Goal: Task Accomplishment & Management: Manage account settings

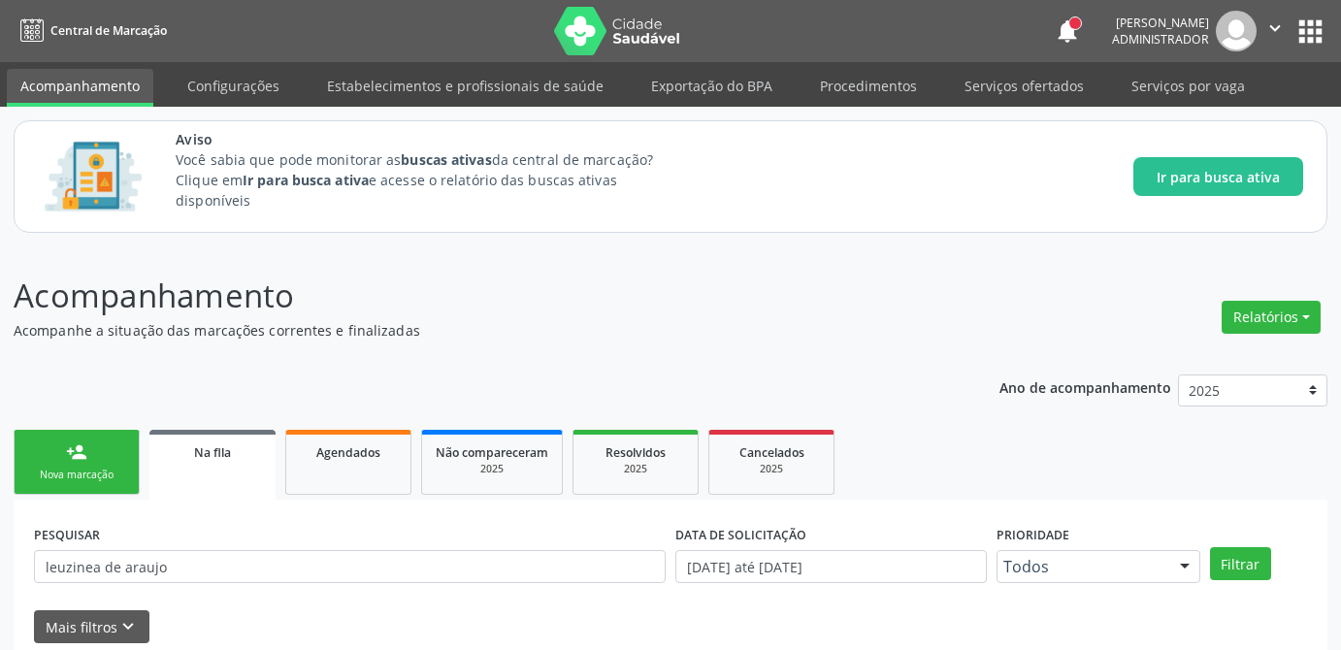
scroll to position [448, 0]
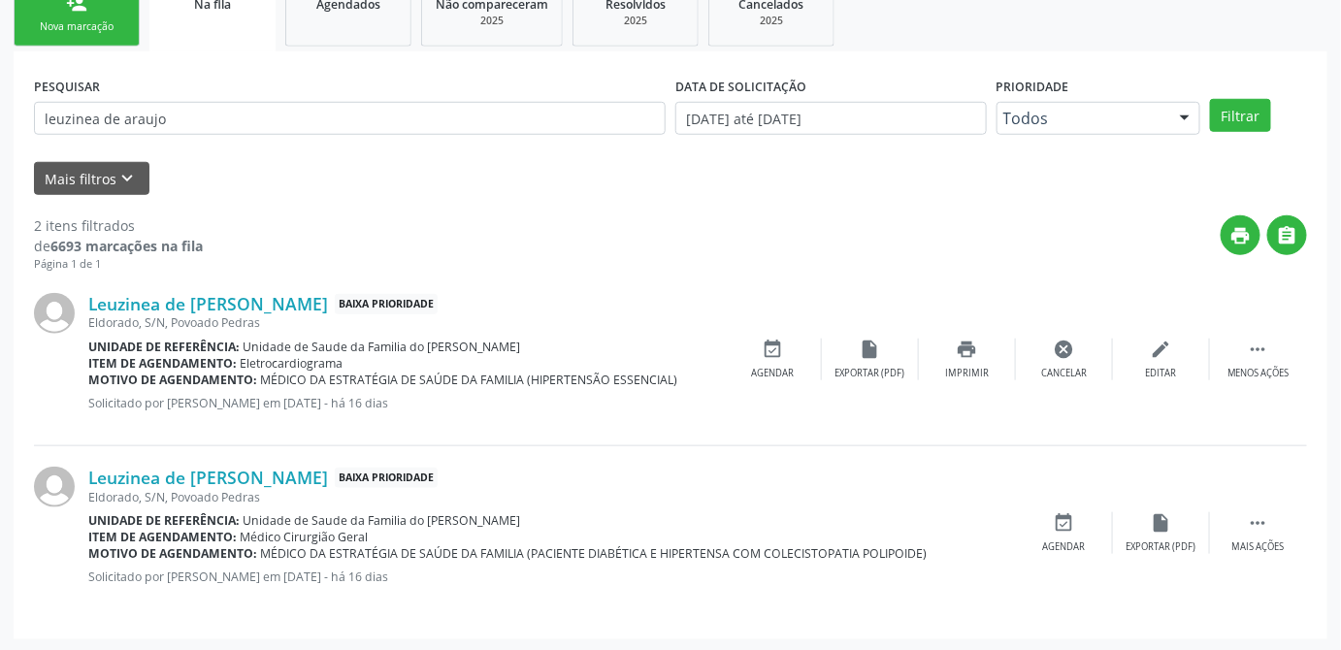
click at [522, 215] on div "print " at bounding box center [755, 243] width 1104 height 57
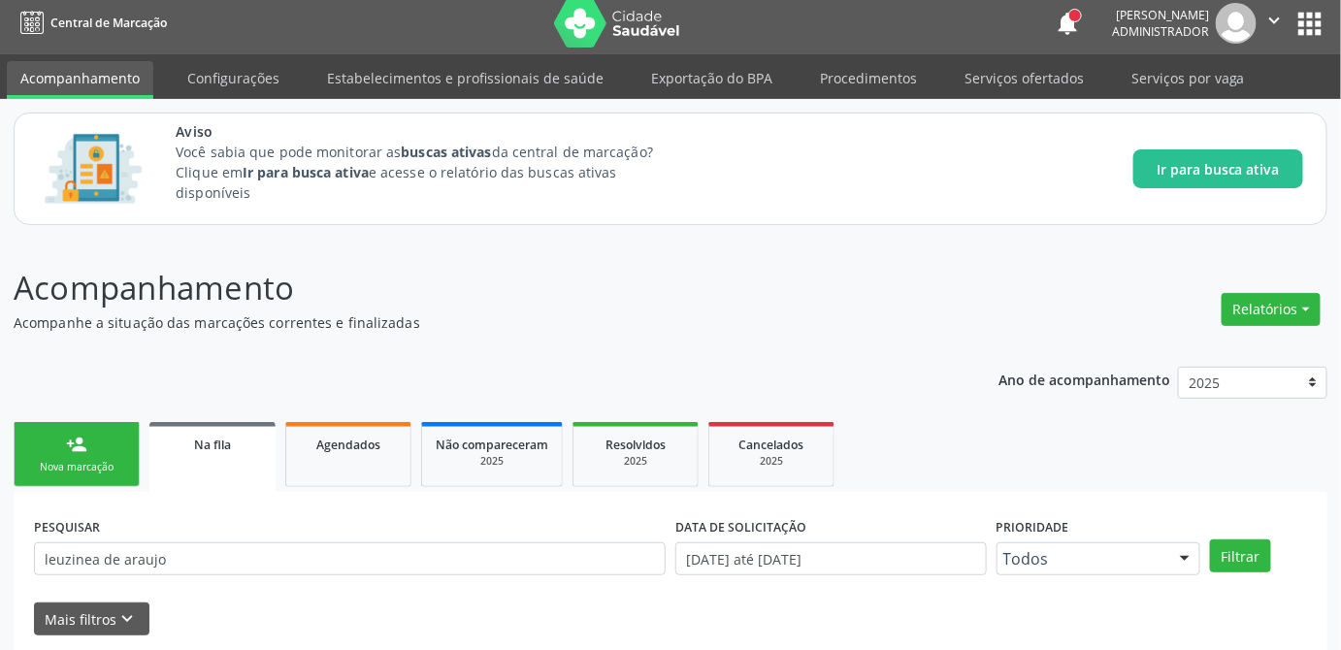
click at [1307, 29] on button "apps" at bounding box center [1310, 24] width 34 height 34
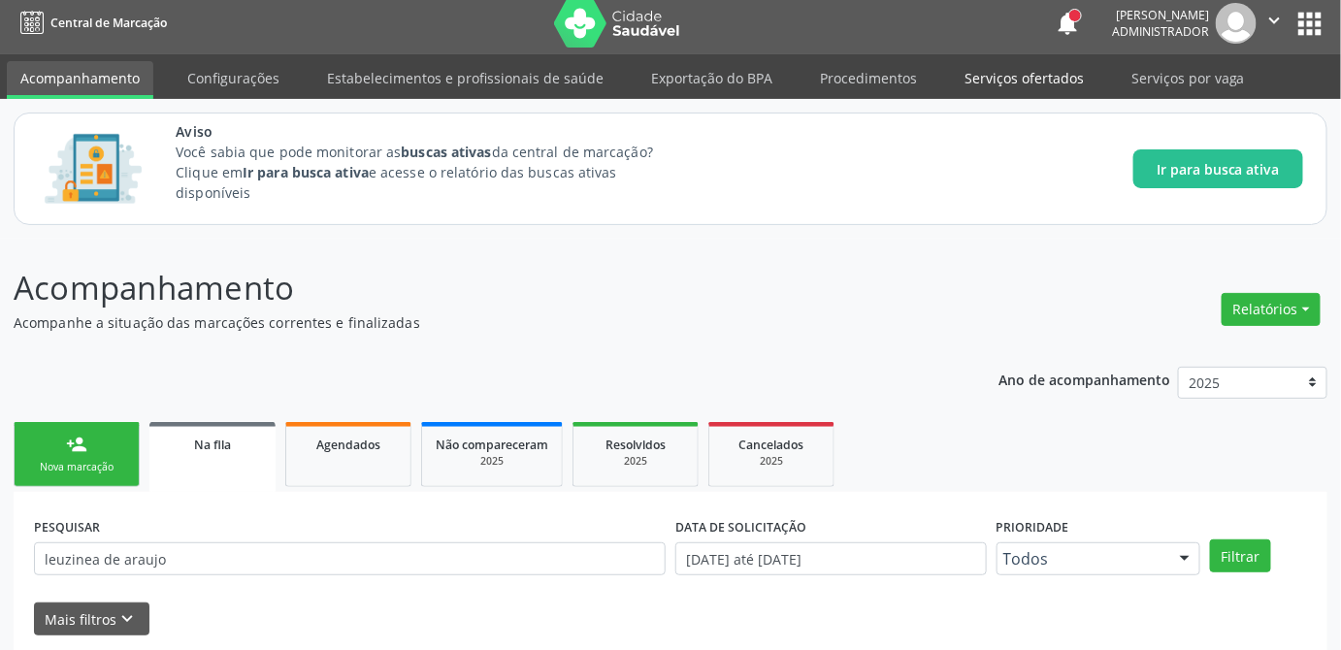
click at [1037, 83] on link "Serviços ofertados" at bounding box center [1024, 78] width 147 height 34
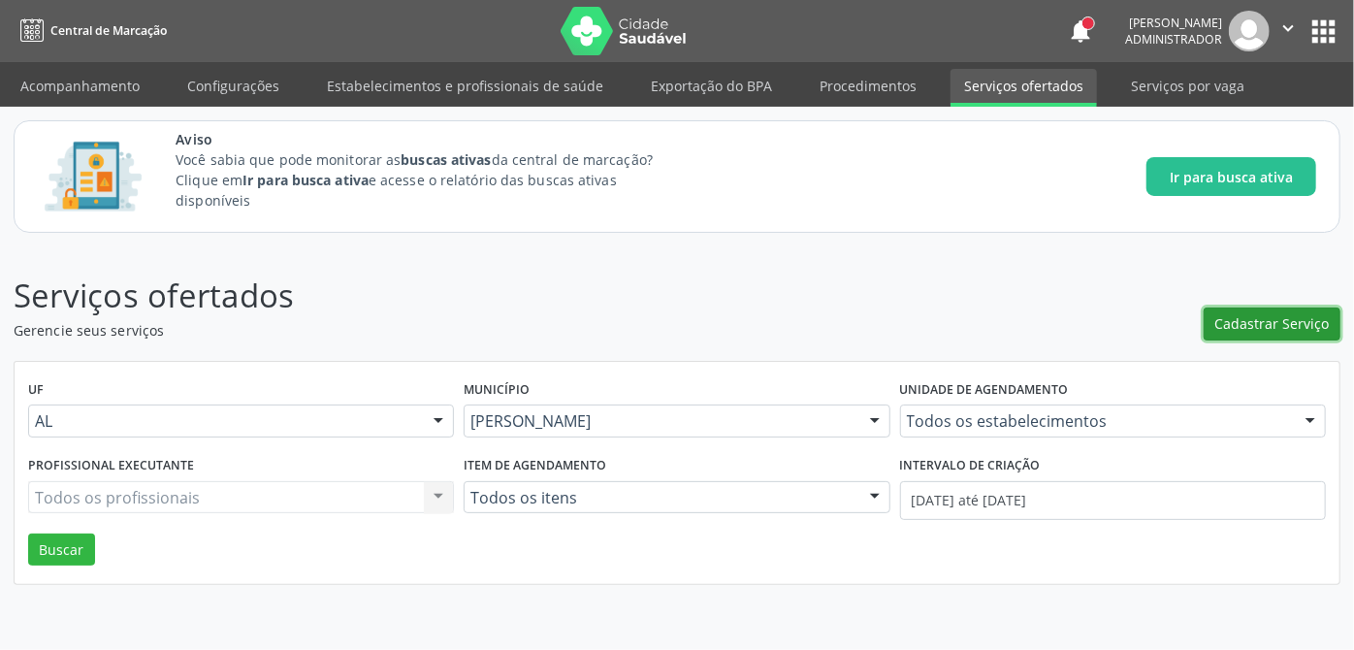
click at [1268, 316] on span "Cadastrar Serviço" at bounding box center [1273, 323] width 114 height 20
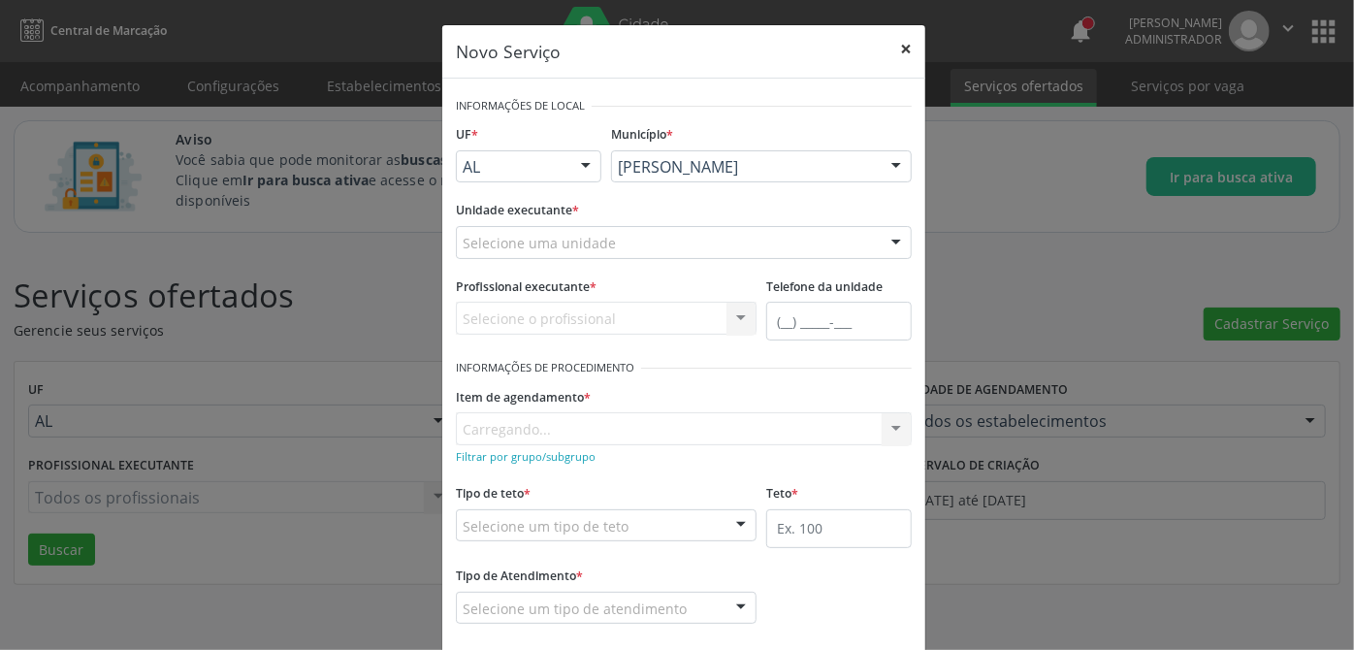
click at [902, 48] on button "×" at bounding box center [906, 49] width 39 height 48
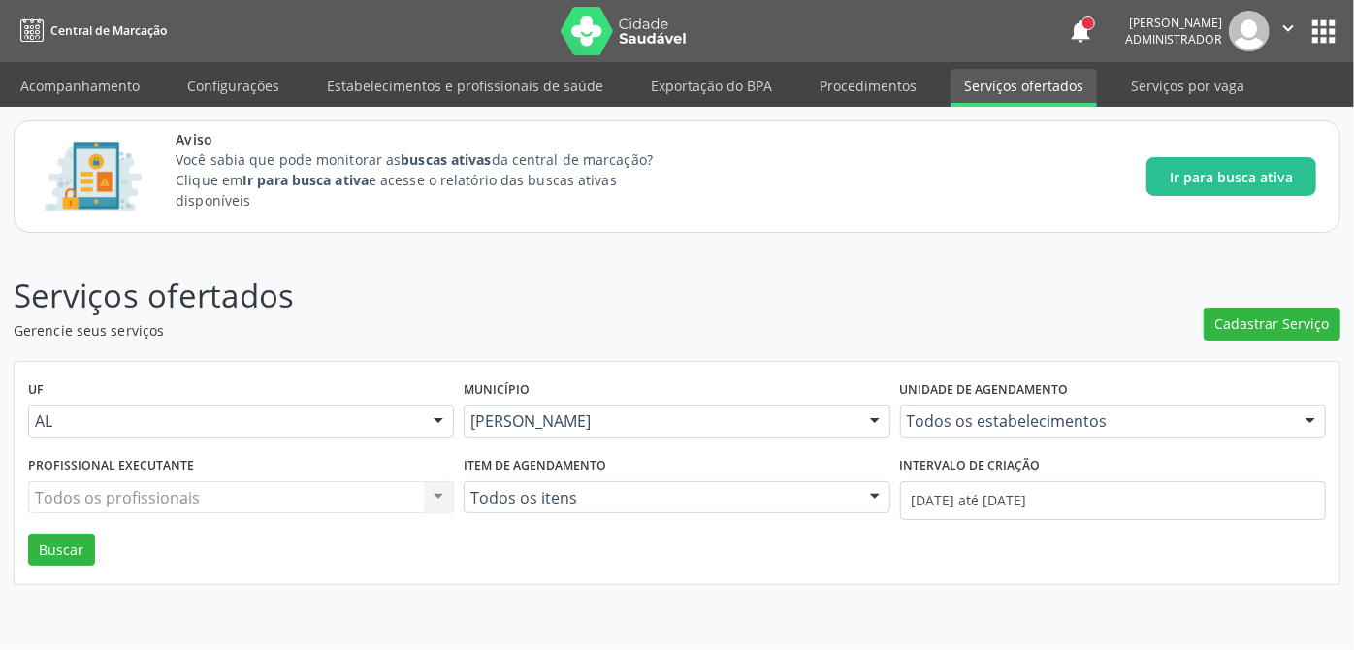
click at [1031, 431] on div "Todos os estabelecimentos" at bounding box center [1113, 421] width 426 height 33
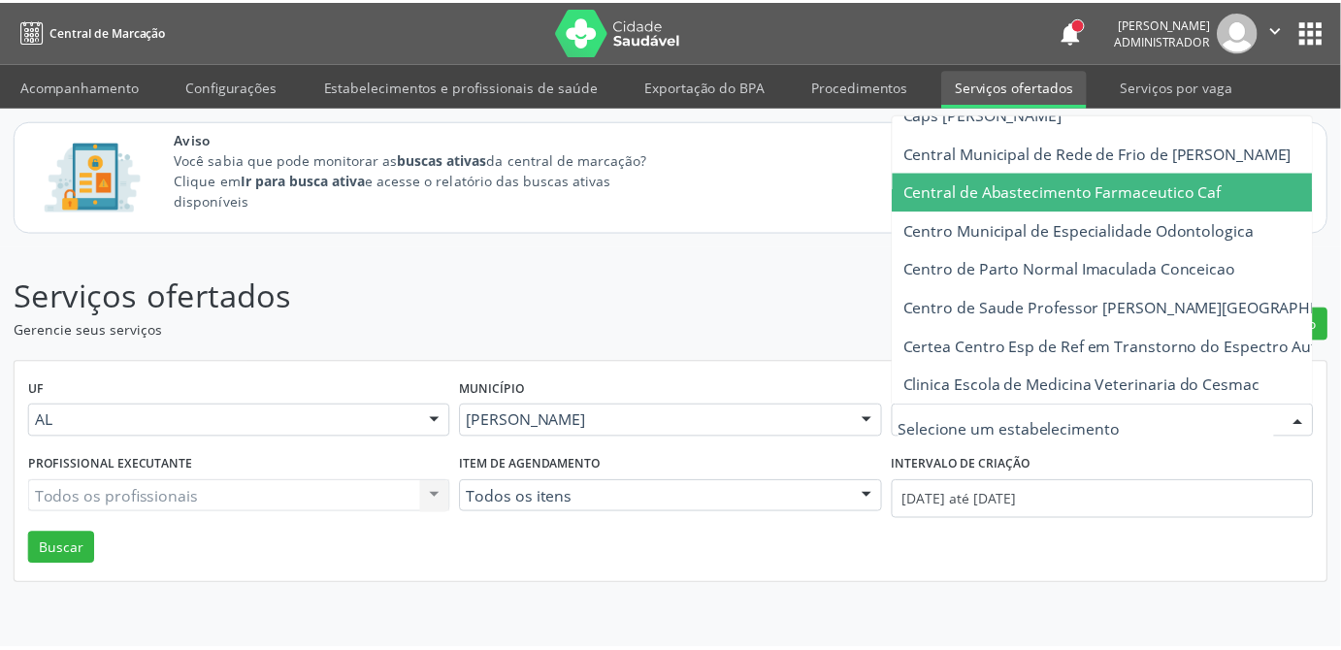
scroll to position [264, 0]
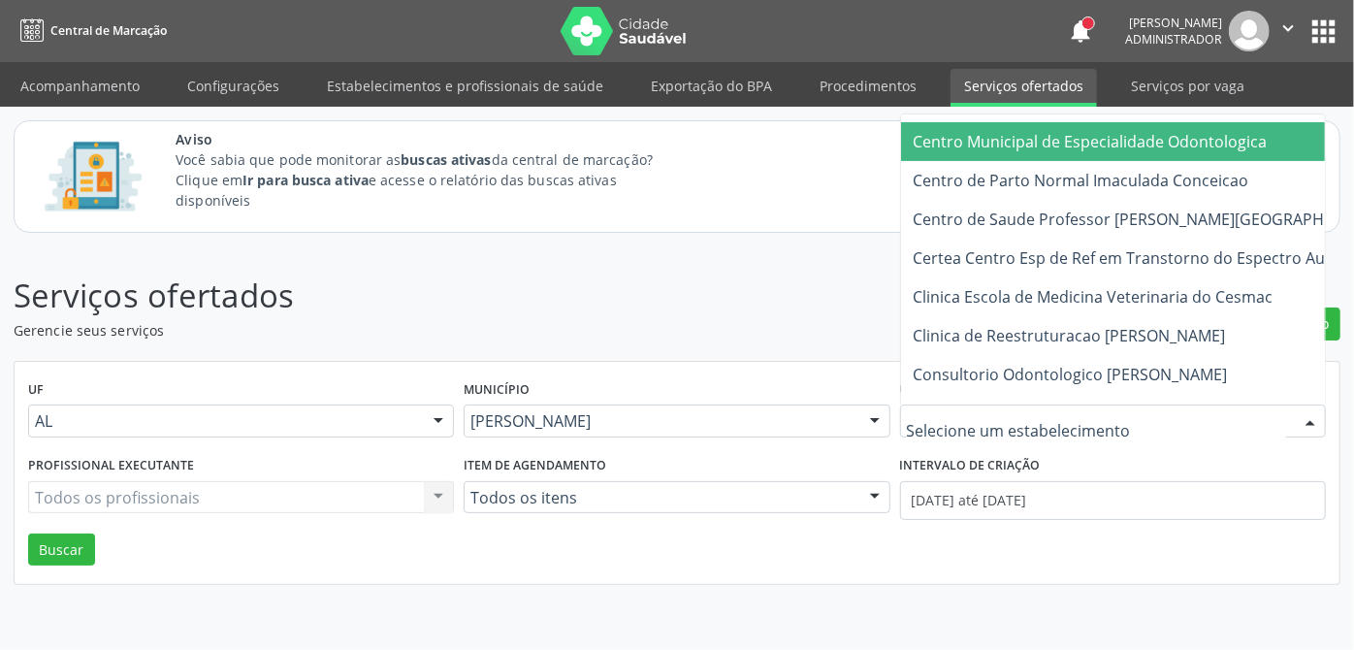
click at [1073, 147] on span "Centro Municipal de Especialidade Odontologica" at bounding box center [1090, 141] width 354 height 21
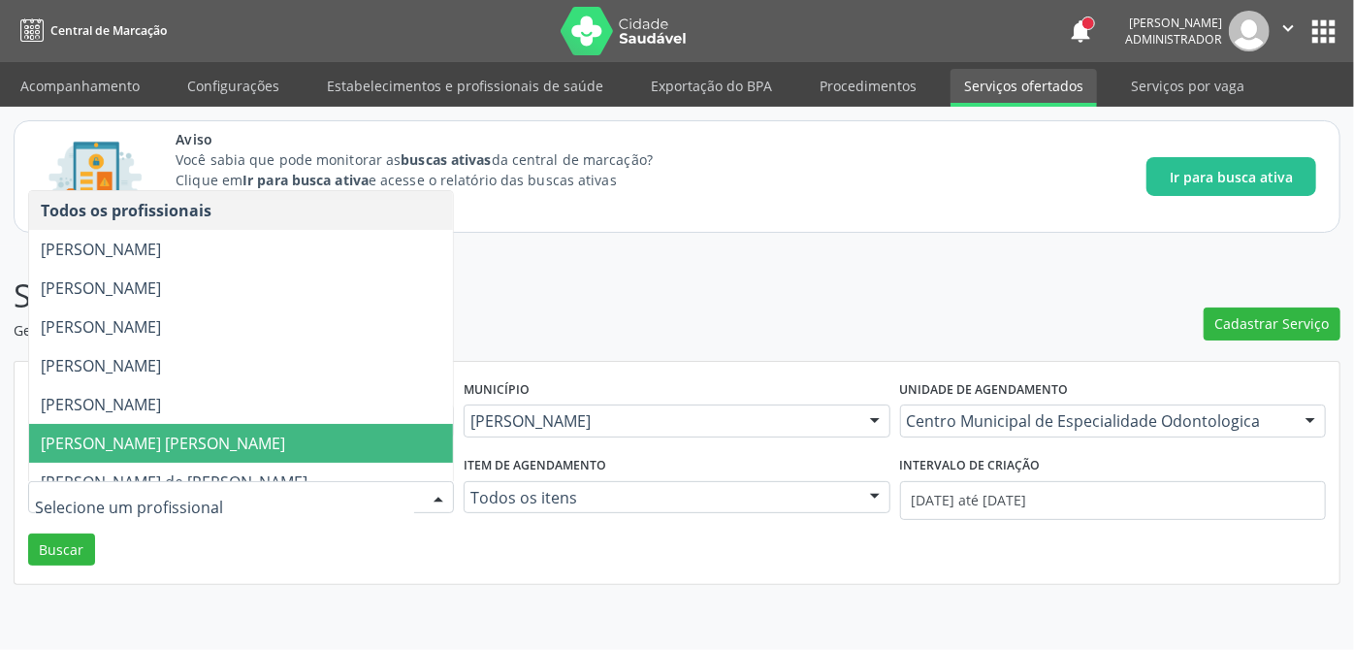
click at [154, 440] on span "[PERSON_NAME] [PERSON_NAME]" at bounding box center [163, 443] width 245 height 21
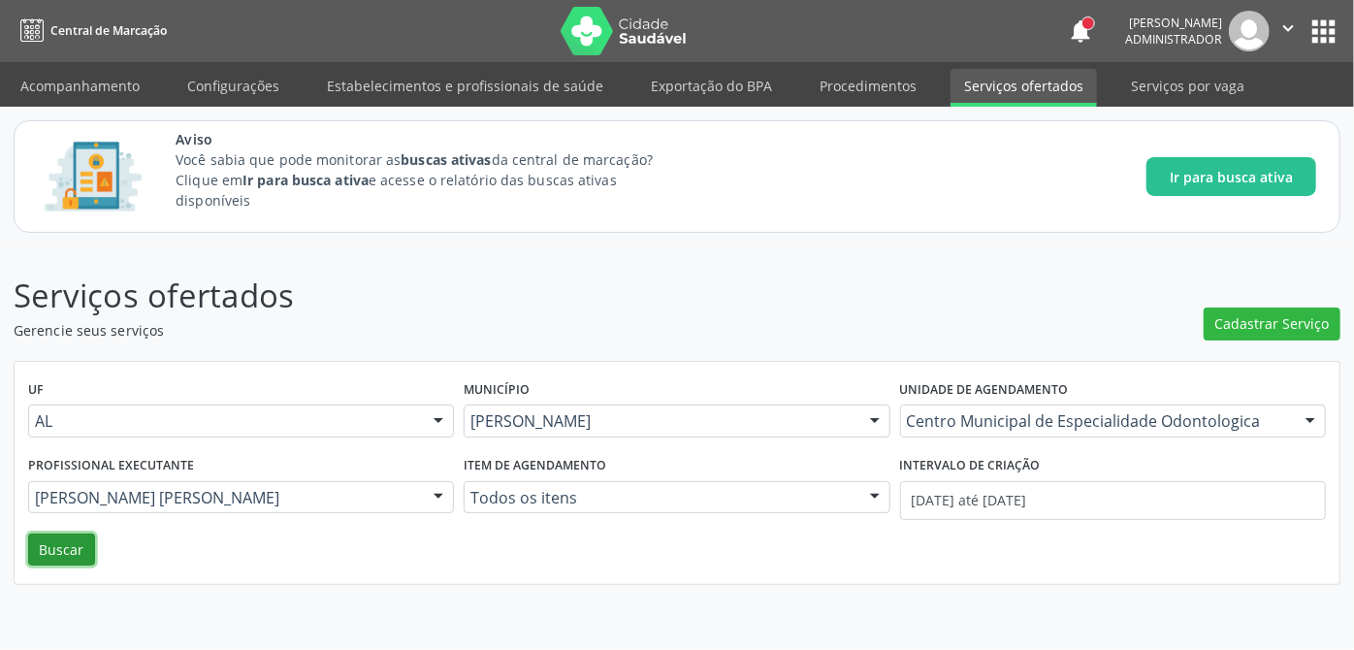
click at [67, 545] on button "Buscar" at bounding box center [61, 550] width 67 height 33
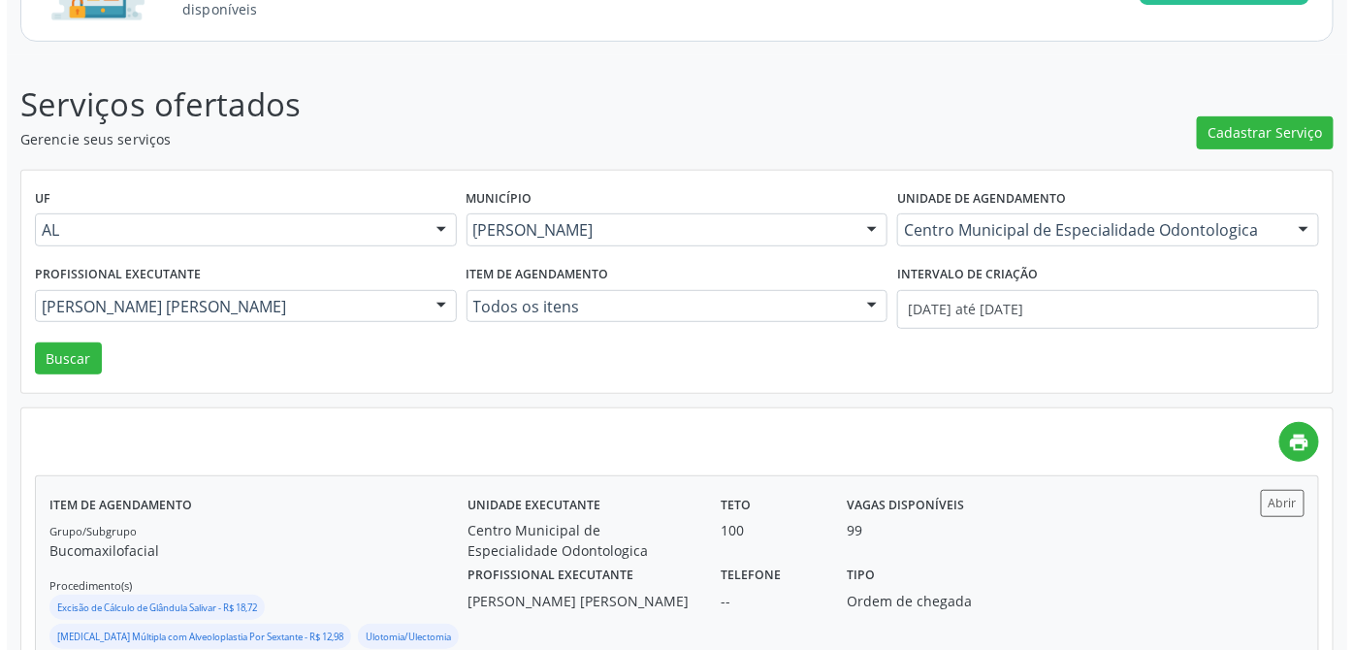
scroll to position [103, 0]
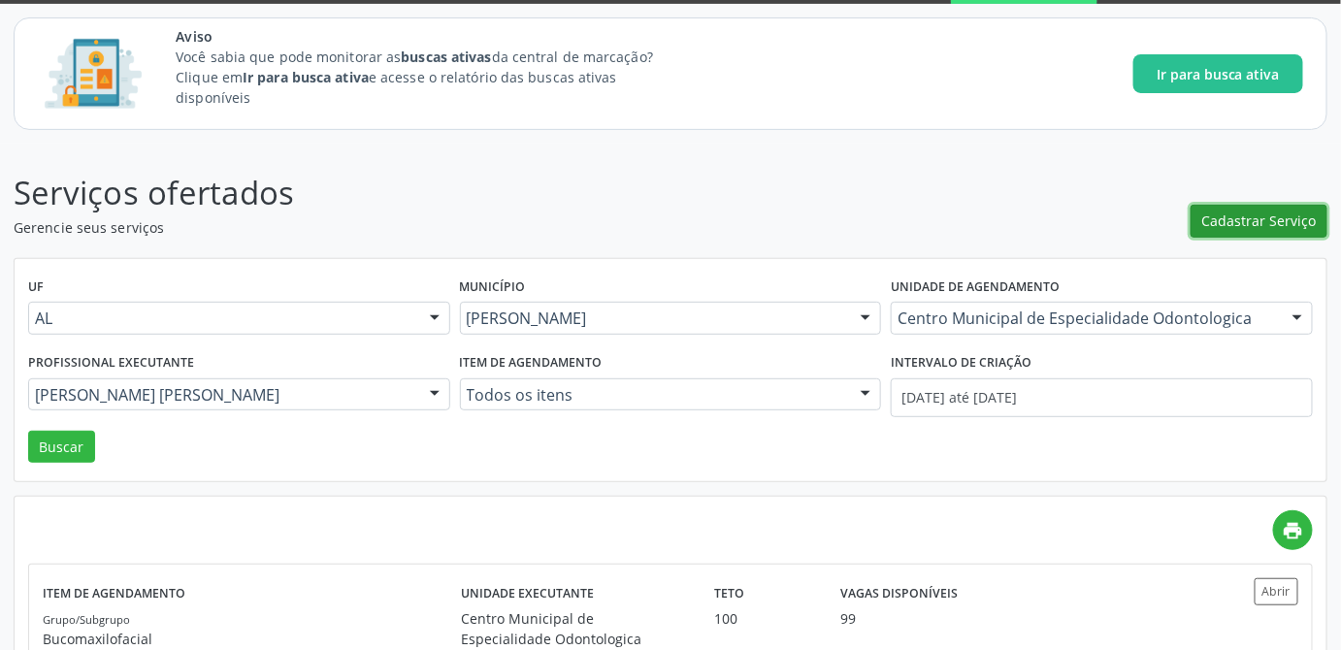
click at [1264, 214] on span "Cadastrar Serviço" at bounding box center [1259, 221] width 114 height 20
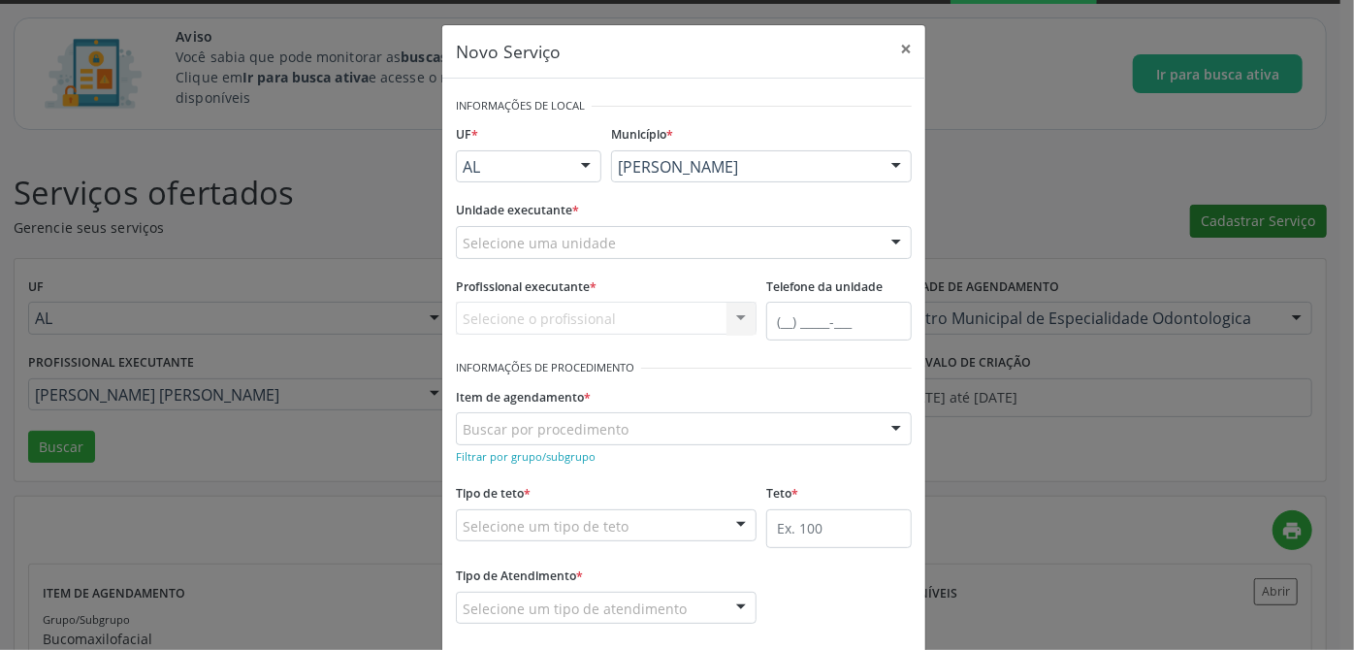
scroll to position [0, 0]
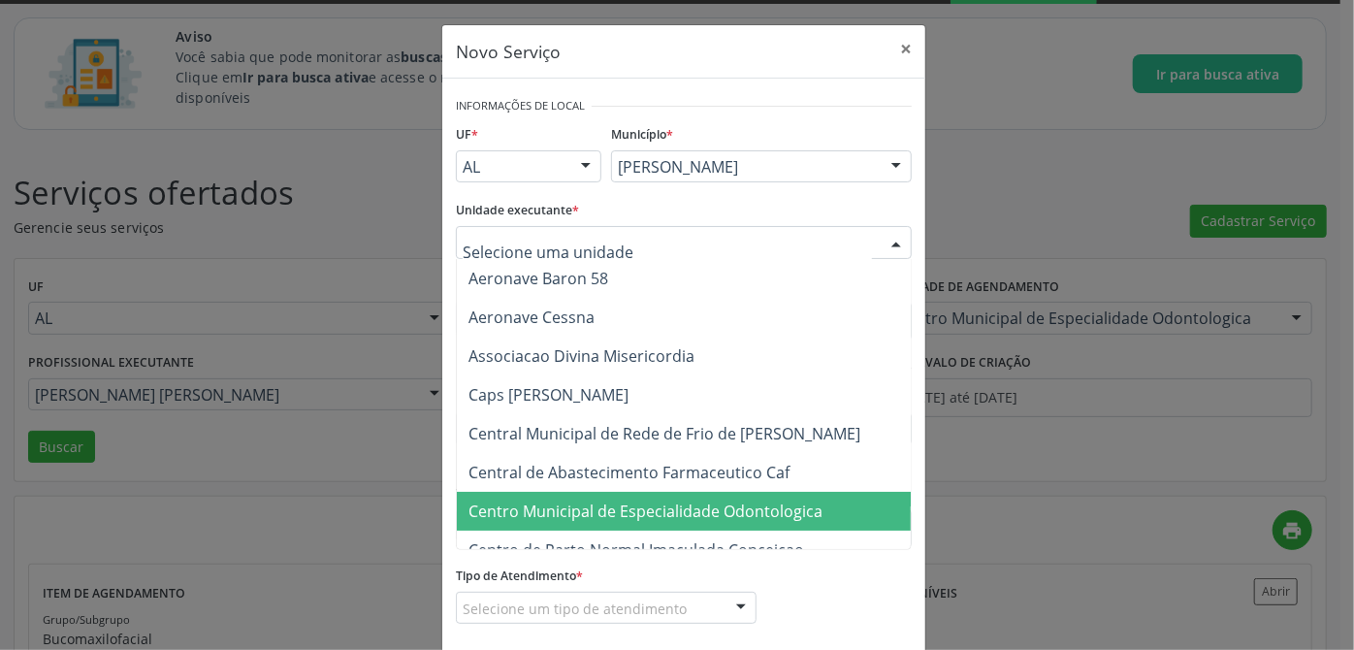
click at [677, 516] on span "Centro Municipal de Especialidade Odontologica" at bounding box center [646, 511] width 354 height 21
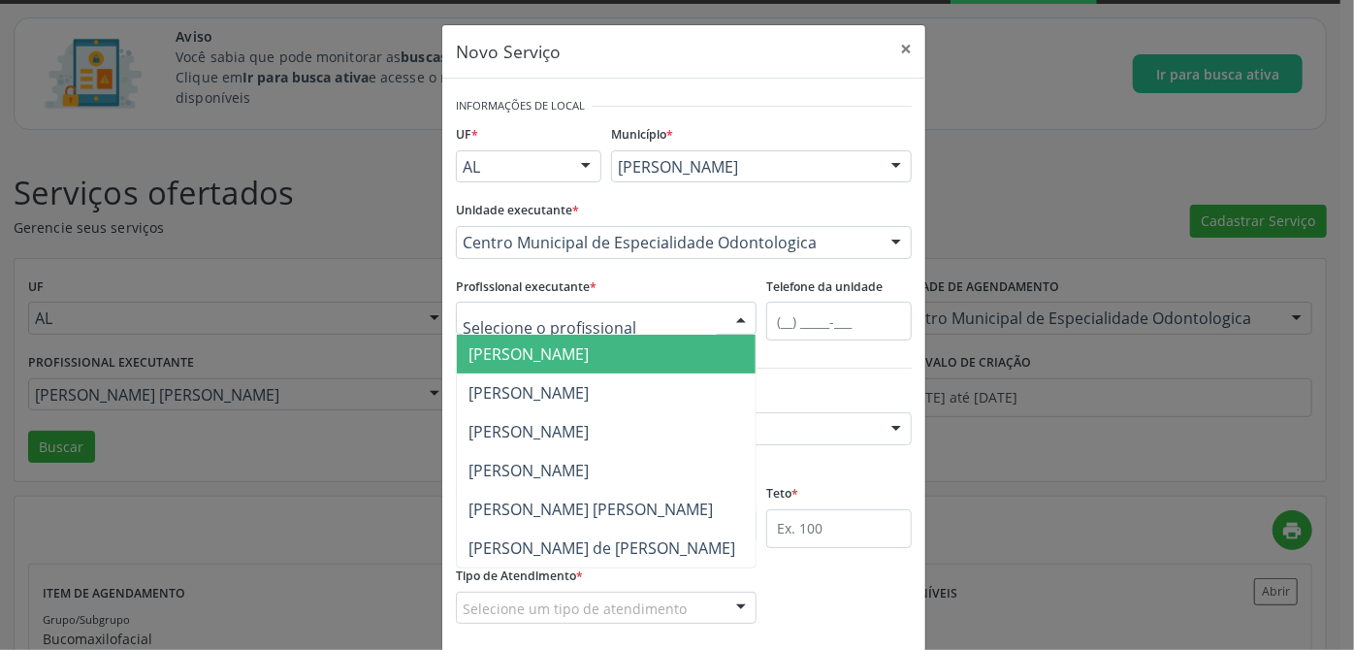
click at [579, 330] on div at bounding box center [606, 318] width 301 height 33
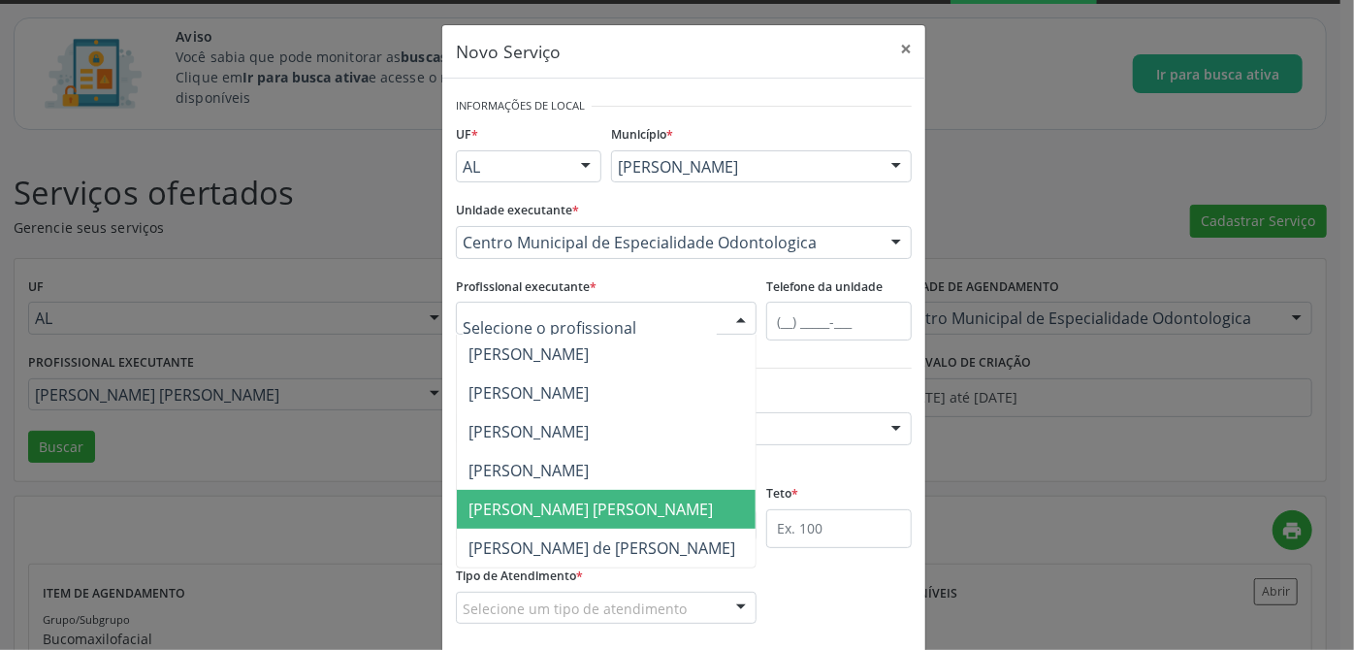
click at [583, 512] on span "[PERSON_NAME] [PERSON_NAME]" at bounding box center [591, 509] width 245 height 21
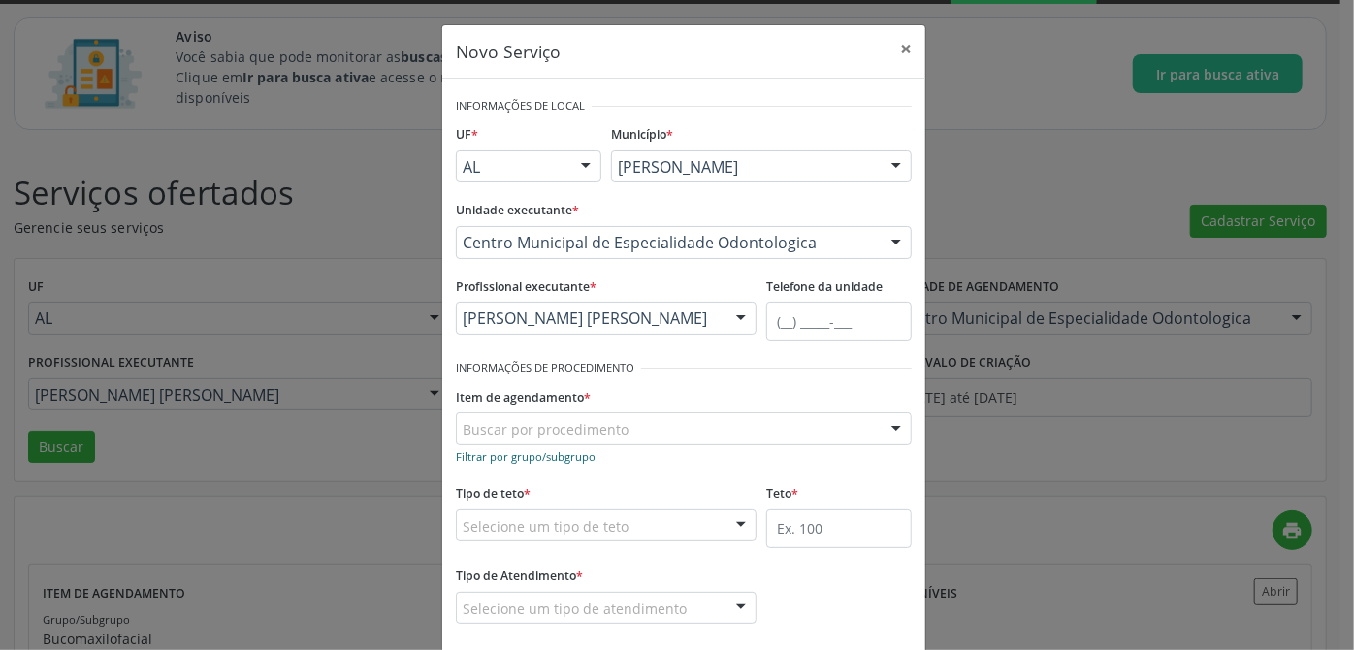
click at [550, 453] on small "Filtrar por grupo/subgrupo" at bounding box center [526, 456] width 140 height 15
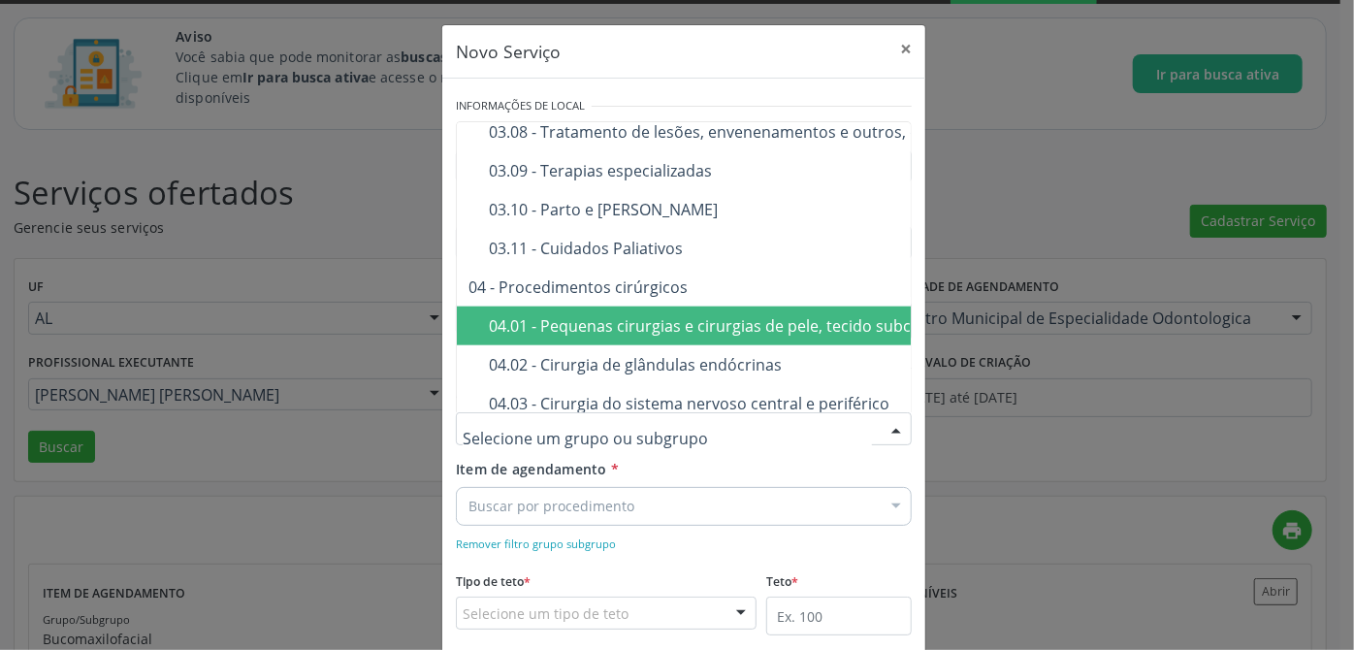
scroll to position [1146, 0]
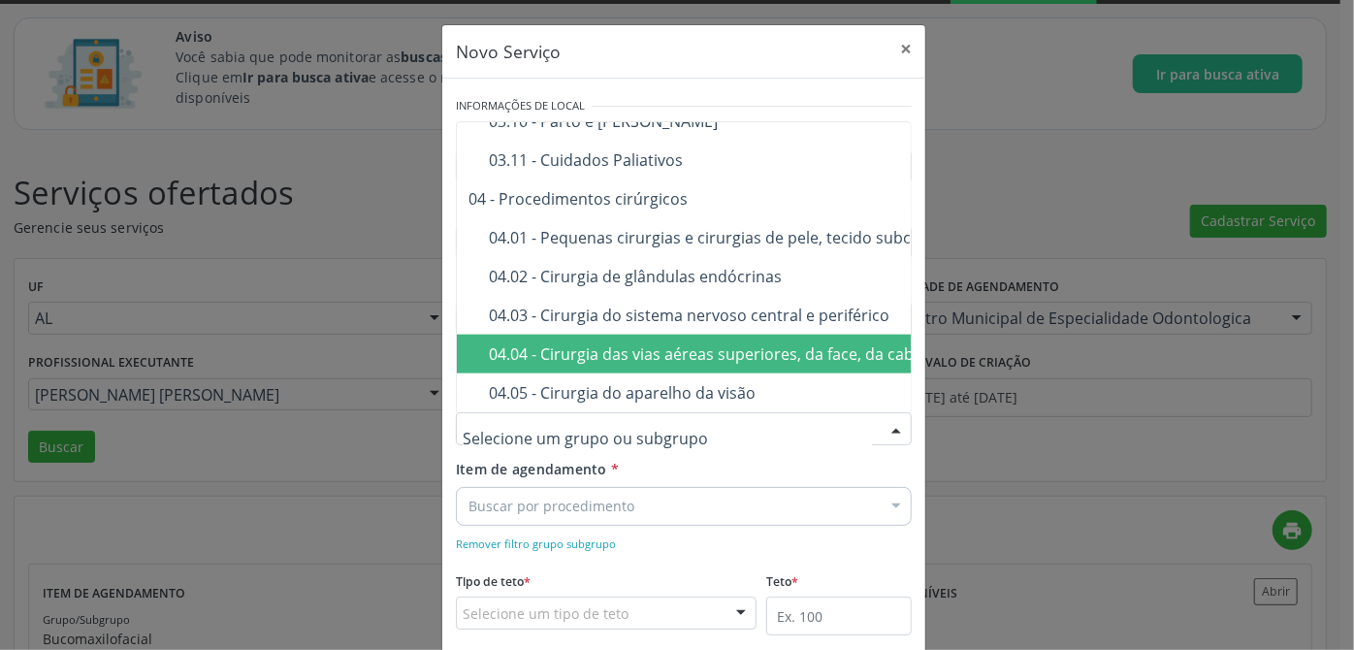
click at [564, 349] on div "04.04 - Cirurgia das vias aéreas superiores, da face, da cabeça e do pescoço" at bounding box center [817, 354] width 656 height 16
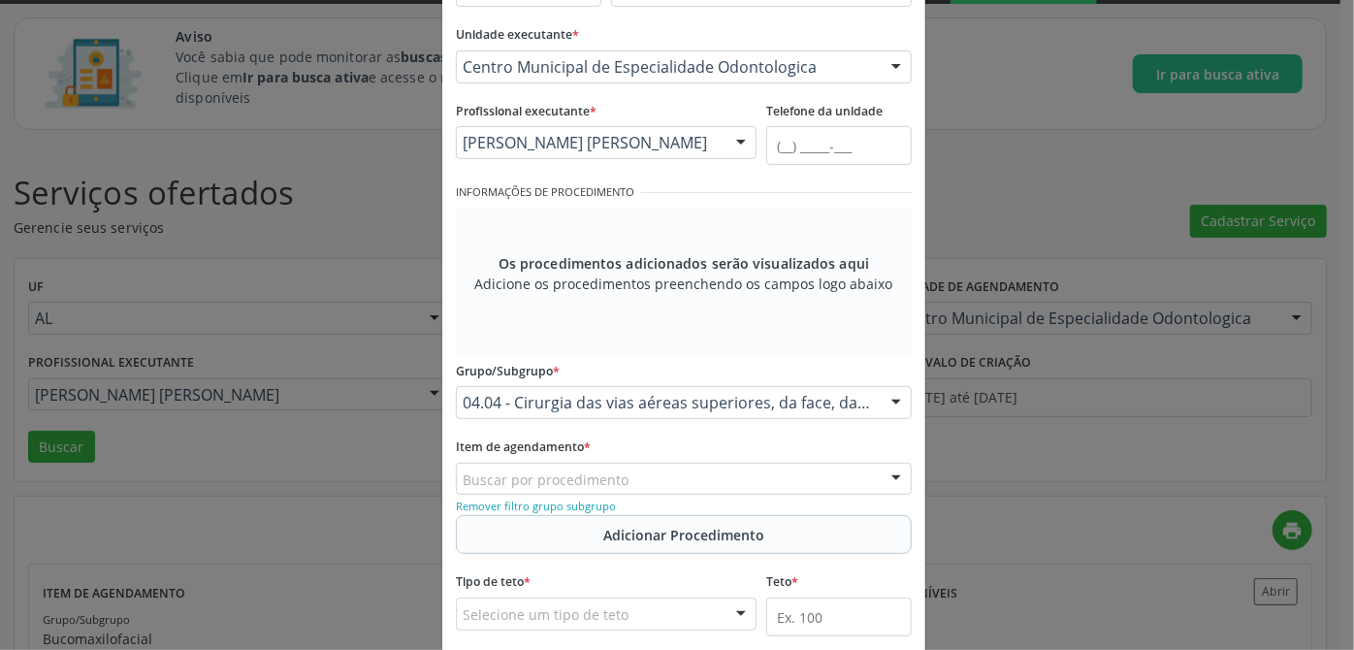
scroll to position [264, 0]
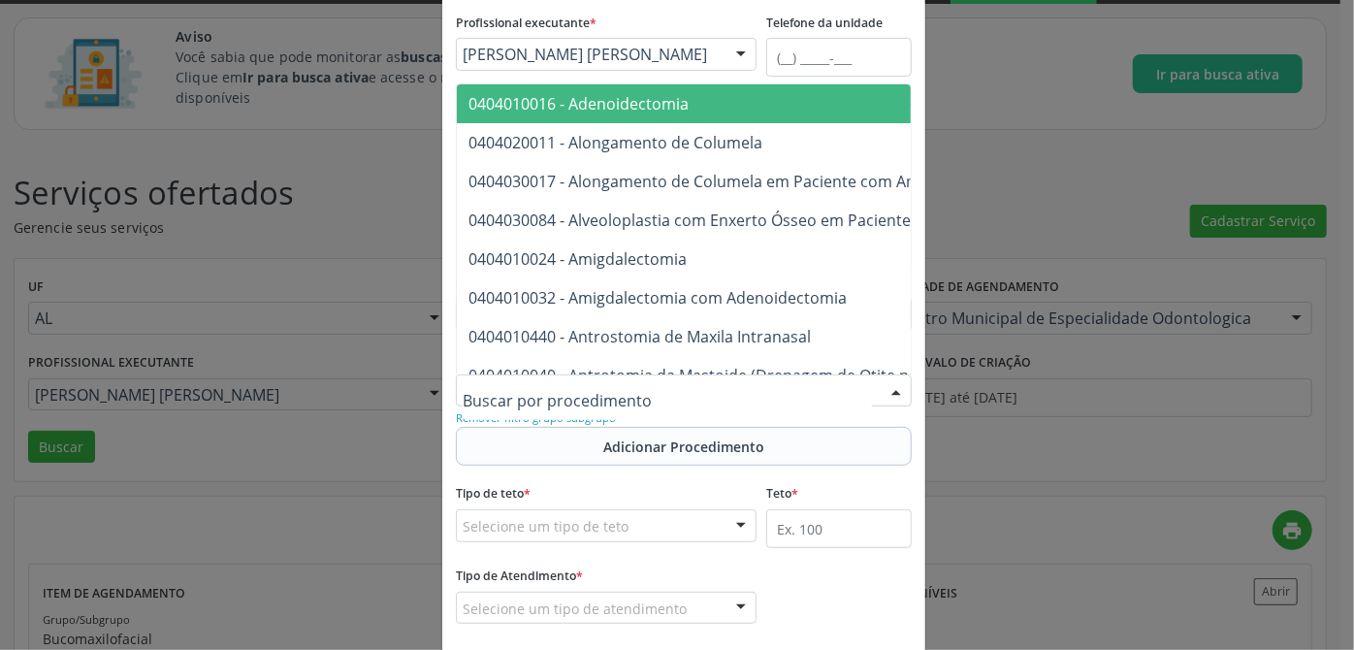
paste input "0401010082"
type input "0401010082"
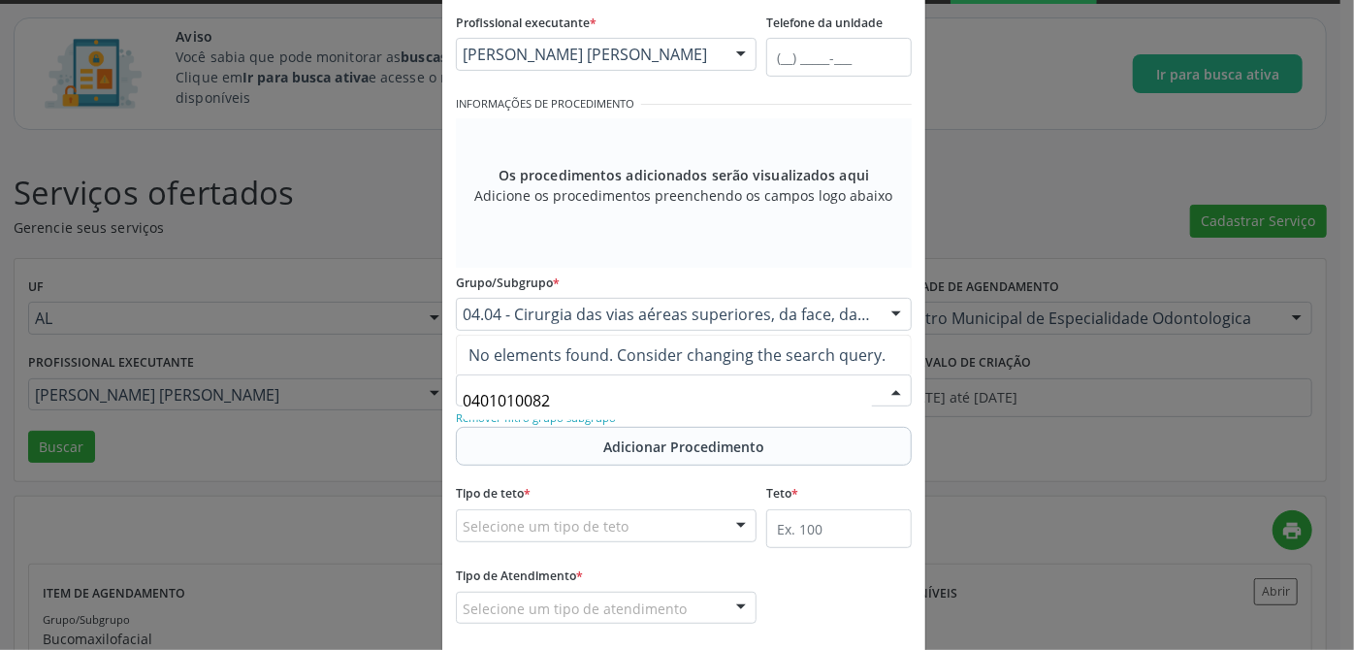
click at [574, 405] on input "0401010082" at bounding box center [667, 400] width 409 height 39
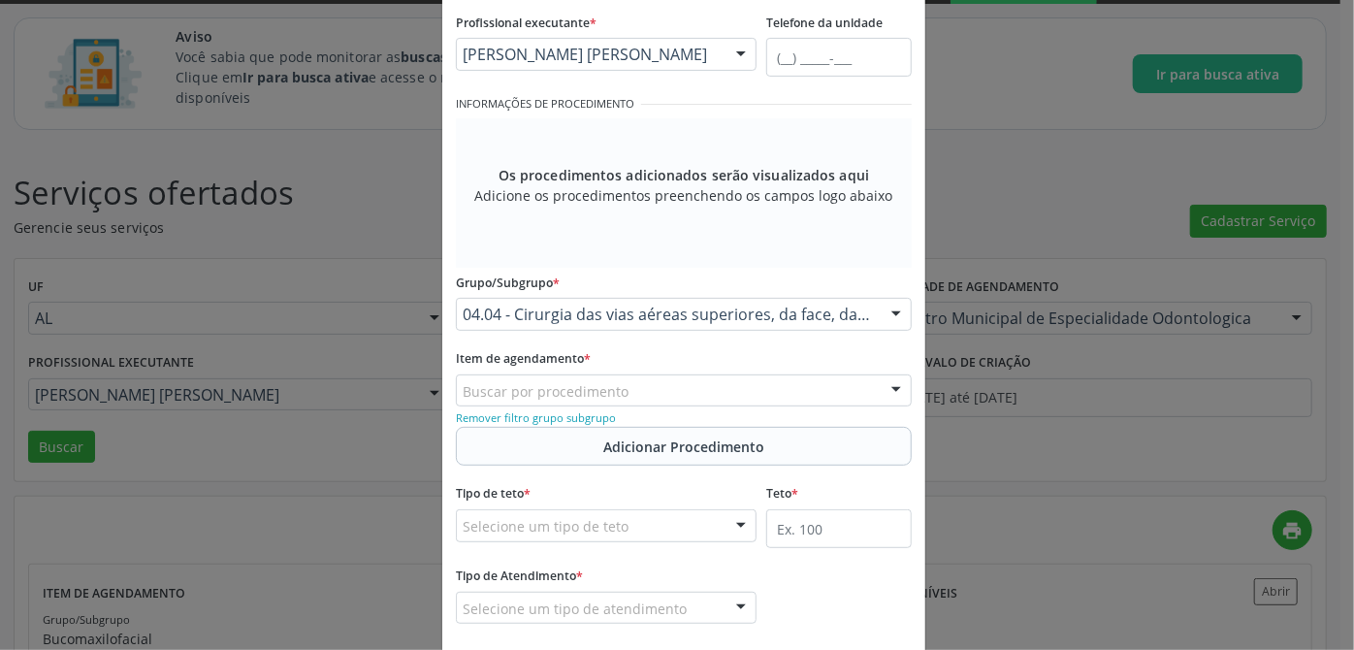
click at [886, 306] on div at bounding box center [896, 315] width 29 height 33
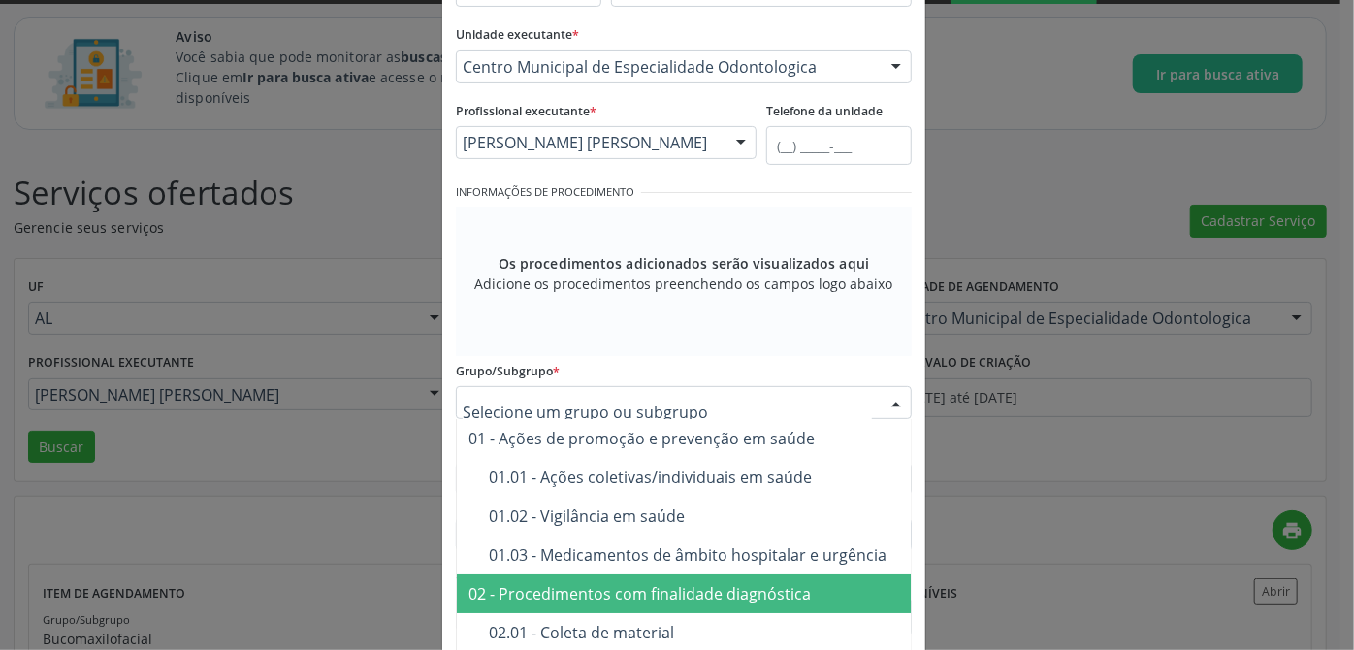
scroll to position [87, 0]
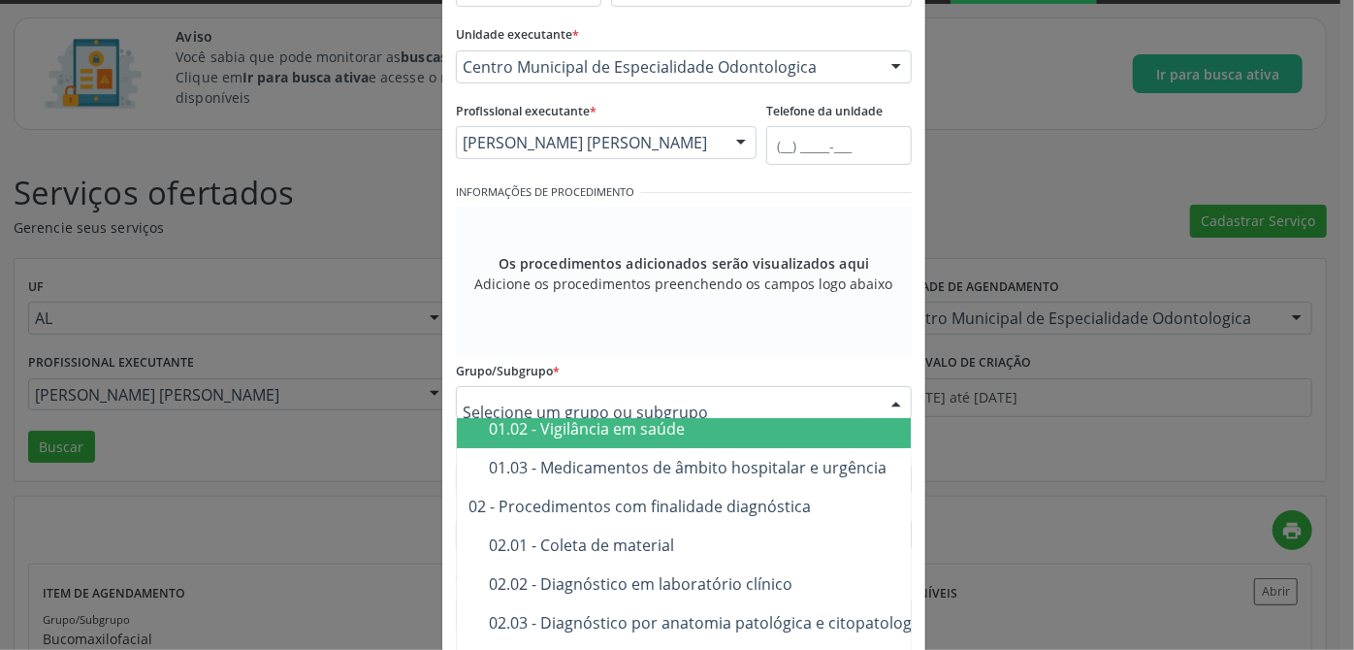
click at [622, 404] on input "text" at bounding box center [667, 412] width 409 height 39
click at [622, 407] on input "text" at bounding box center [667, 412] width 409 height 39
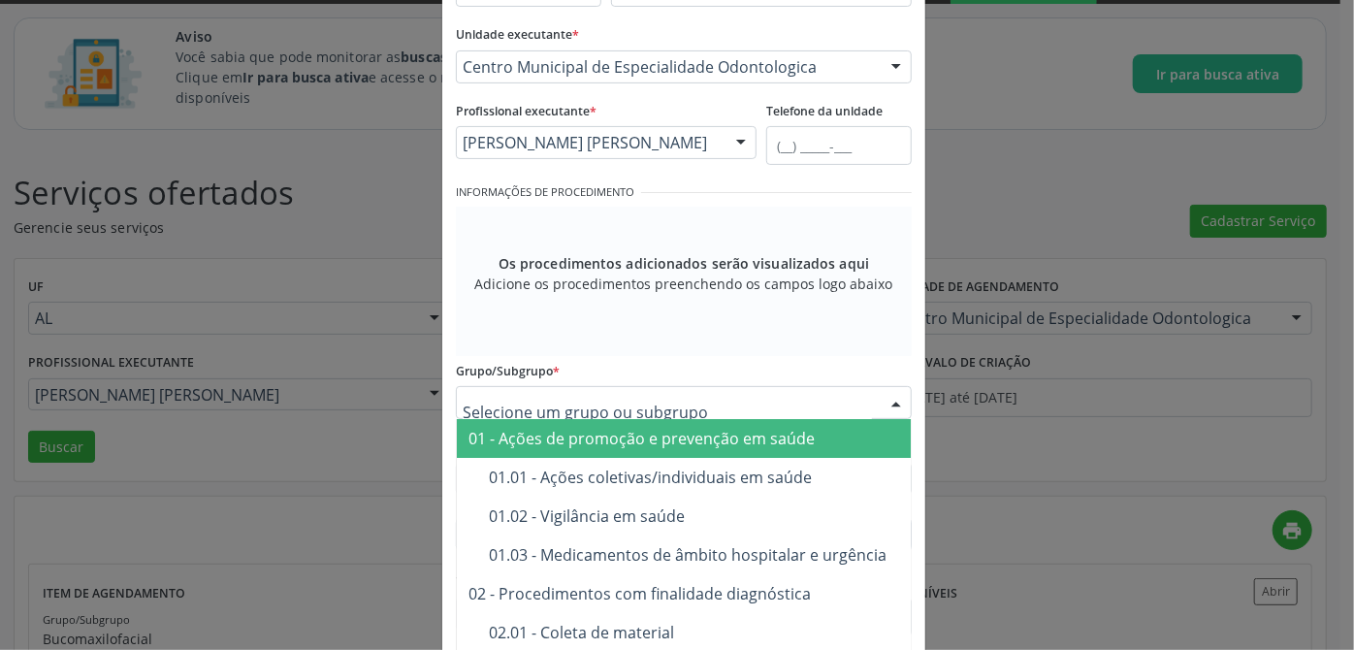
click at [733, 411] on input "text" at bounding box center [667, 412] width 409 height 39
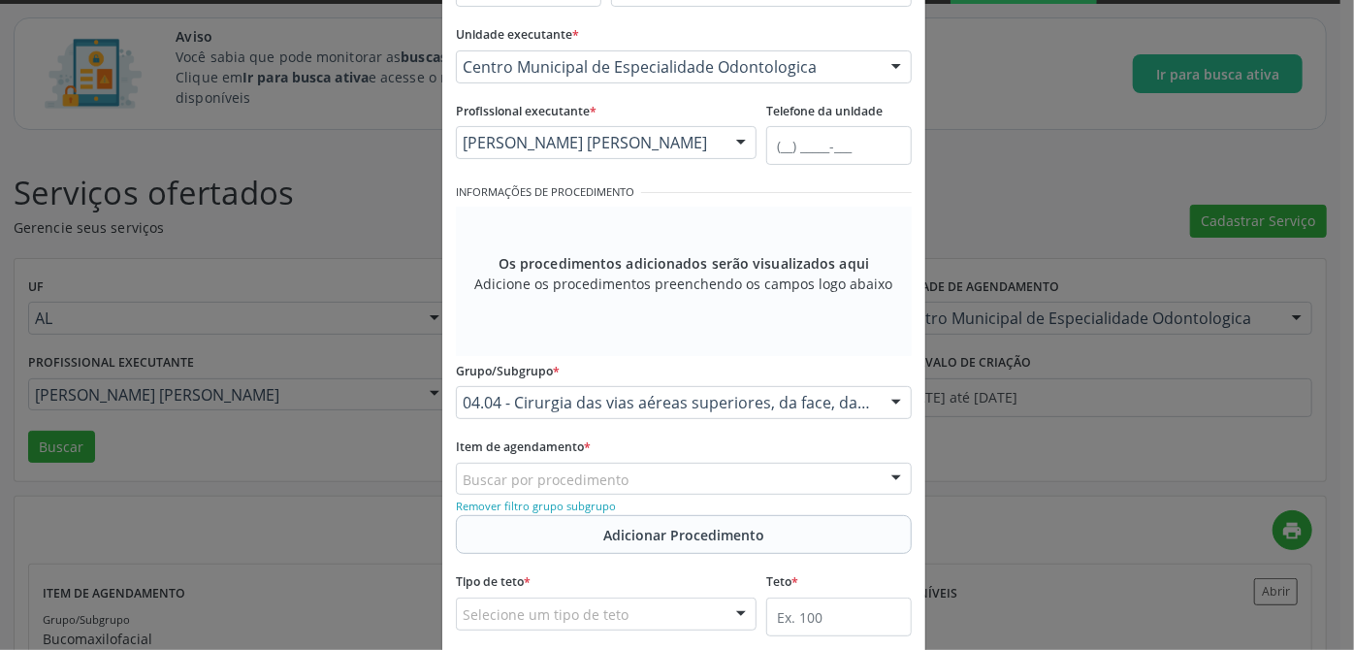
click at [757, 363] on div "Grupo/Subgrupo * 04.04 - Cirurgia das vias aéreas superiores, da face, da cabeç…" at bounding box center [684, 387] width 456 height 62
click at [546, 503] on small "Remover filtro grupo subgrupo" at bounding box center [536, 506] width 160 height 15
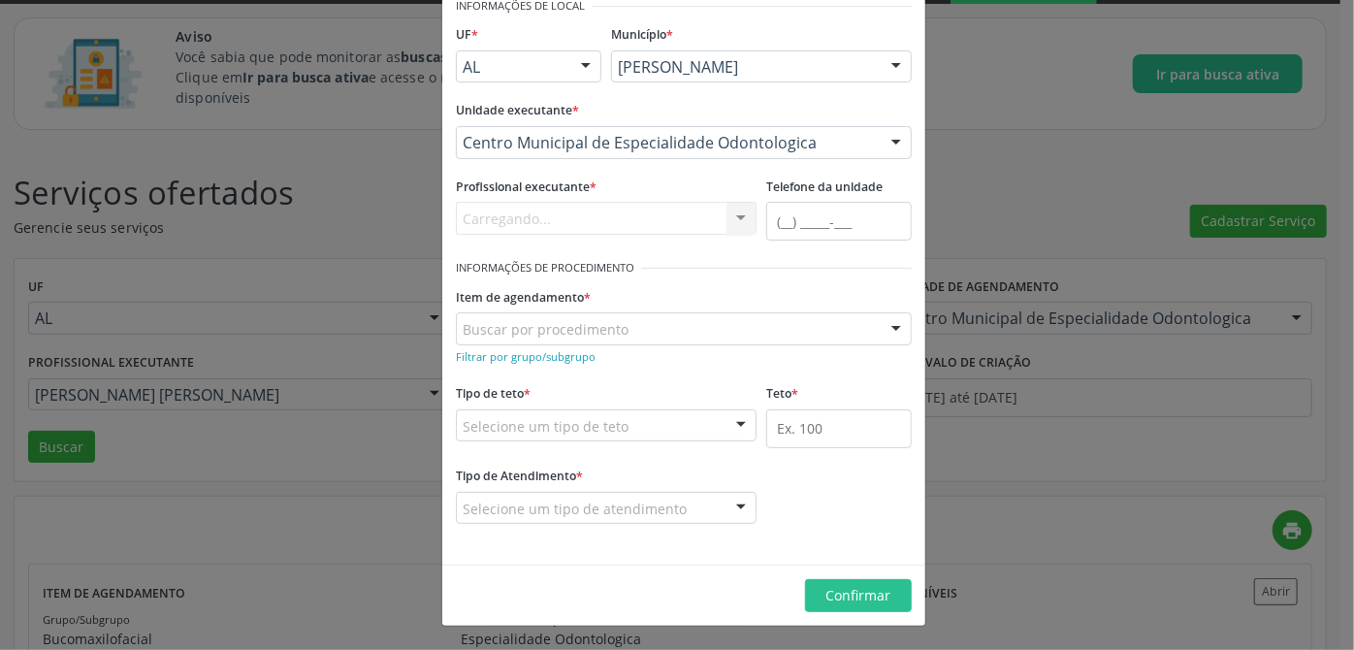
scroll to position [97, 0]
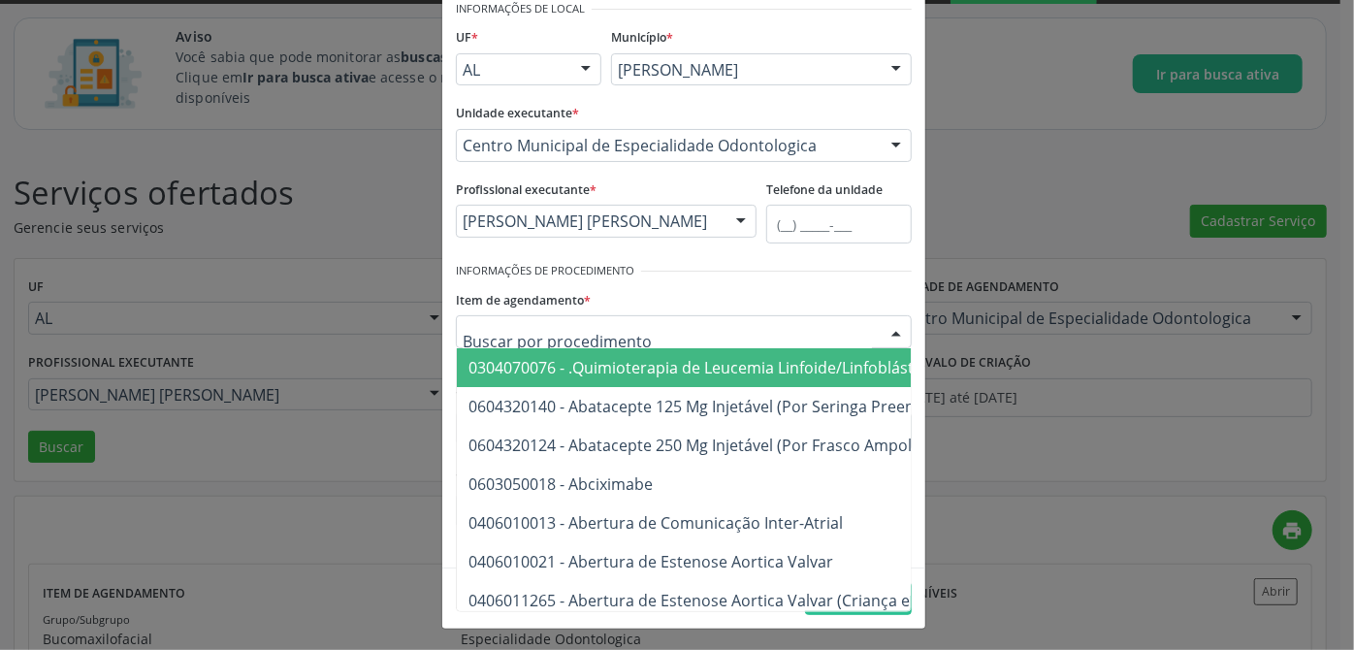
paste input "0401010082"
type input "0401010082"
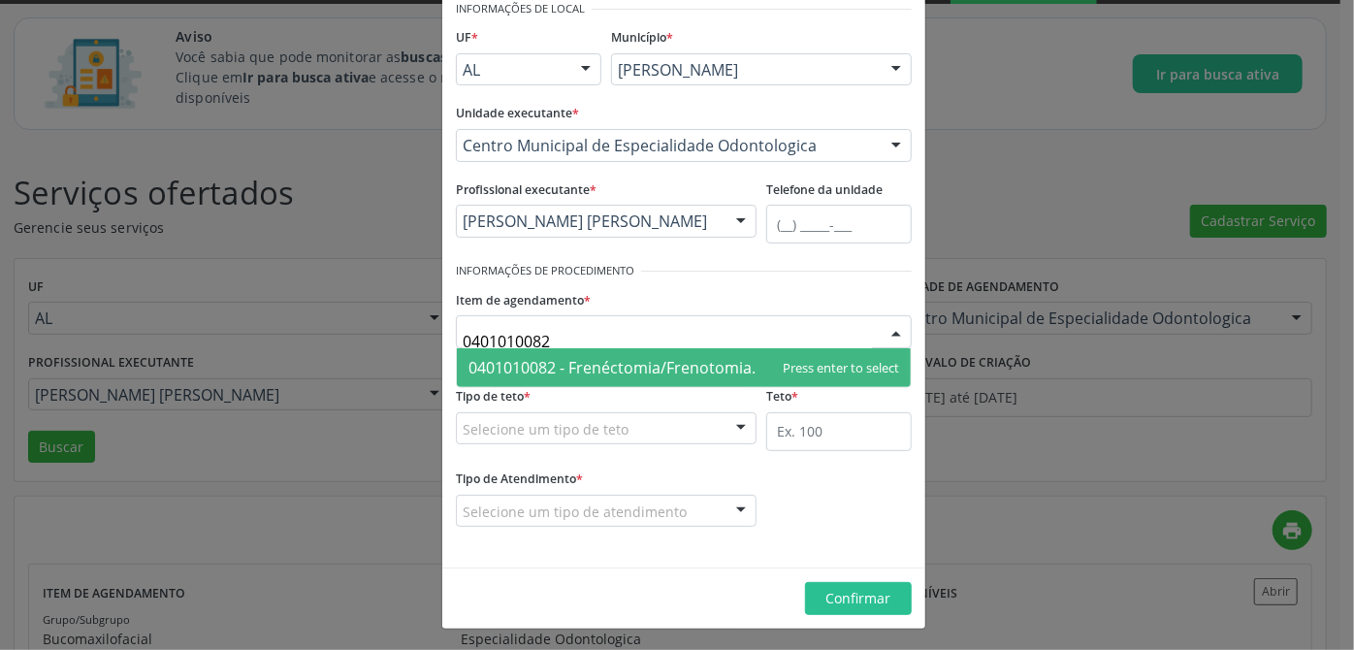
click at [636, 375] on span "0401010082 - Frenéctomia/Frenotomia." at bounding box center [612, 367] width 287 height 21
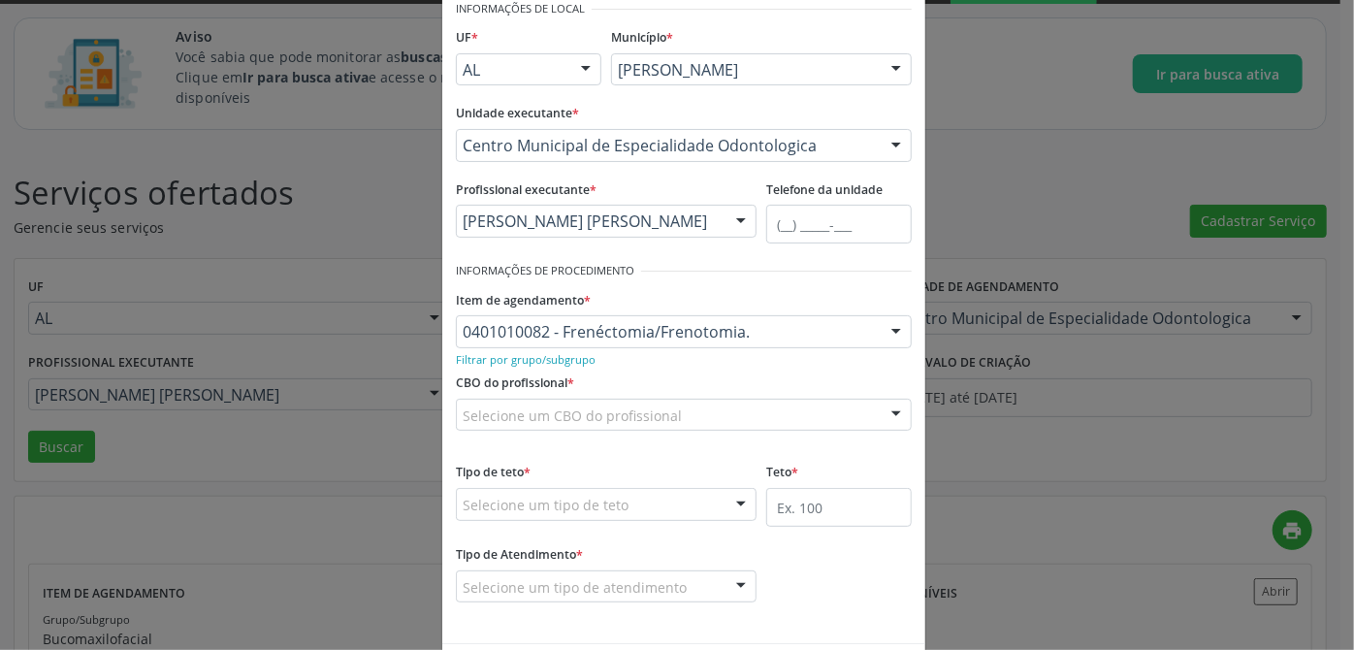
click at [684, 295] on div "Item de agendamento * 0401010082 - Frenéctomia/Frenotomia. 0304070076 - .Quimio…" at bounding box center [684, 316] width 456 height 62
click at [556, 360] on small "Filtrar por grupo/subgrupo" at bounding box center [526, 359] width 140 height 15
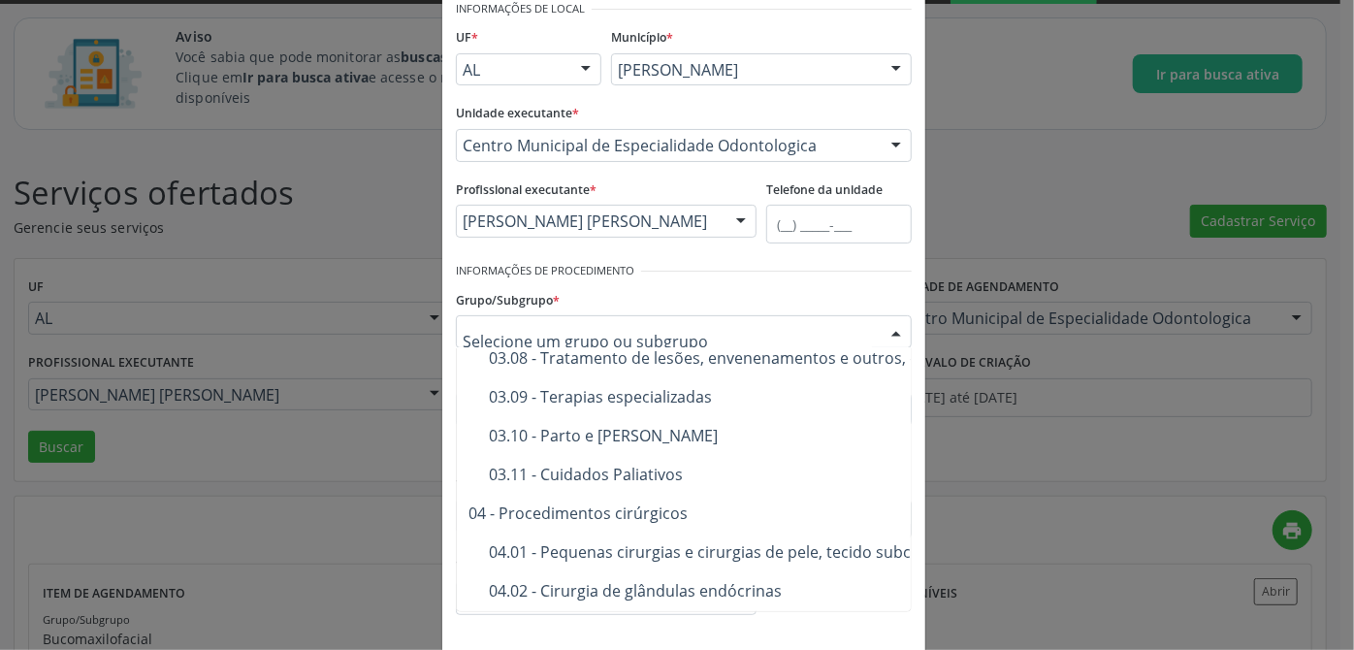
scroll to position [1146, 0]
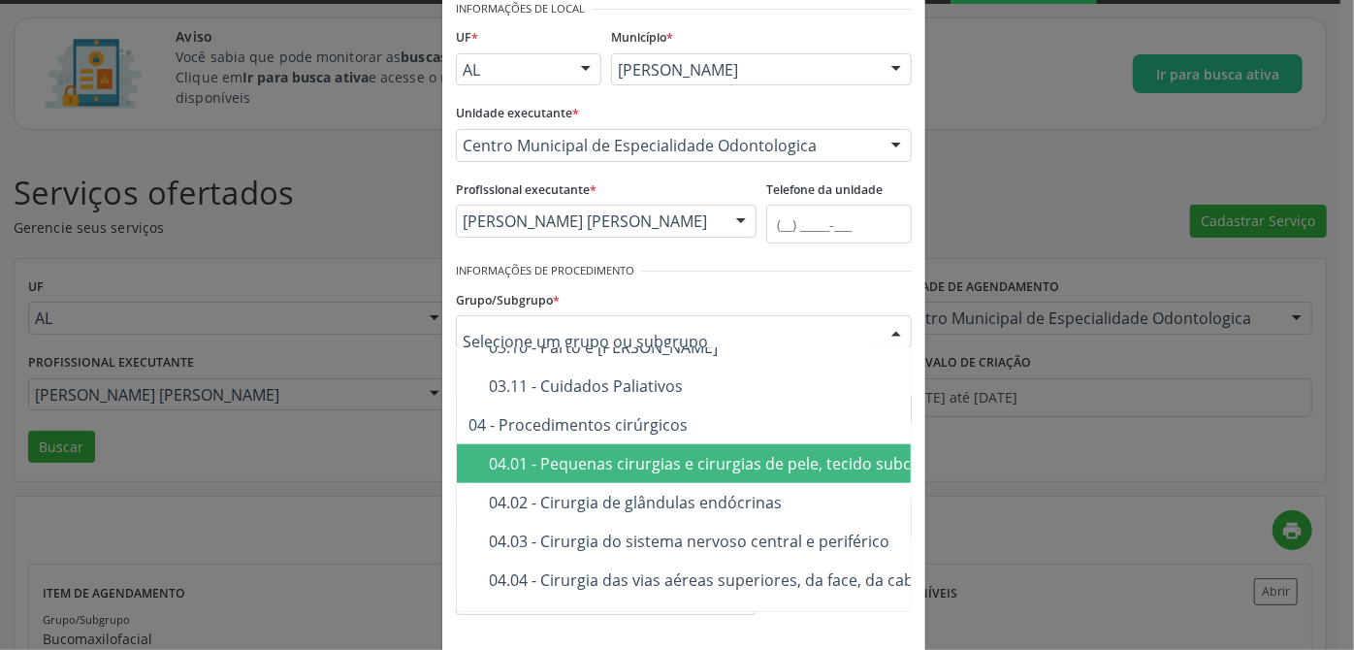
click at [575, 458] on div "04.01 - Pequenas cirurgias e cirurgias de pele, tecido subcutâneo e mucosa" at bounding box center [817, 464] width 656 height 16
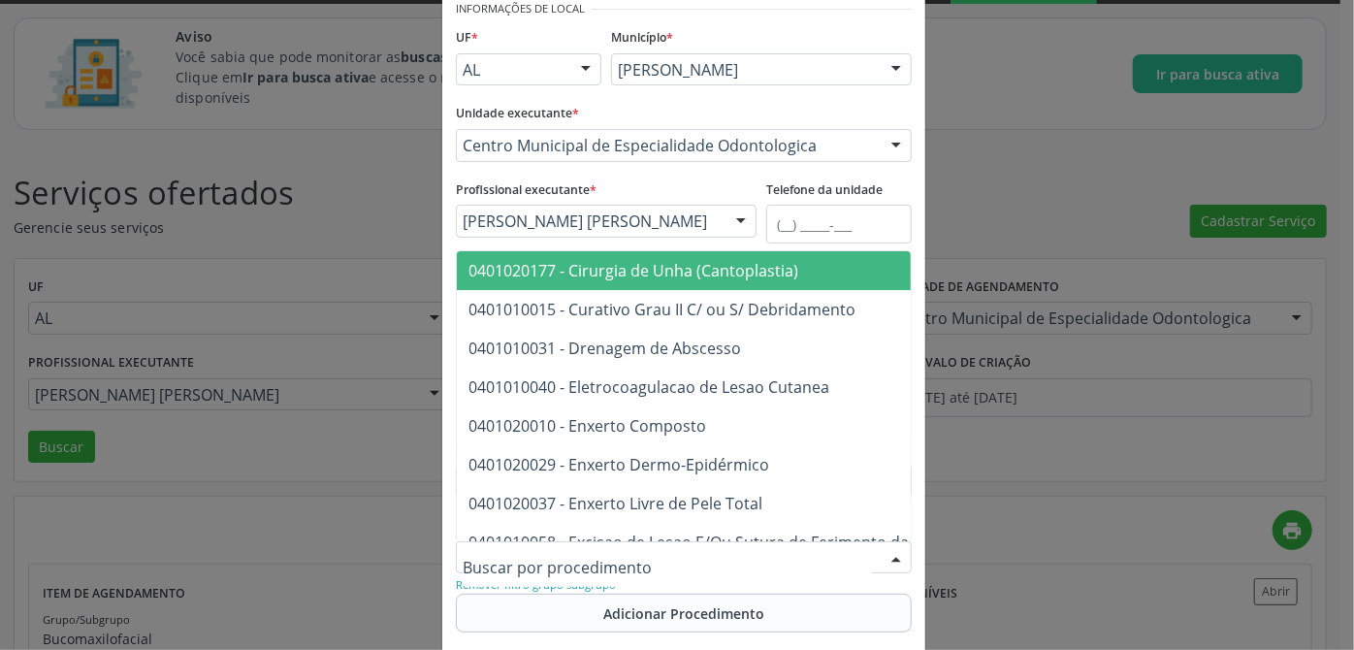
paste input "0401010082"
type input "0401010082"
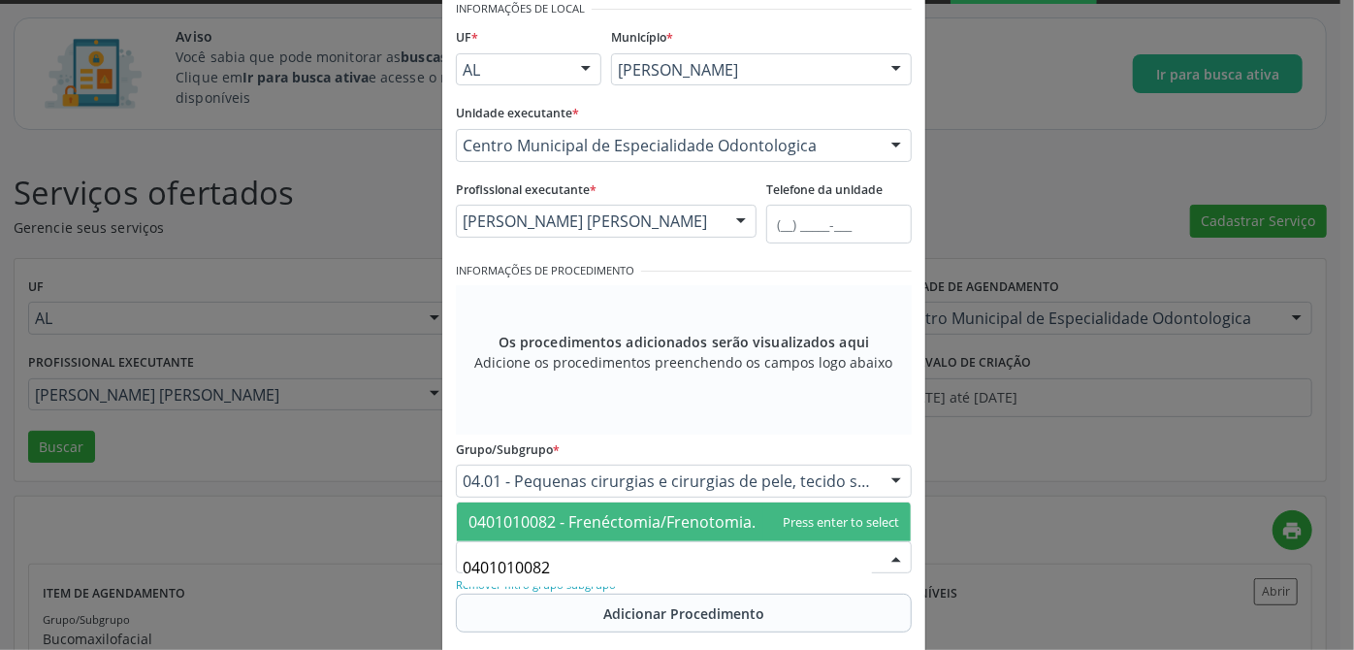
click at [607, 517] on span "0401010082 - Frenéctomia/Frenotomia." at bounding box center [612, 521] width 287 height 21
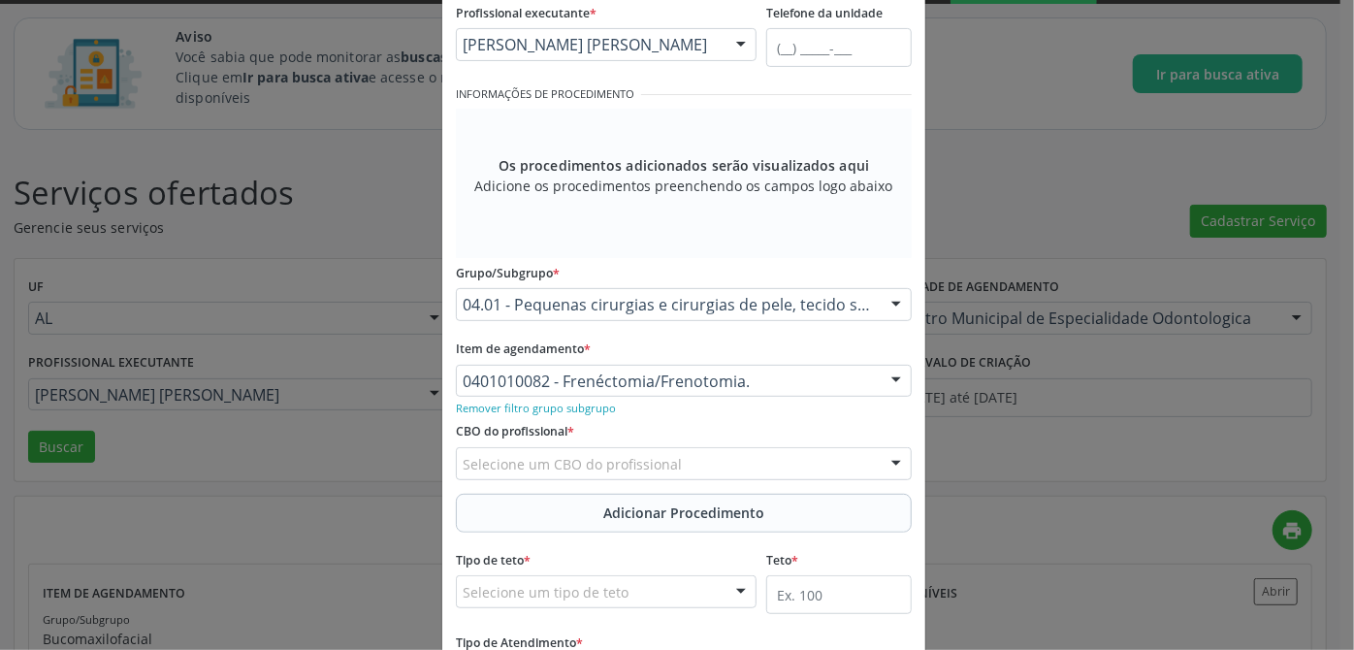
scroll to position [362, 0]
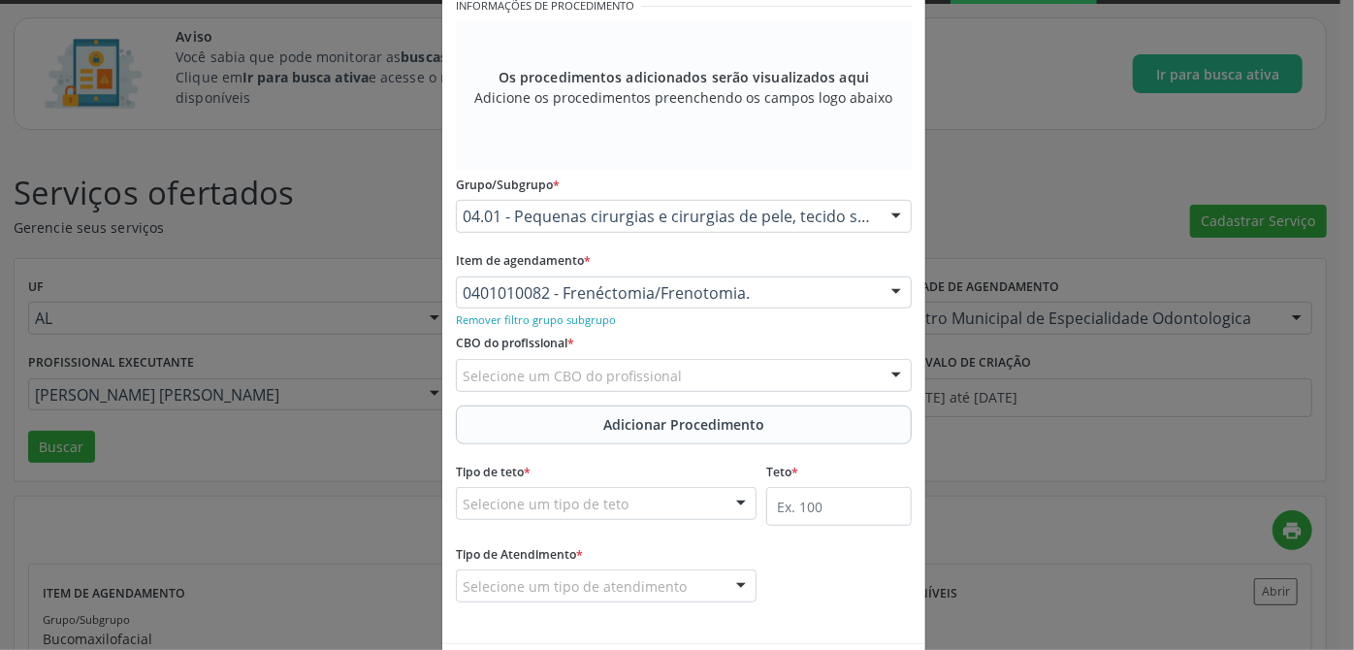
click at [712, 377] on div "Selecione um CBO do profissional" at bounding box center [684, 375] width 456 height 33
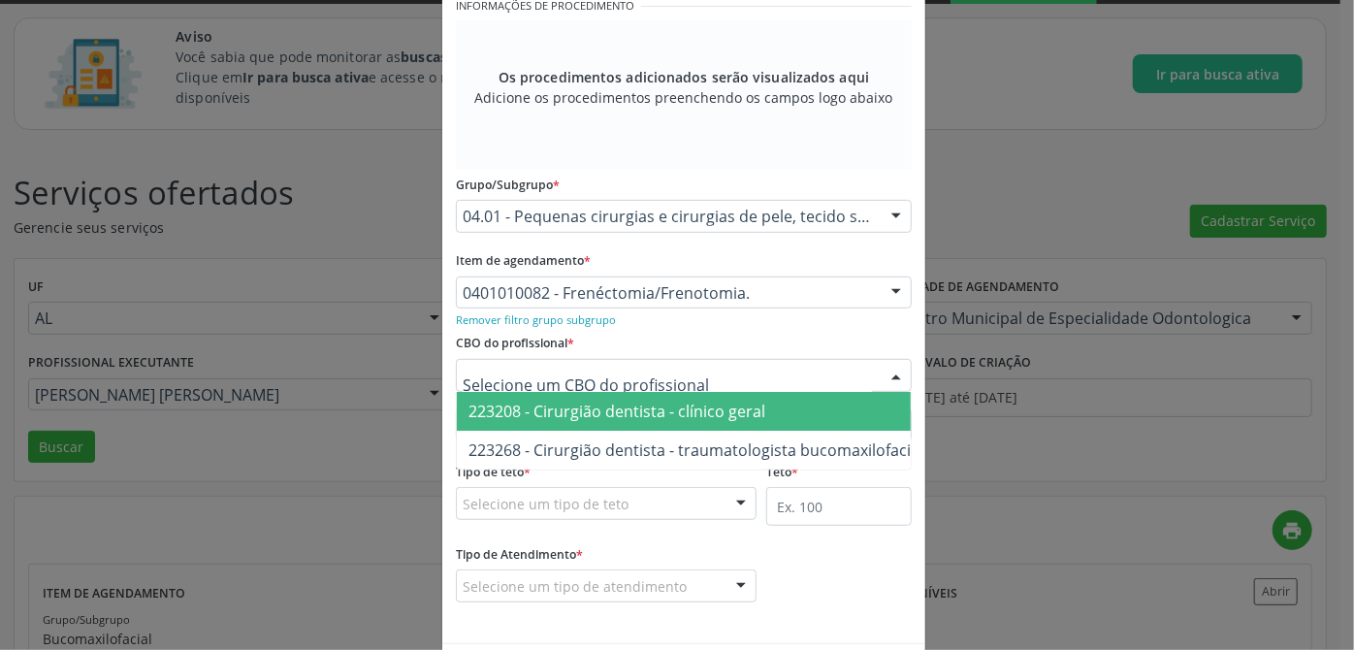
click at [714, 411] on span "223208 - Cirurgião dentista - clínico geral" at bounding box center [617, 411] width 297 height 21
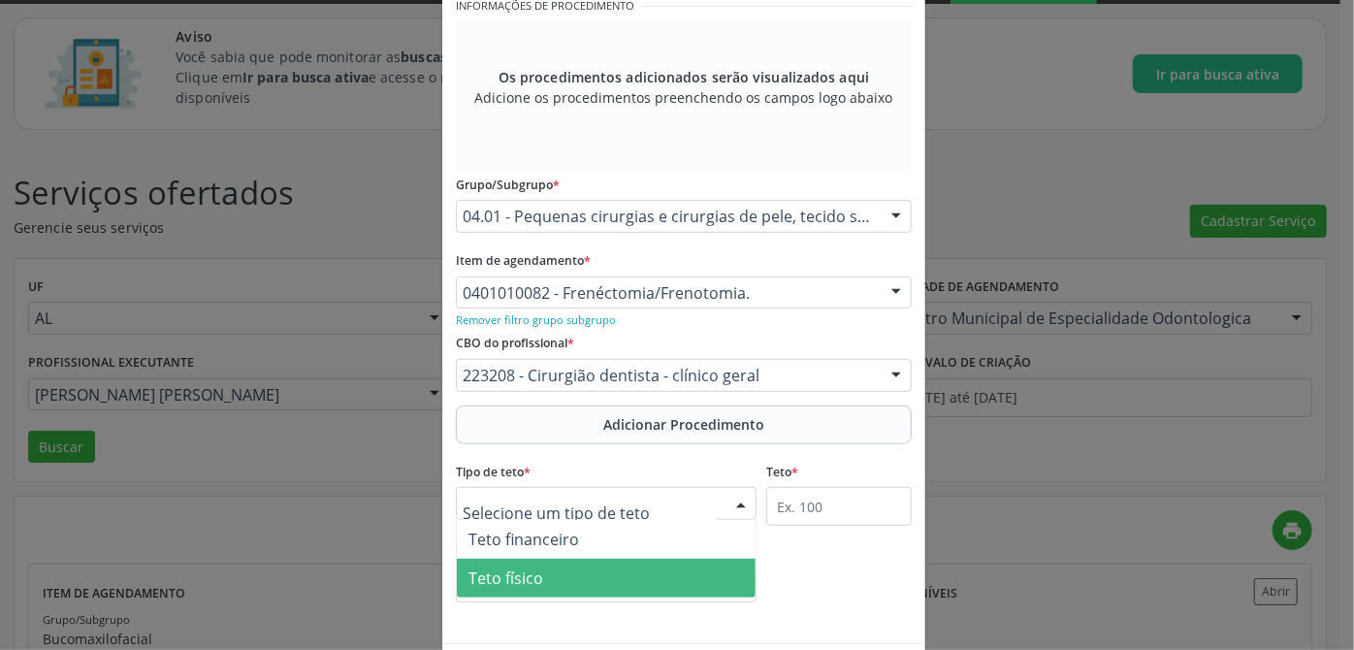
click at [571, 576] on span "Teto físico" at bounding box center [606, 578] width 299 height 39
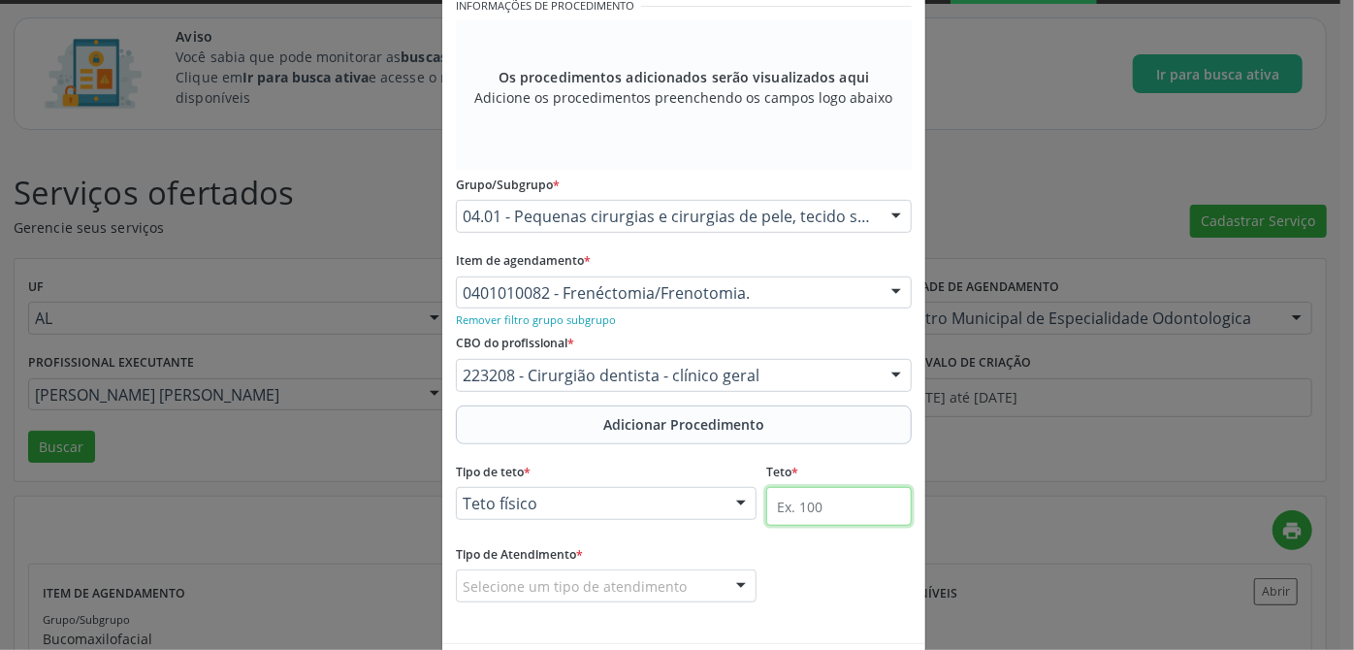
click at [829, 515] on input "text" at bounding box center [839, 506] width 146 height 39
type input "1"
type input "50"
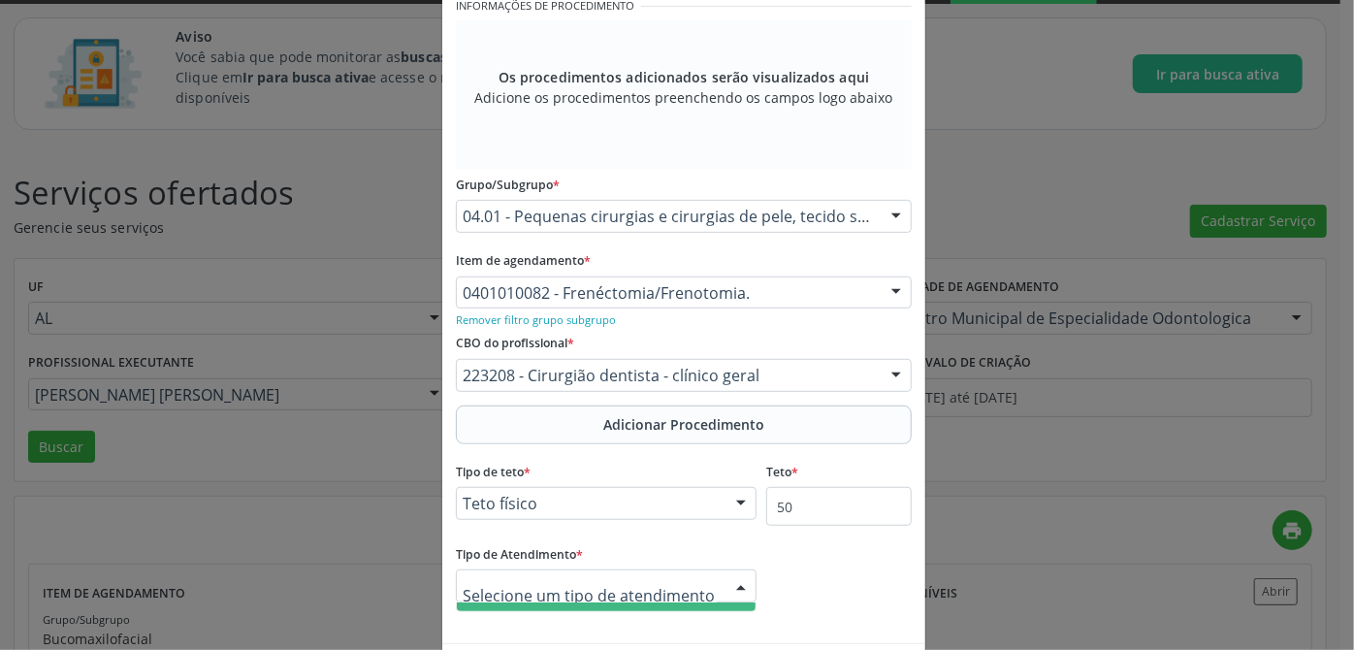
scroll to position [437, 0]
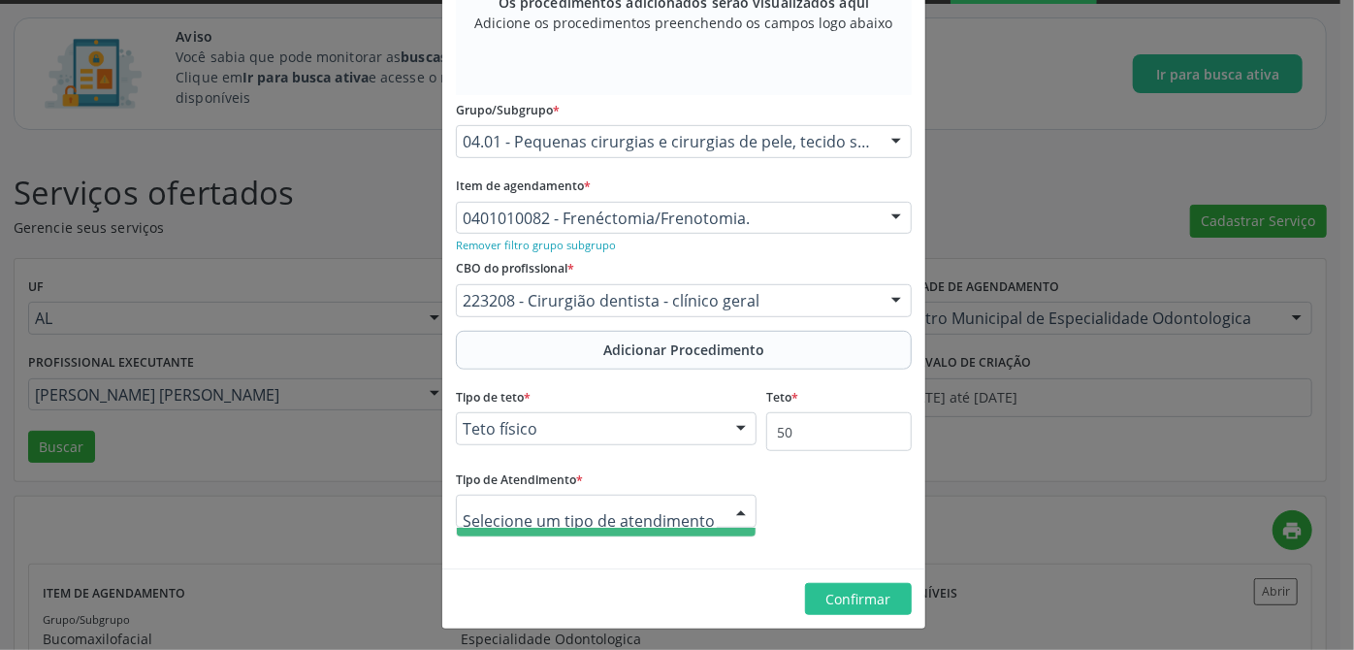
click at [636, 530] on span "Ordem de chegada" at bounding box center [606, 547] width 299 height 39
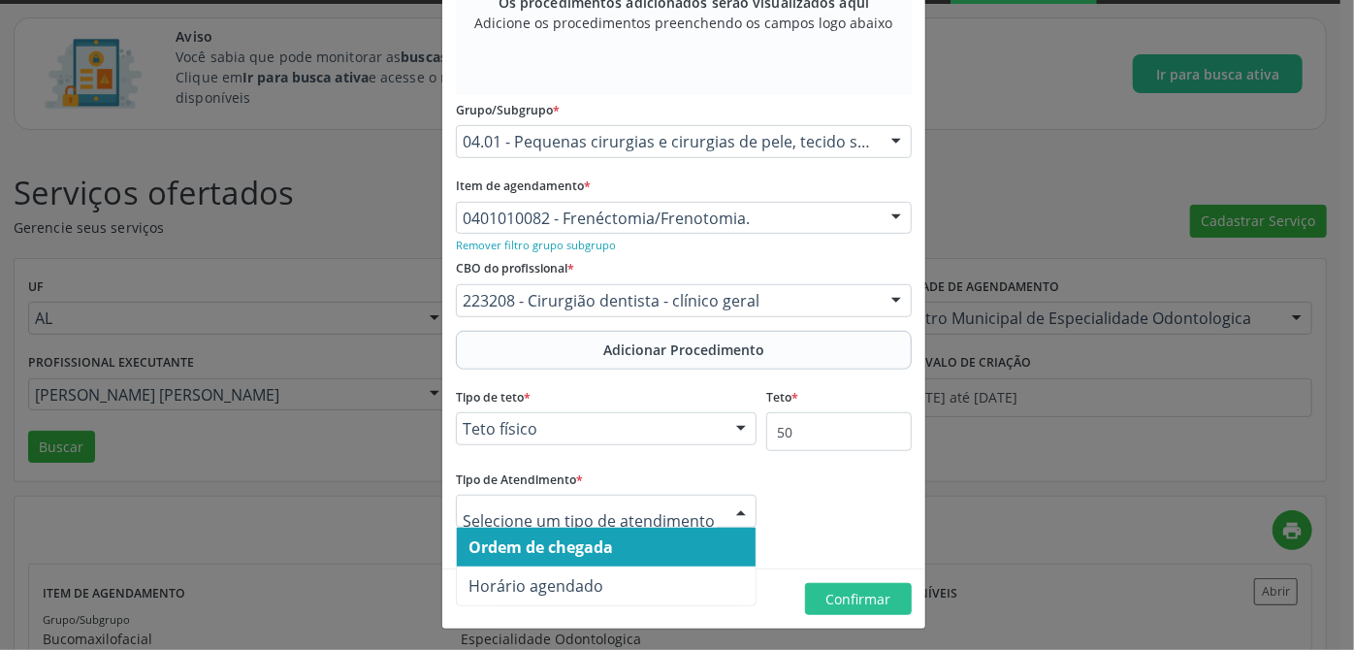
click at [577, 547] on span "Ordem de chegada" at bounding box center [541, 547] width 145 height 21
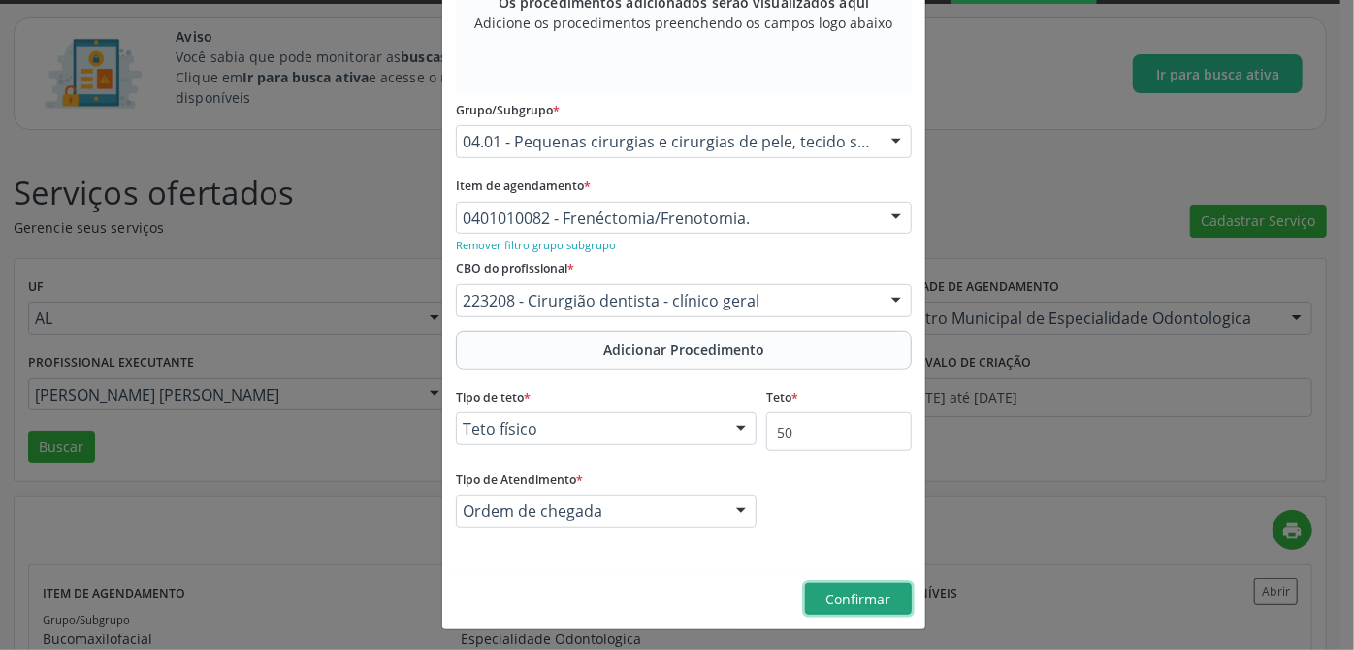
click at [851, 598] on span "Confirmar" at bounding box center [859, 599] width 65 height 18
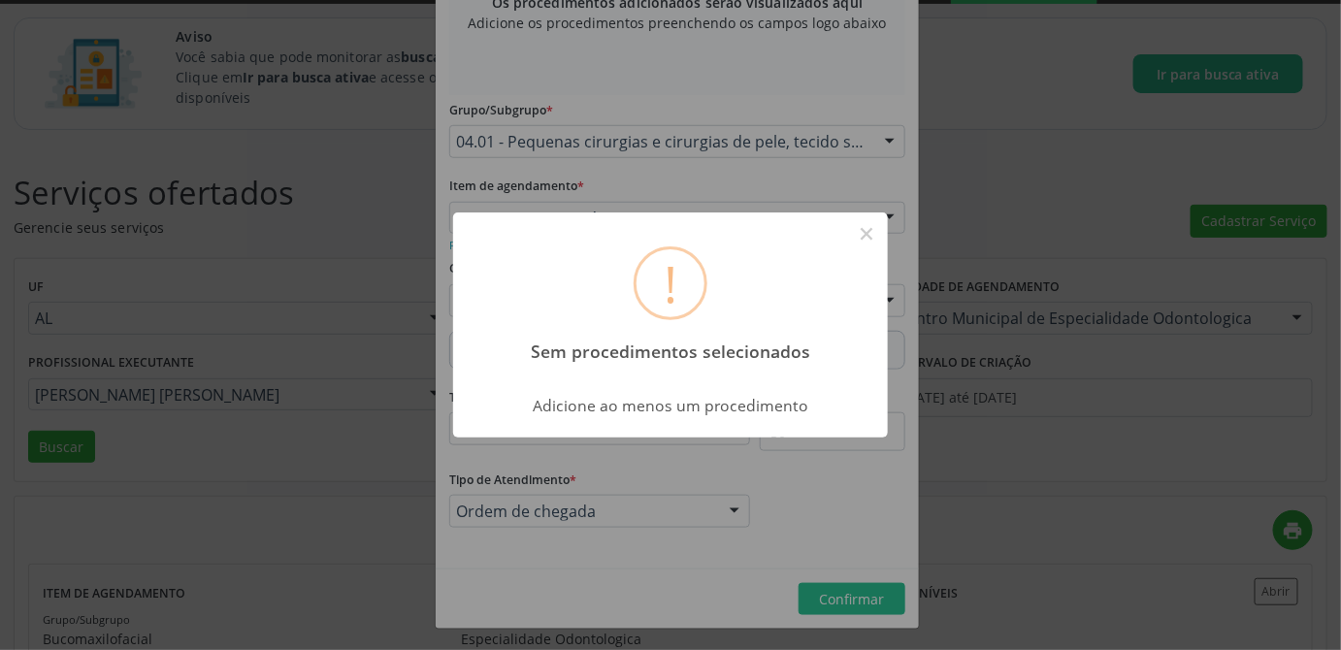
click at [677, 376] on div "! Sem procedimentos selecionados ×" at bounding box center [670, 295] width 435 height 167
click at [862, 240] on button "×" at bounding box center [866, 233] width 33 height 33
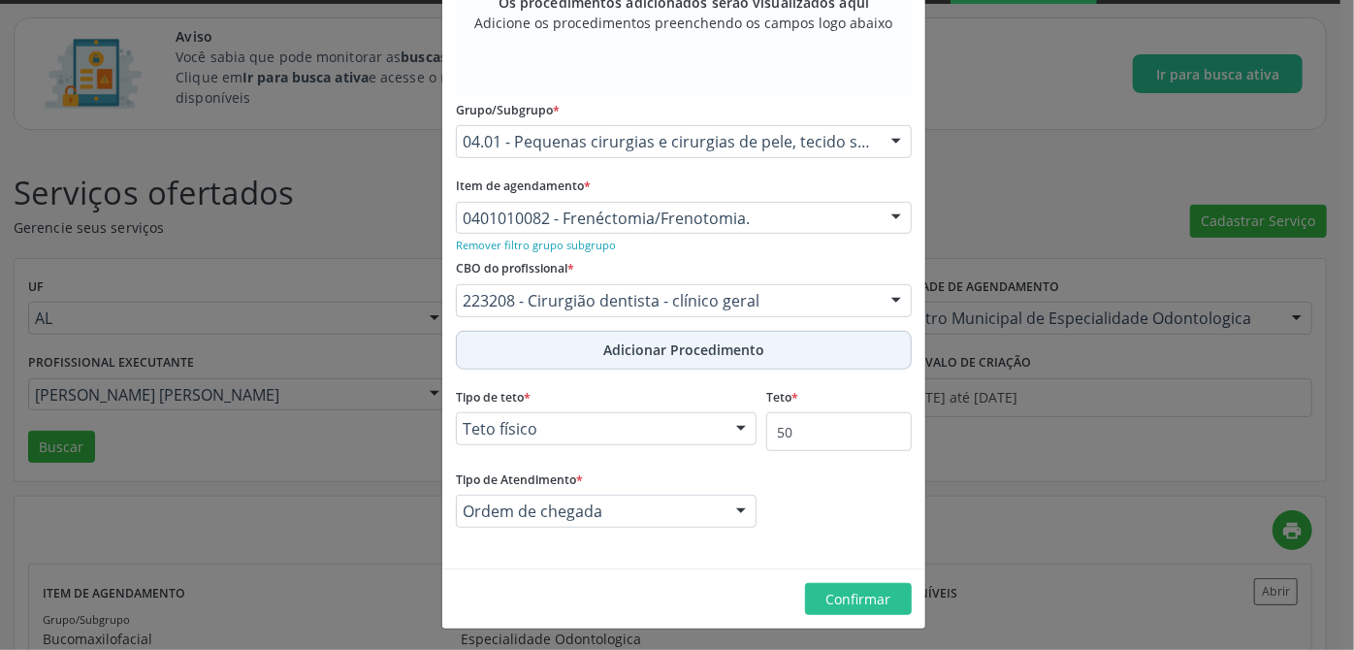
click at [603, 347] on span "Adicionar Procedimento" at bounding box center [683, 350] width 161 height 20
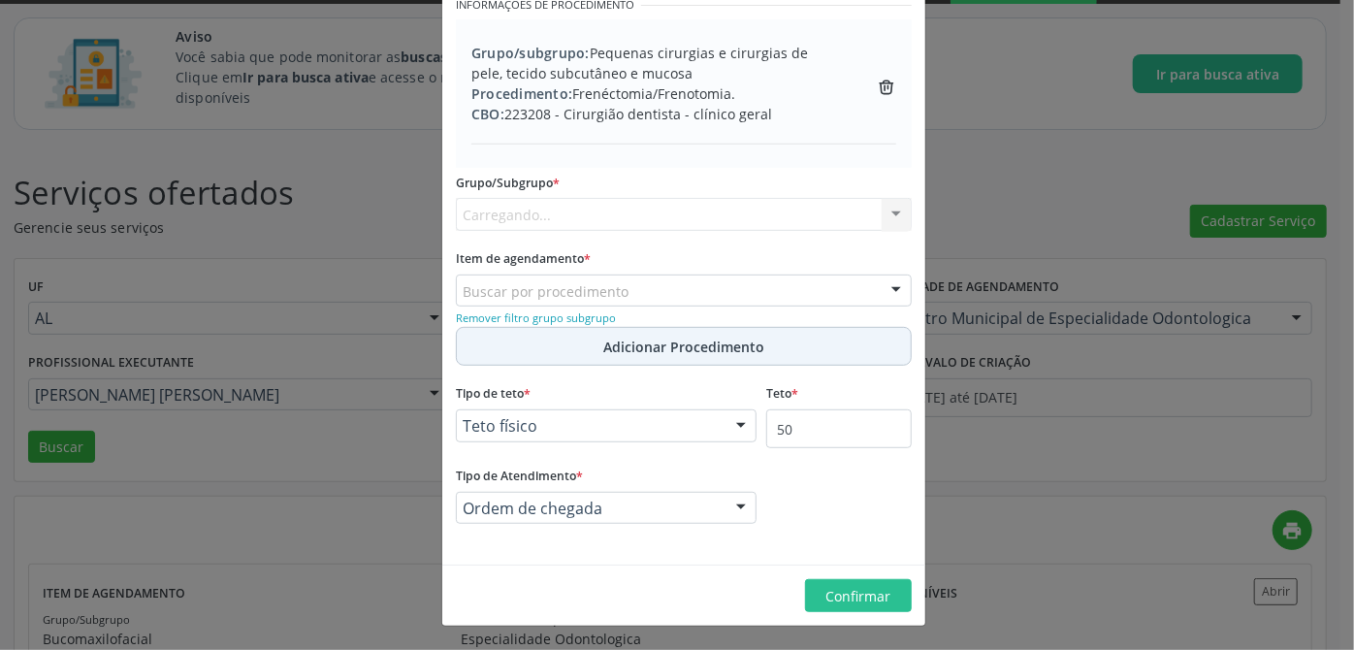
scroll to position [360, 0]
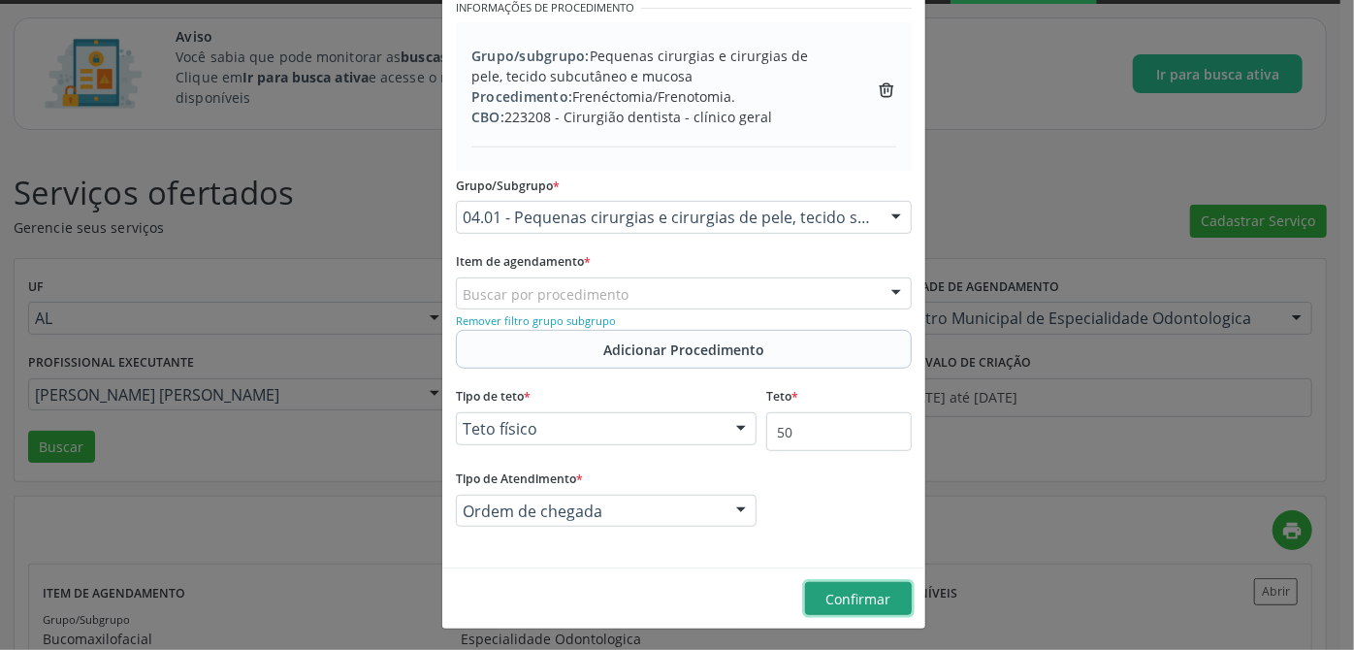
click at [832, 603] on span "Confirmar" at bounding box center [859, 599] width 65 height 18
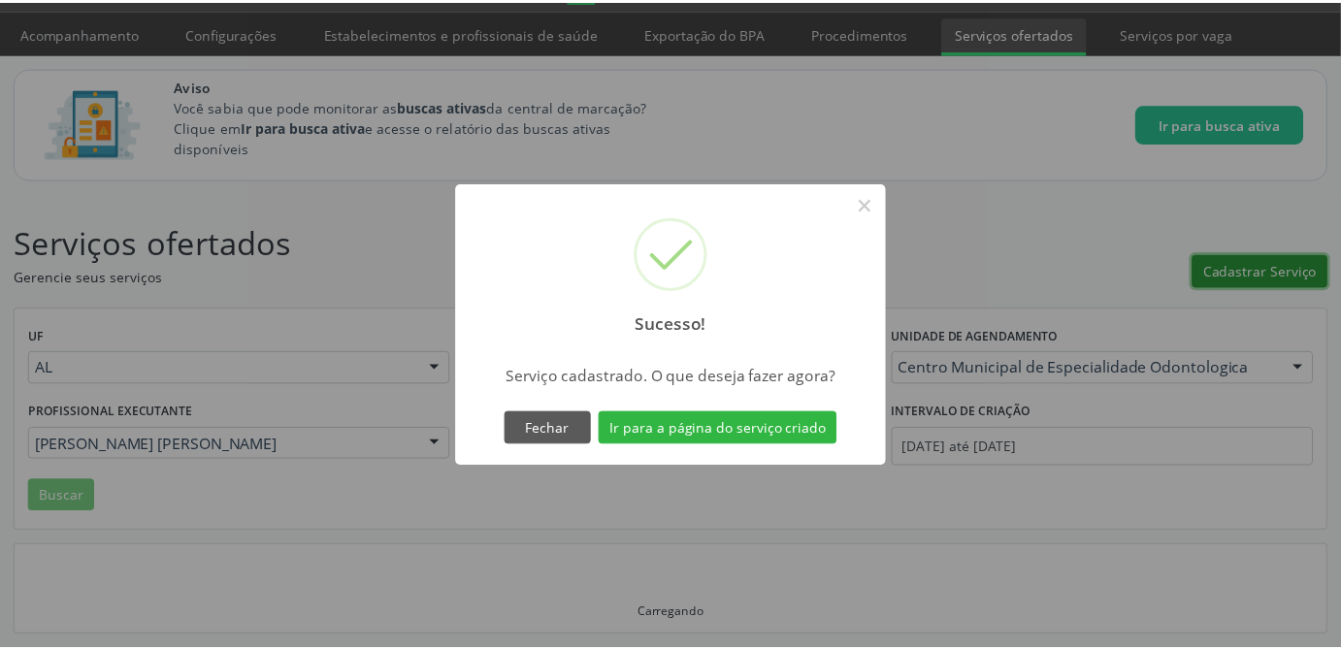
scroll to position [50, 0]
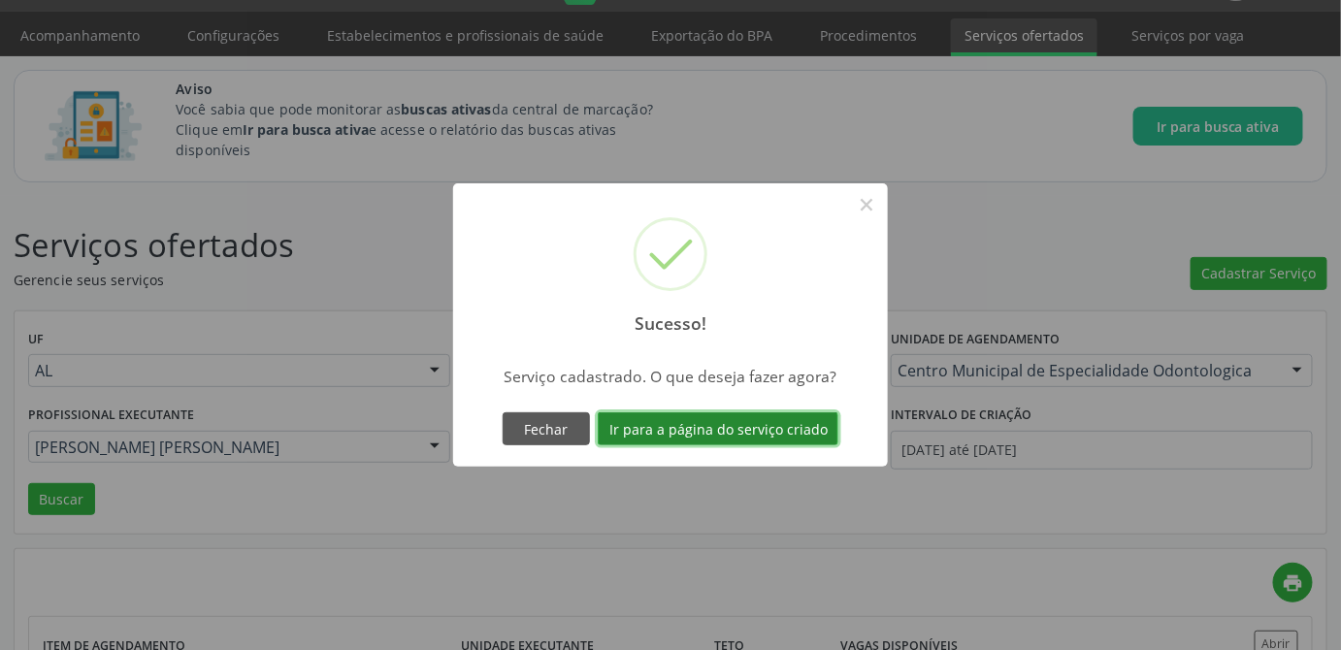
click at [679, 431] on button "Ir para a página do serviço criado" at bounding box center [718, 428] width 241 height 33
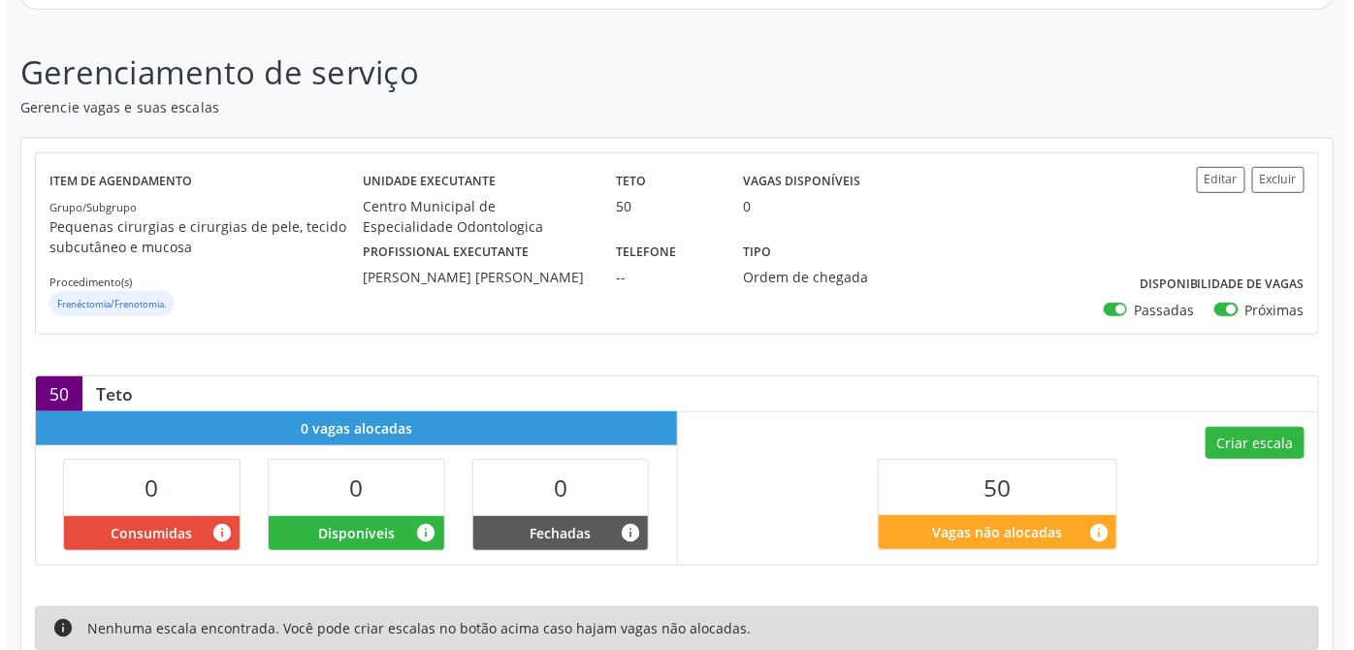
scroll to position [352, 0]
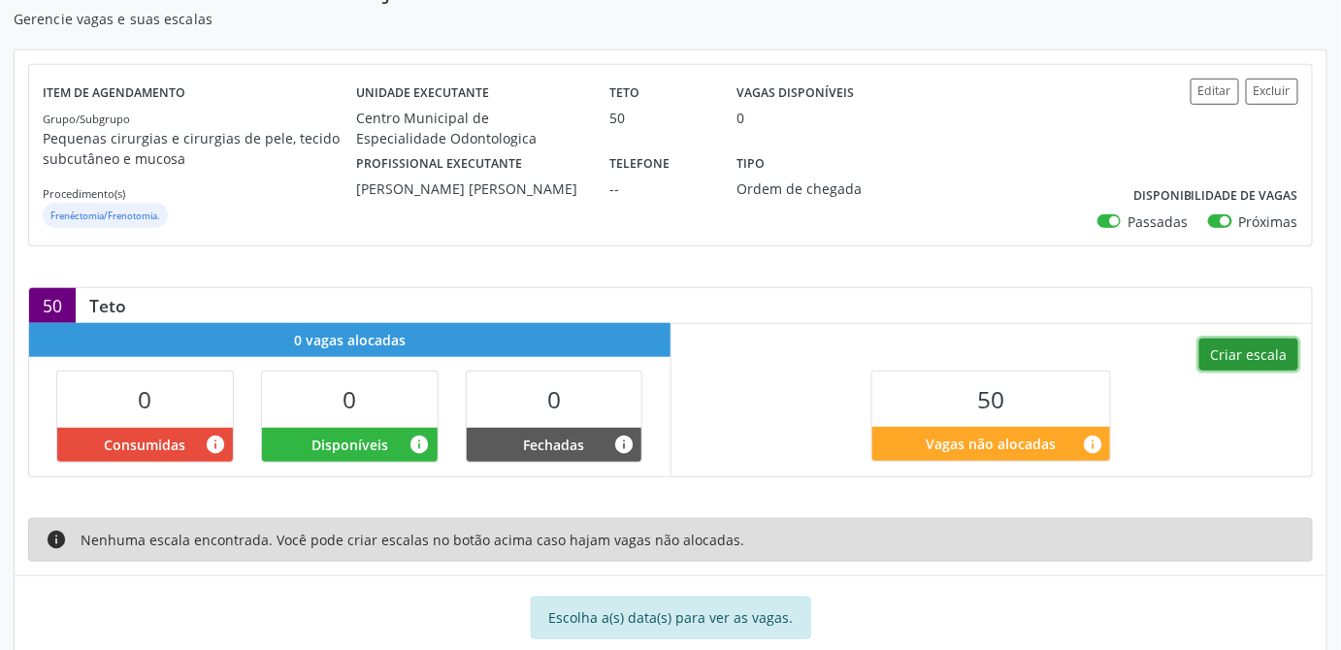
click at [1288, 353] on button "Criar escala" at bounding box center [1248, 355] width 99 height 33
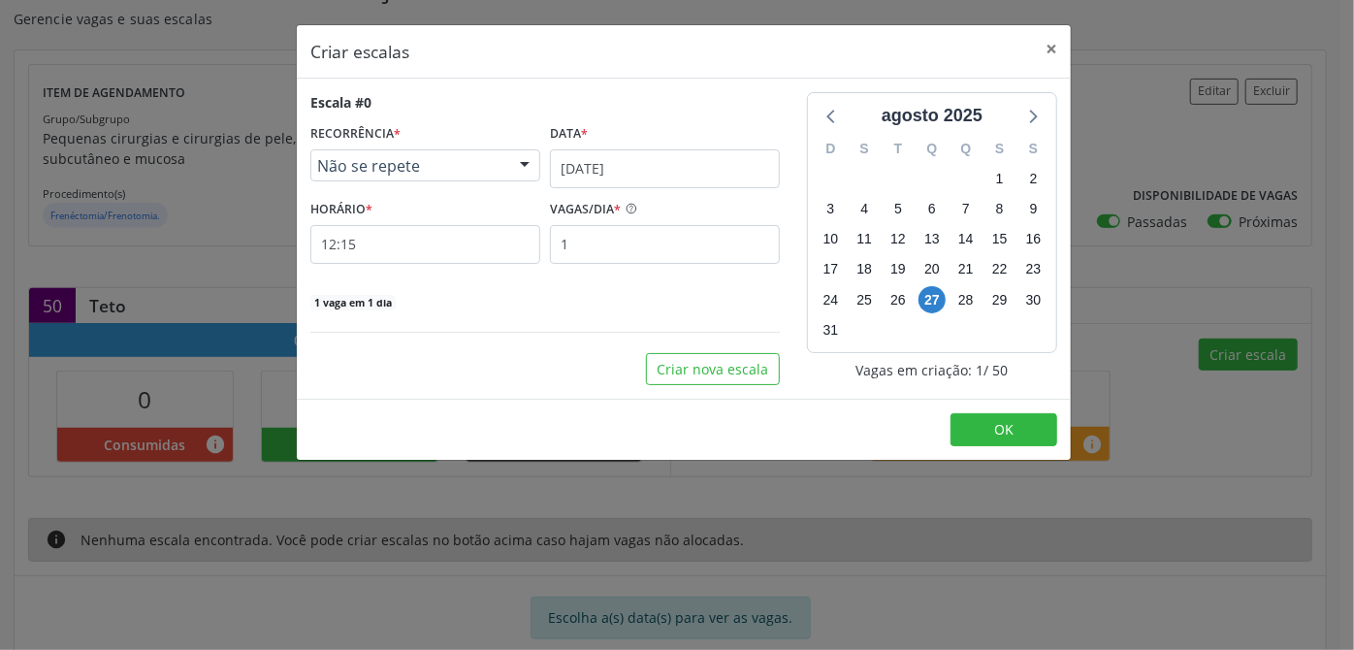
click at [342, 169] on span "Não se repete" at bounding box center [408, 165] width 183 height 19
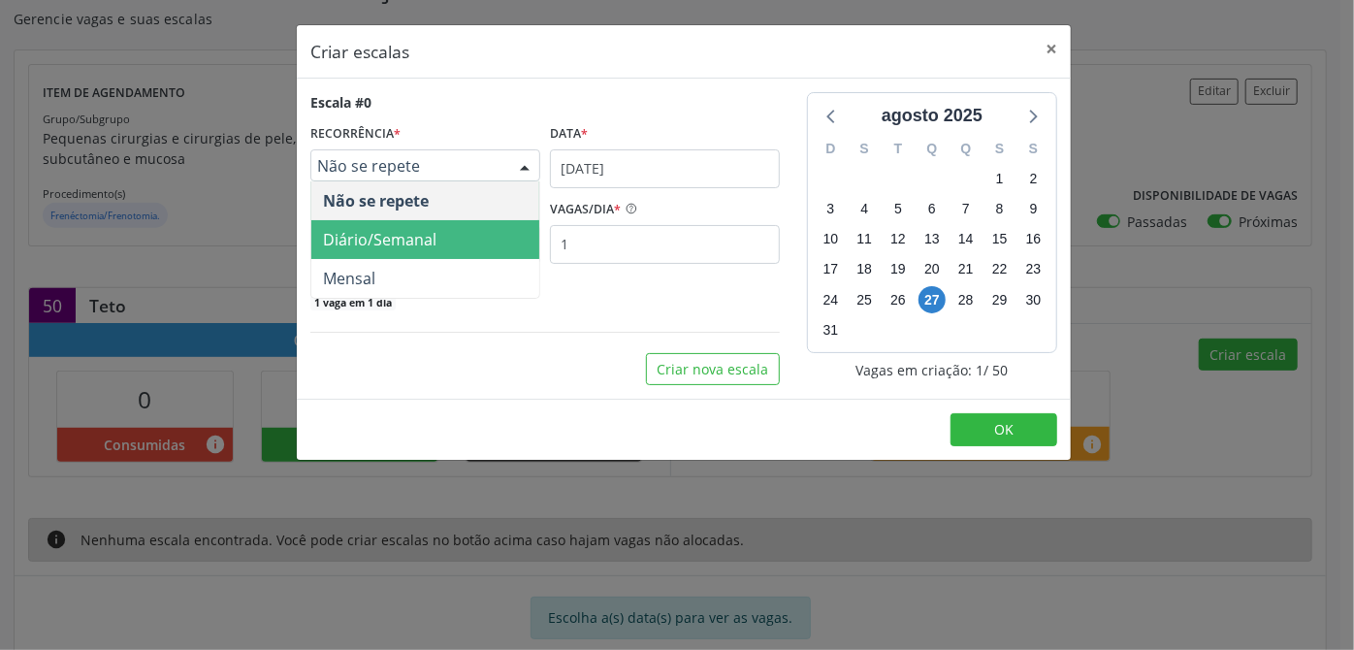
click at [346, 225] on span "Diário/Semanal" at bounding box center [425, 239] width 228 height 39
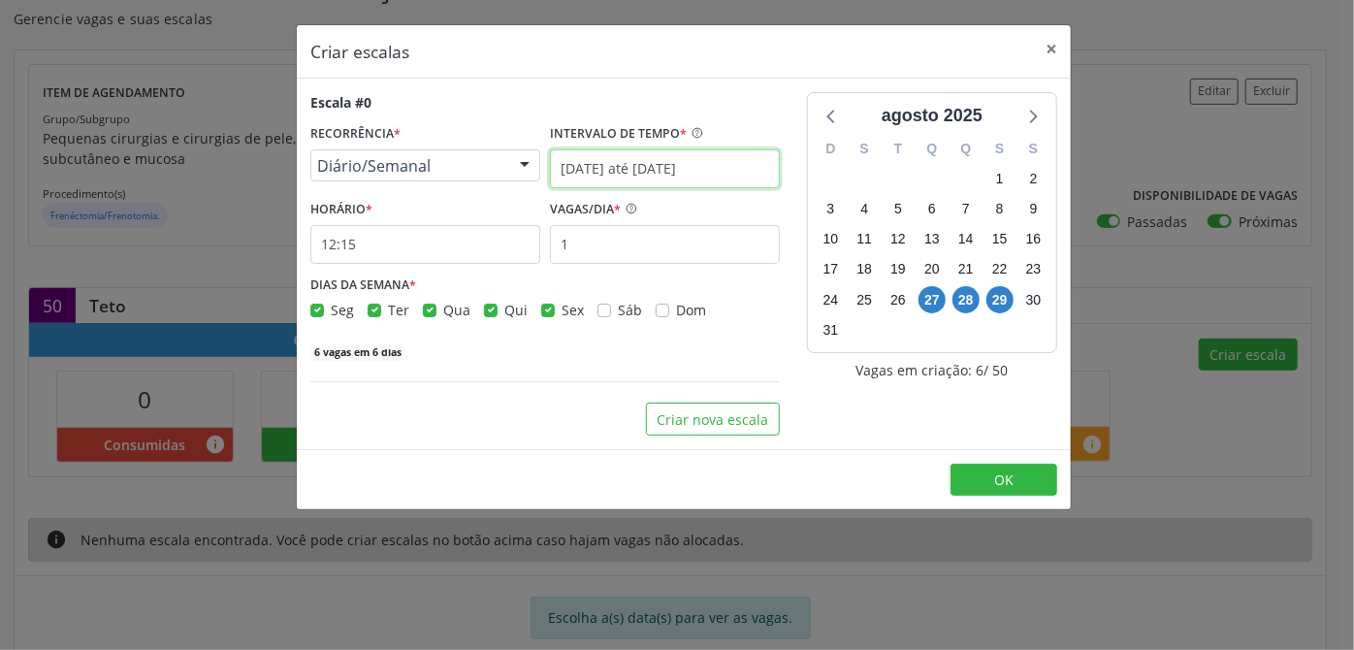
click at [629, 163] on input "[DATE] até [DATE]" at bounding box center [665, 168] width 230 height 39
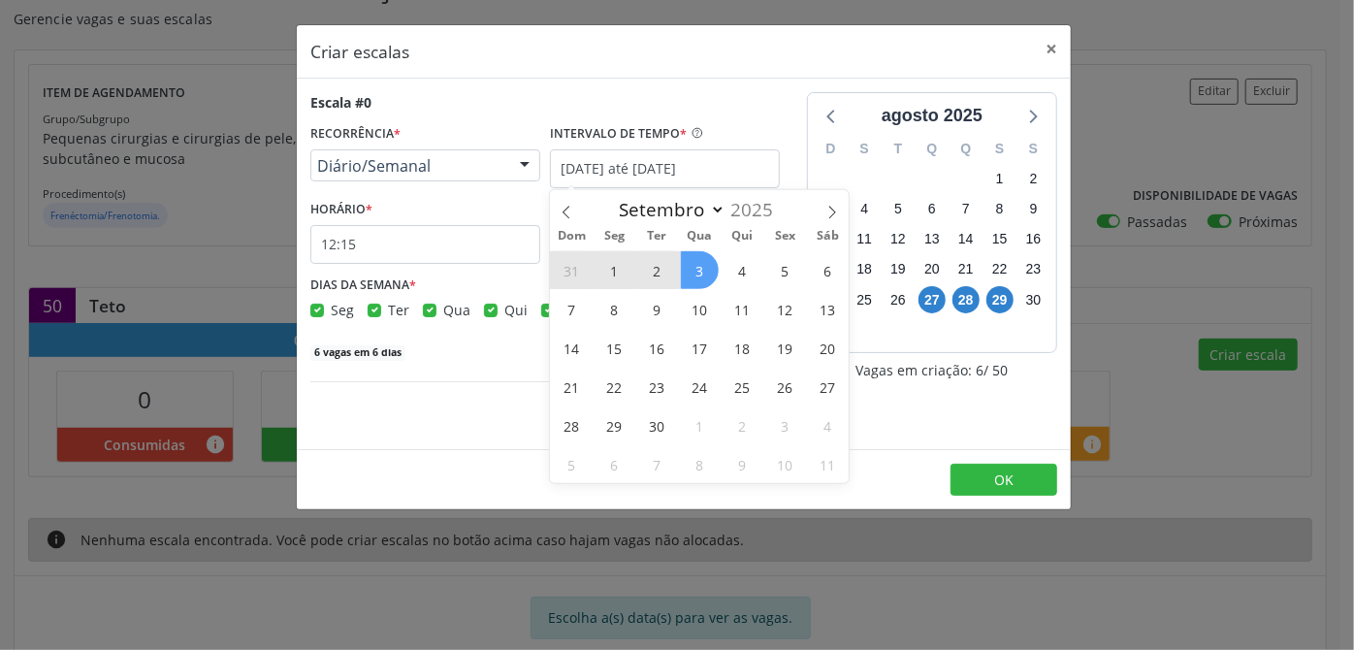
click at [613, 265] on span "1" at bounding box center [615, 270] width 38 height 38
type input "[DATE]"
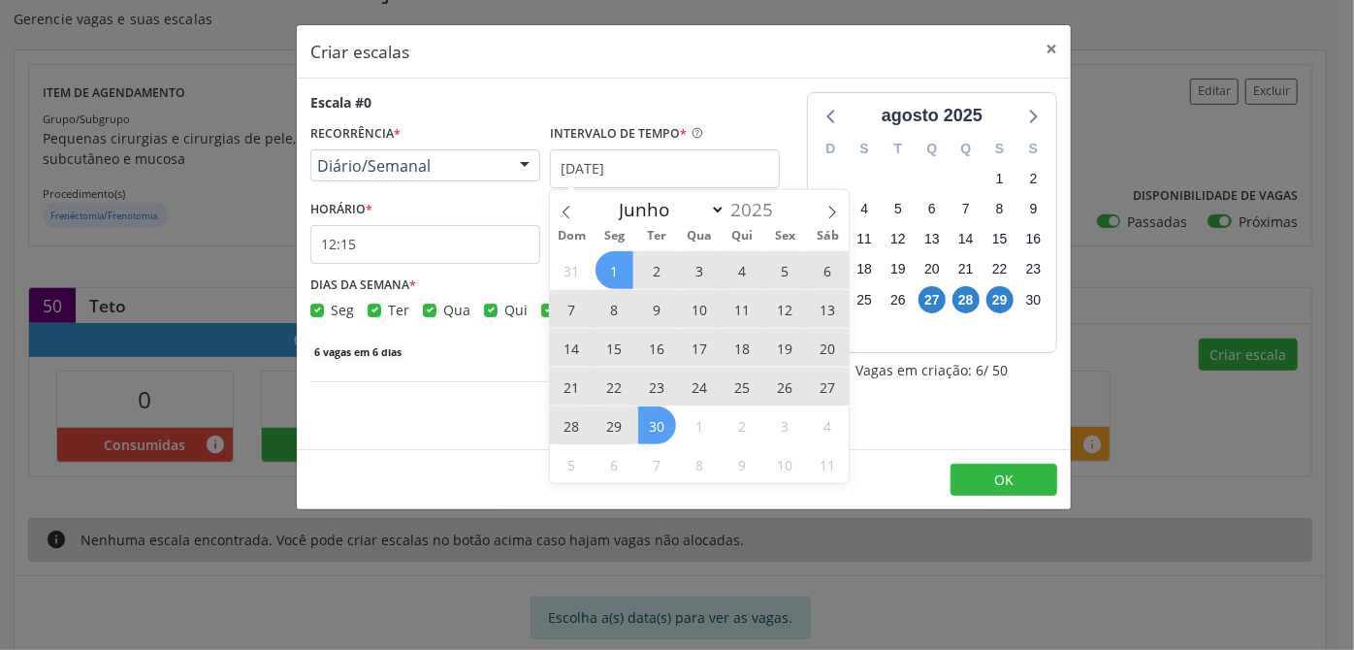
click at [661, 433] on span "30" at bounding box center [657, 426] width 38 height 38
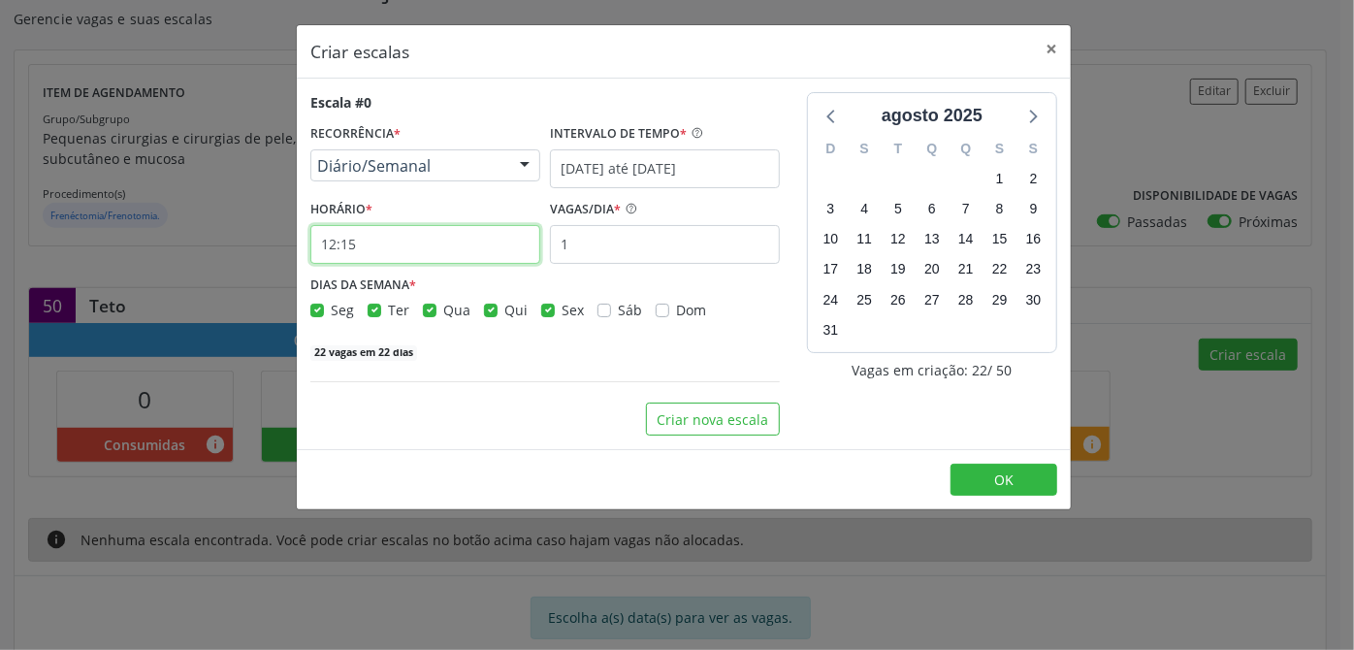
click at [351, 235] on input "12:15" at bounding box center [425, 244] width 230 height 39
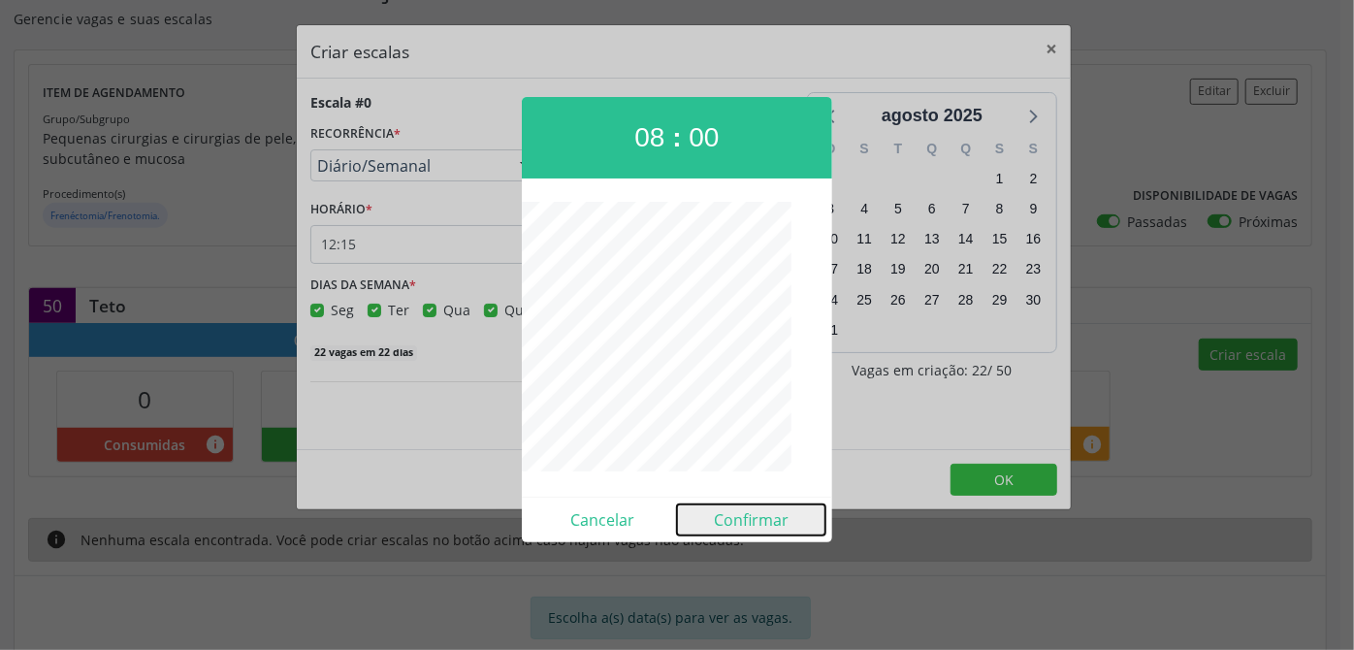
click at [756, 528] on button "Confirmar" at bounding box center [751, 520] width 148 height 31
type input "08:00"
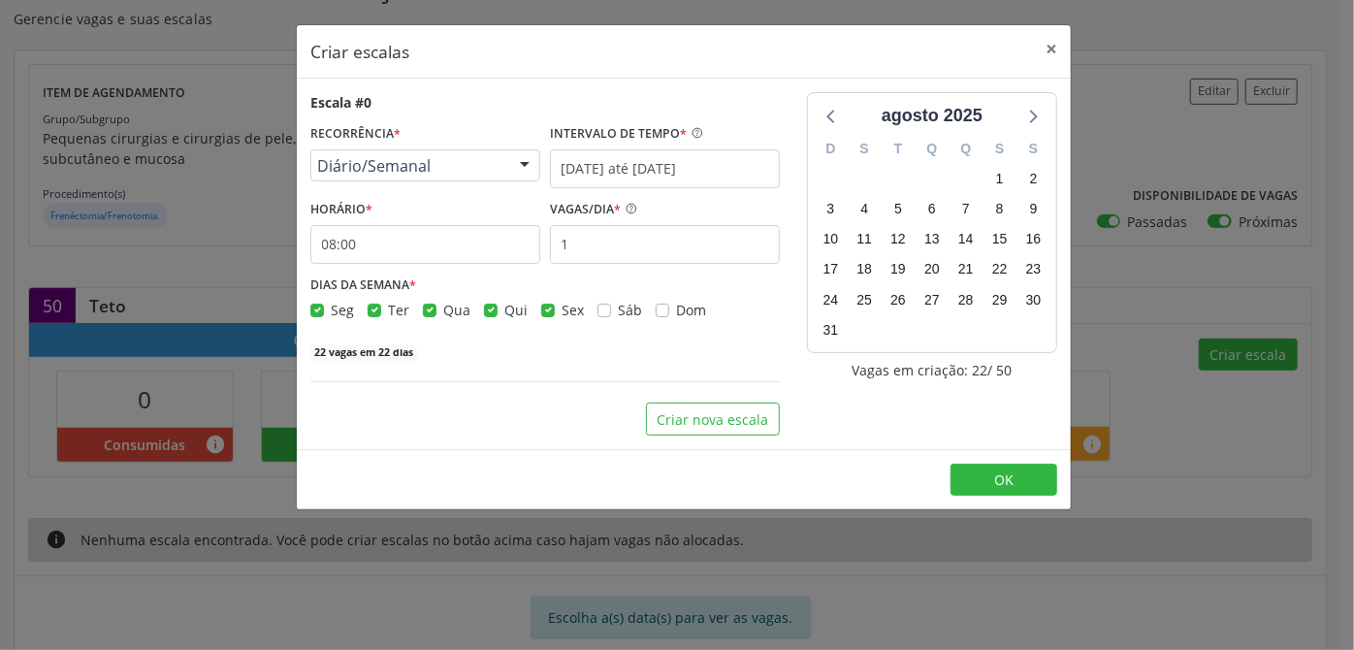
click at [331, 310] on label "Seg" at bounding box center [342, 310] width 23 height 20
click at [310, 310] on input "Seg" at bounding box center [317, 308] width 14 height 17
checkbox input "false"
click at [443, 315] on label "Qua" at bounding box center [456, 310] width 27 height 20
click at [434, 315] on input "Qua" at bounding box center [430, 308] width 14 height 17
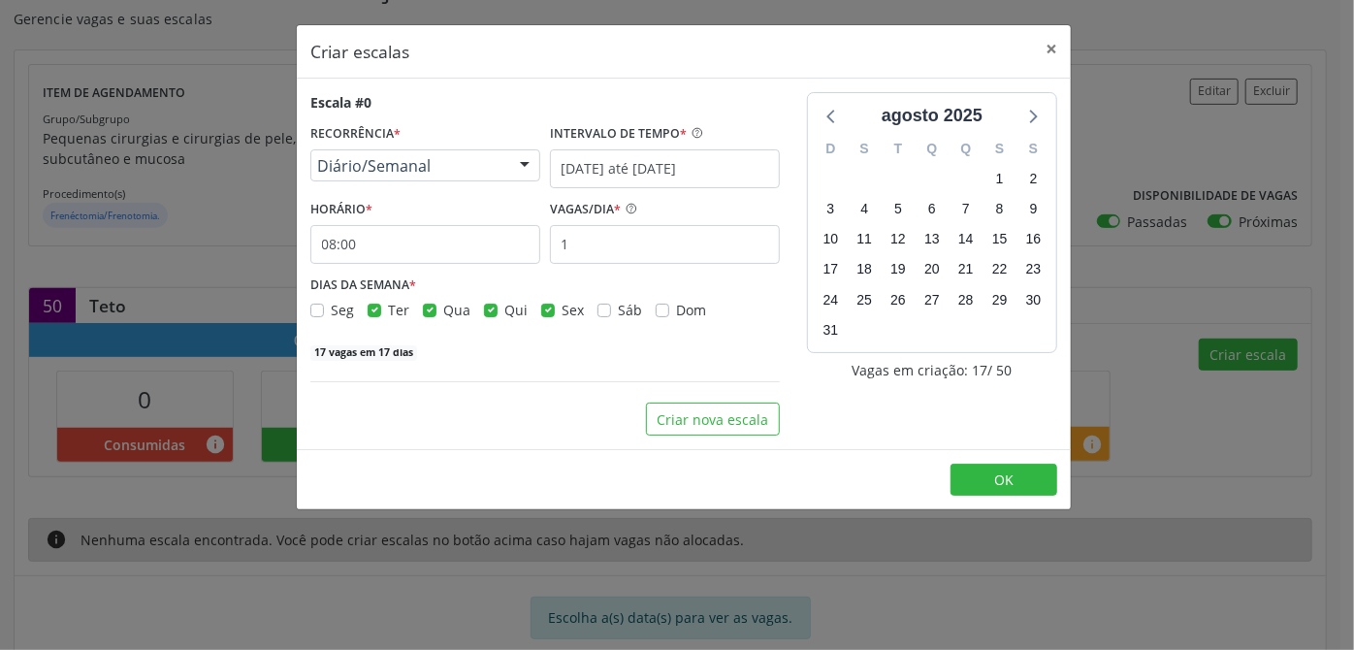
checkbox input "false"
click at [562, 312] on label "Sex" at bounding box center [573, 310] width 22 height 20
click at [545, 312] on input "Sex" at bounding box center [548, 308] width 14 height 17
checkbox input "false"
click at [611, 249] on input "1" at bounding box center [665, 244] width 230 height 39
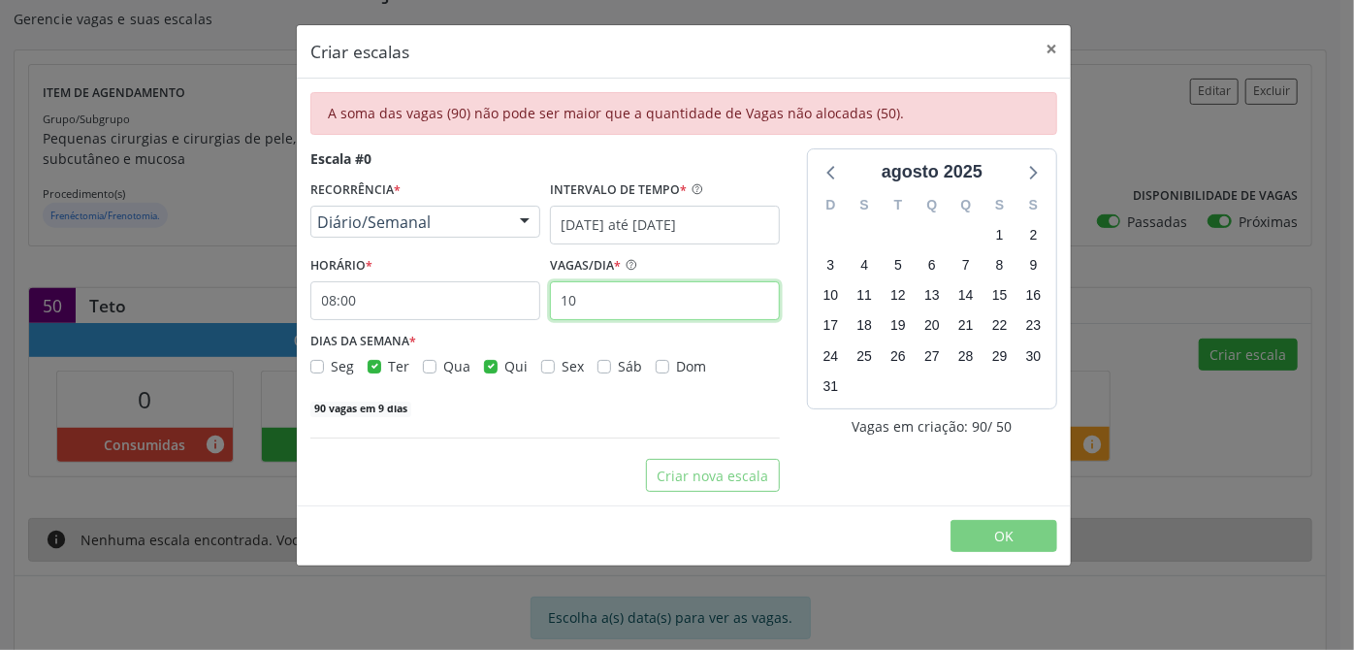
type input "1"
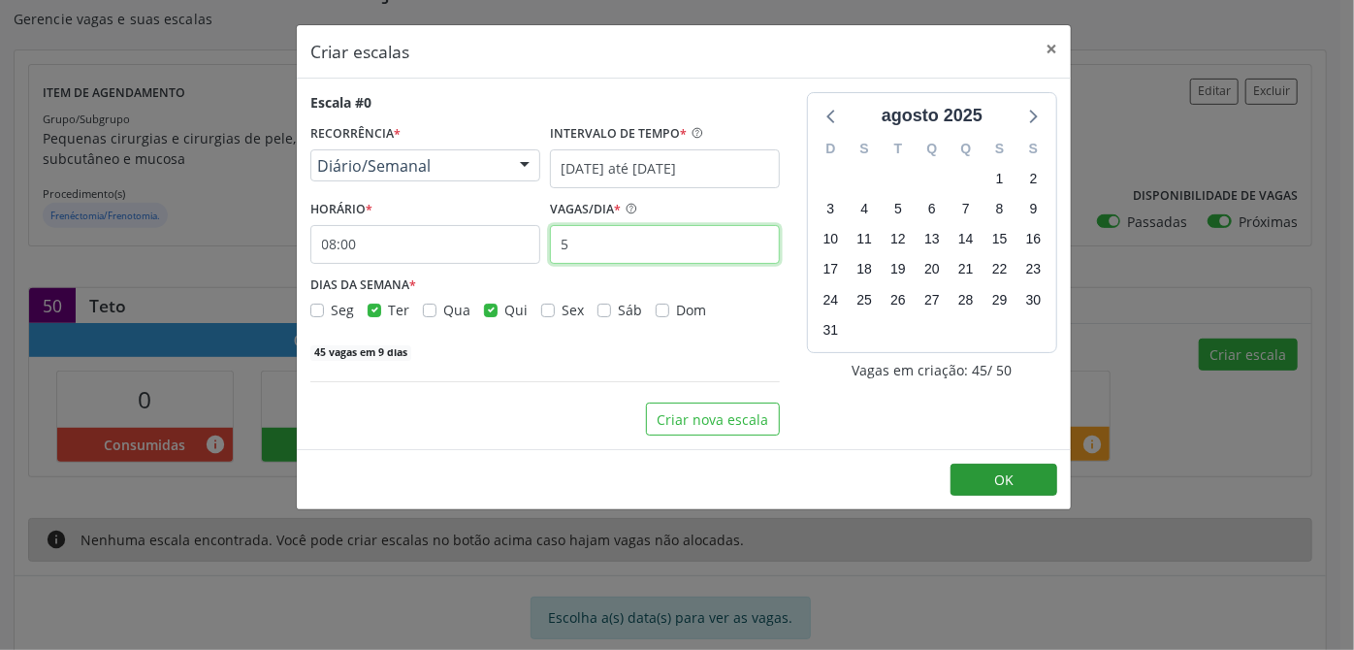
type input "5"
click at [985, 473] on button "OK" at bounding box center [1004, 480] width 107 height 33
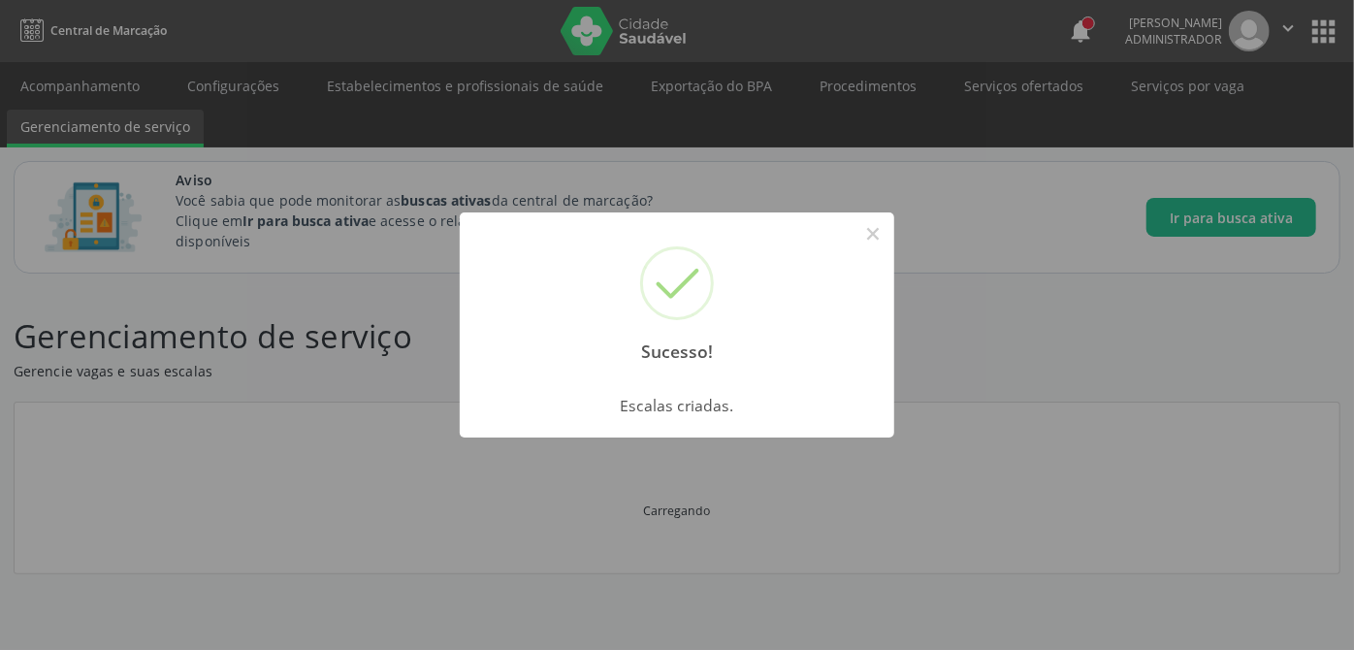
scroll to position [0, 0]
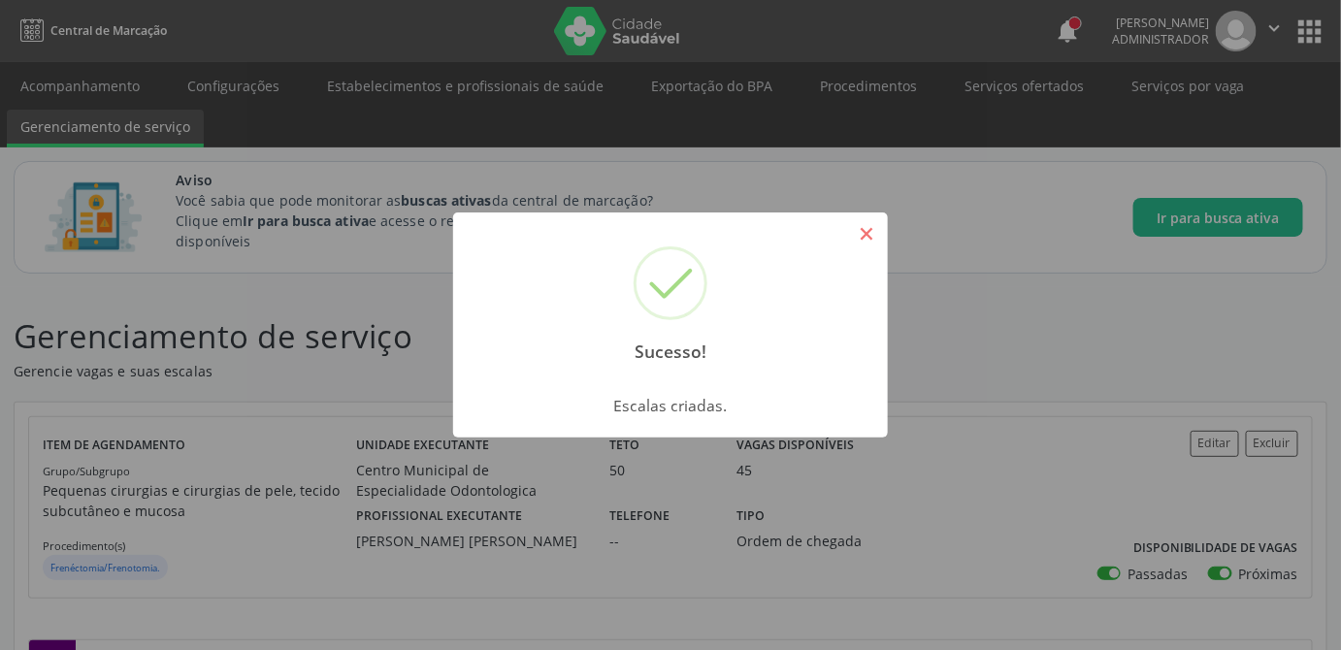
click at [870, 237] on button "×" at bounding box center [866, 233] width 33 height 33
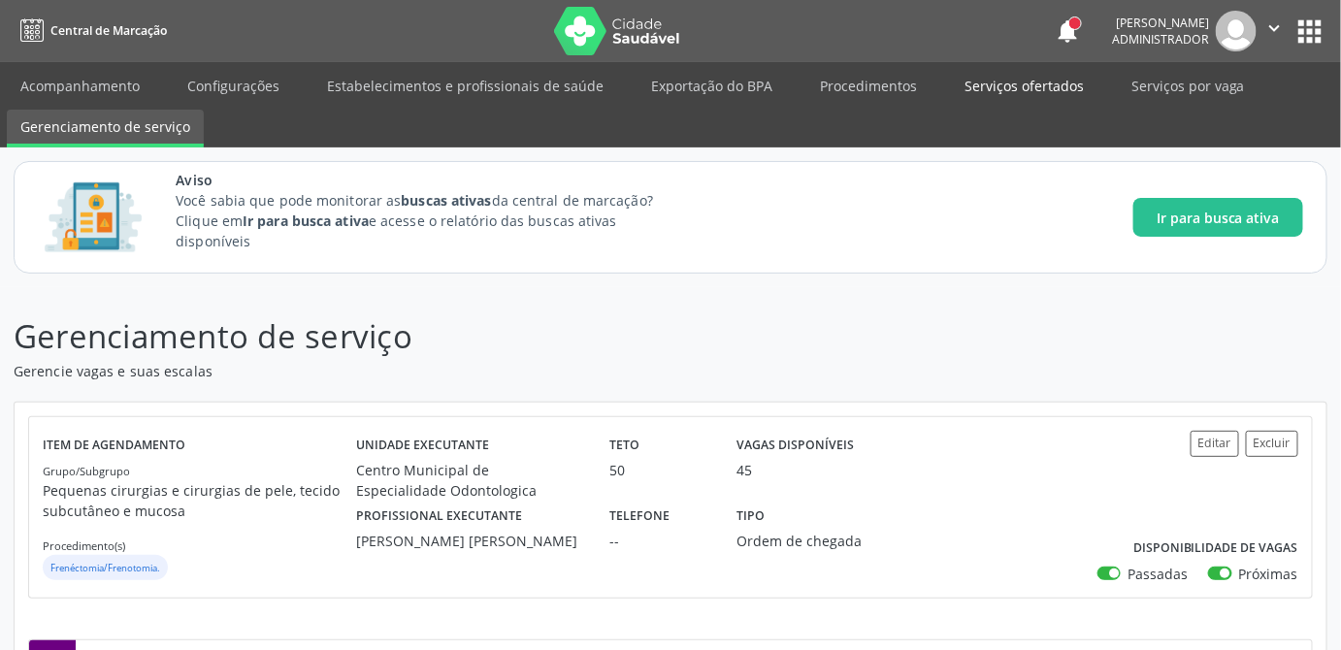
click at [1038, 90] on link "Serviços ofertados" at bounding box center [1024, 86] width 147 height 34
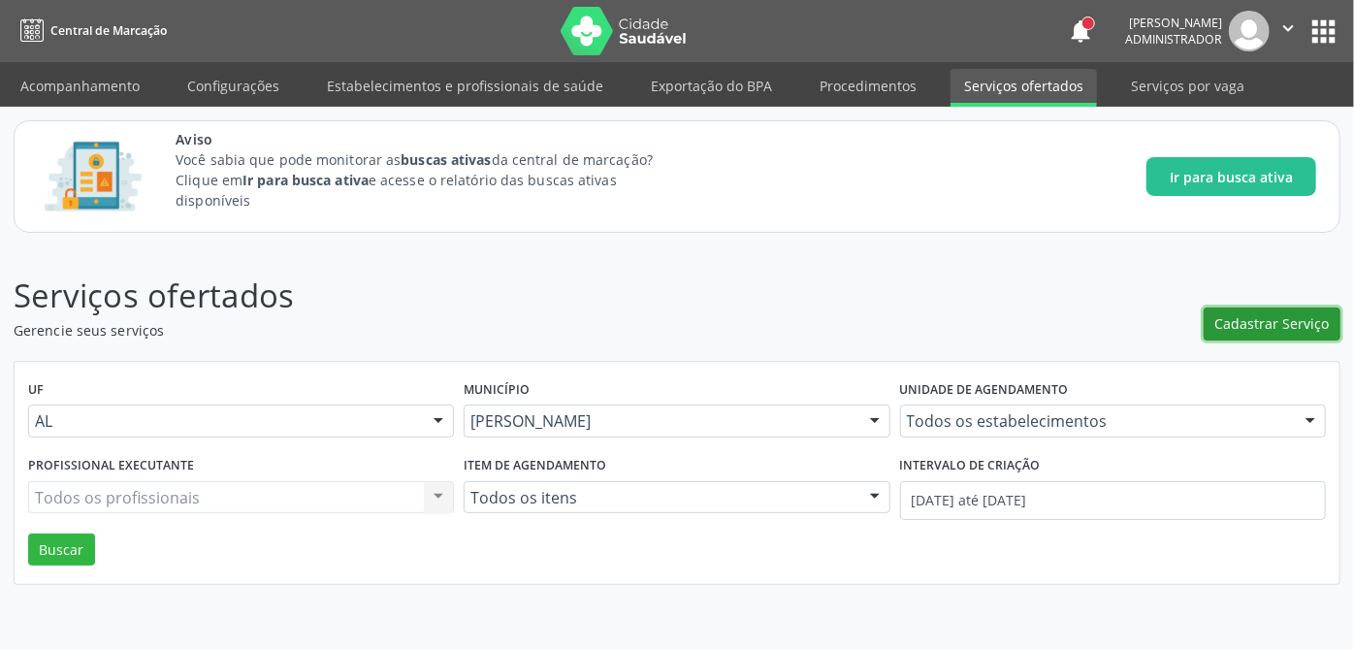
click at [1274, 323] on span "Cadastrar Serviço" at bounding box center [1273, 323] width 114 height 20
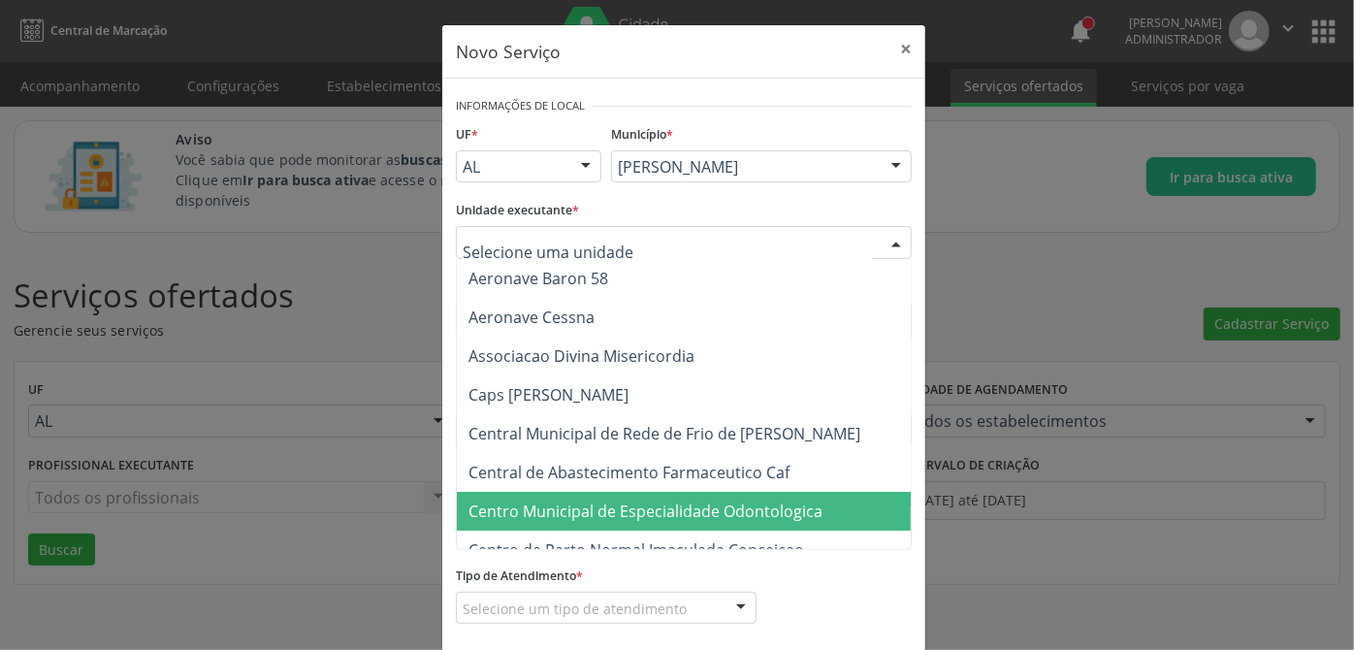
click at [676, 508] on span "Centro Municipal de Especialidade Odontologica" at bounding box center [646, 511] width 354 height 21
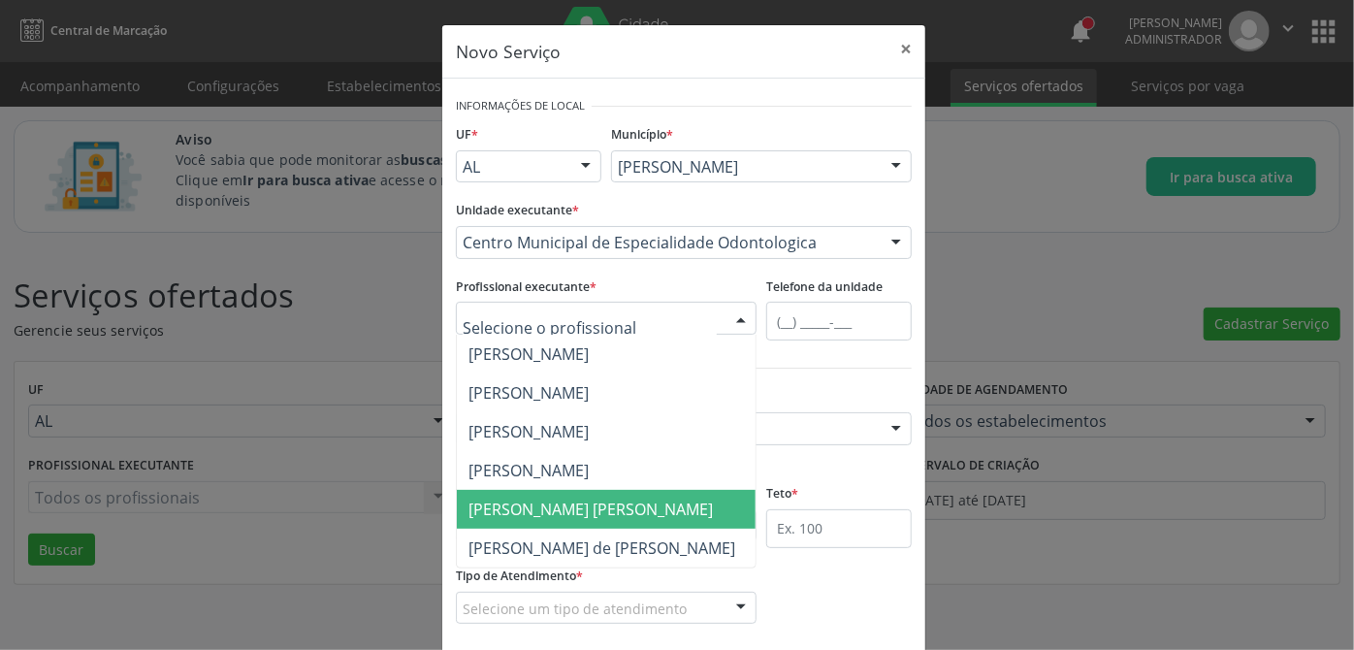
click at [587, 509] on span "[PERSON_NAME] [PERSON_NAME]" at bounding box center [591, 509] width 245 height 21
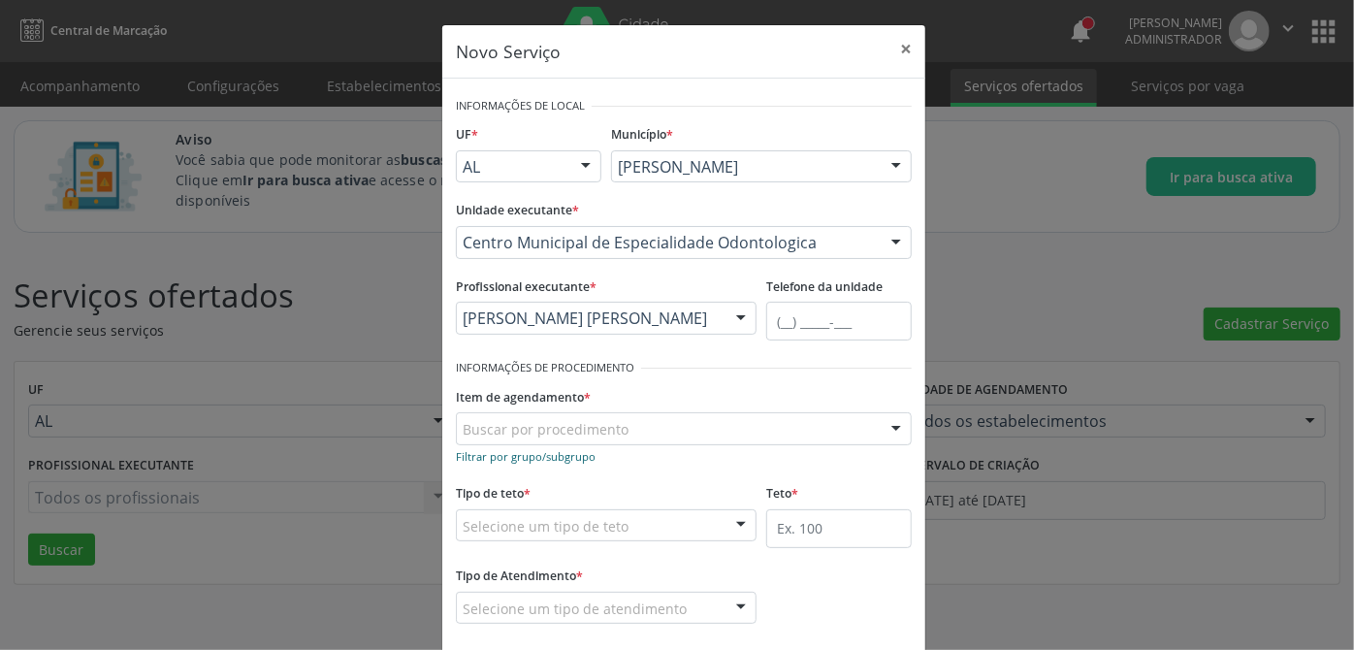
click at [584, 454] on small "Filtrar por grupo/subgrupo" at bounding box center [526, 456] width 140 height 15
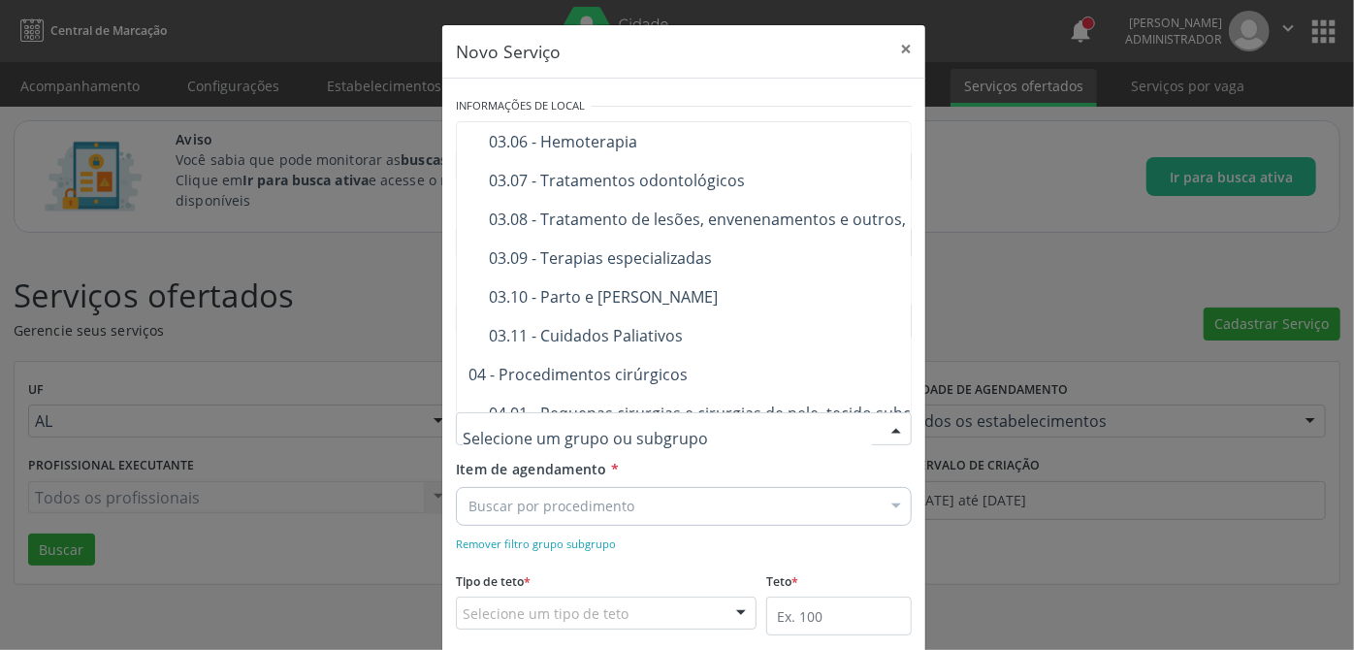
scroll to position [1146, 0]
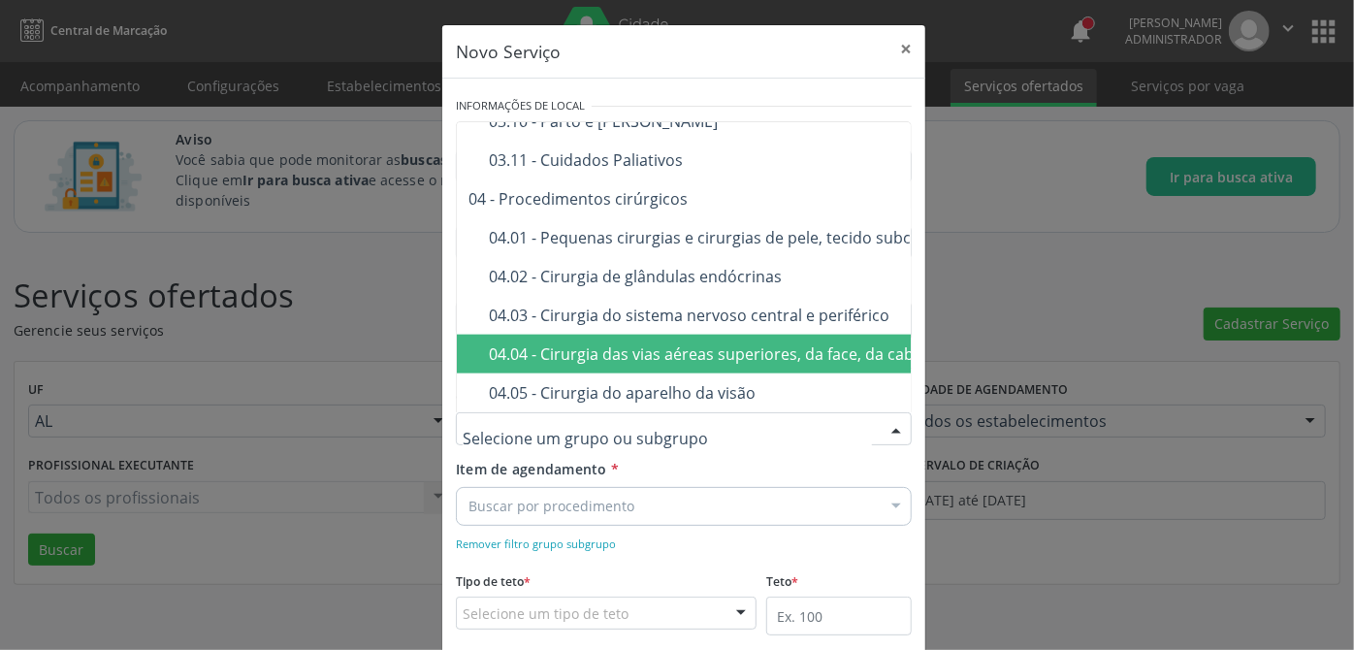
drag, startPoint x: 561, startPoint y: 291, endPoint x: 567, endPoint y: 342, distance: 51.8
click at [567, 342] on ul "01 - Ações de promoção e prevenção em saúde 01.01 - Ações coletivas/individuais…" at bounding box center [807, 431] width 700 height 2911
click at [567, 347] on div "04.04 - Cirurgia das vias aéreas superiores, da face, da cabeça e do pescoço" at bounding box center [817, 354] width 656 height 16
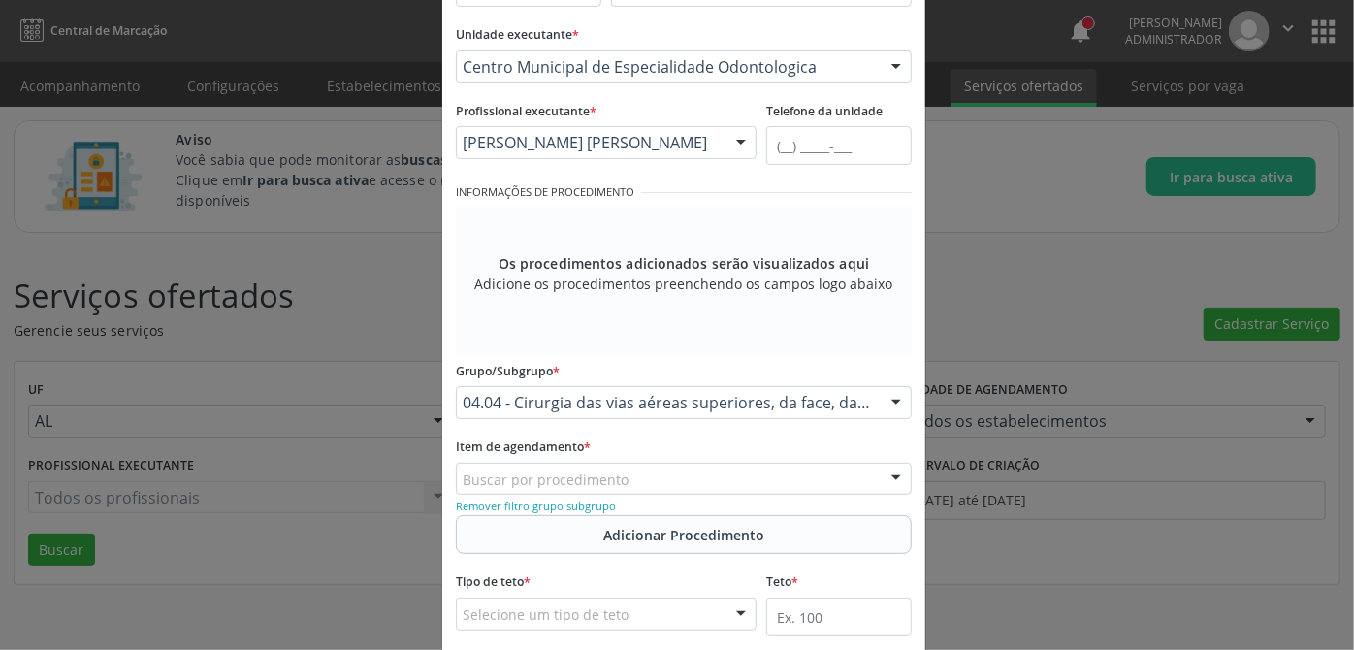
scroll to position [352, 0]
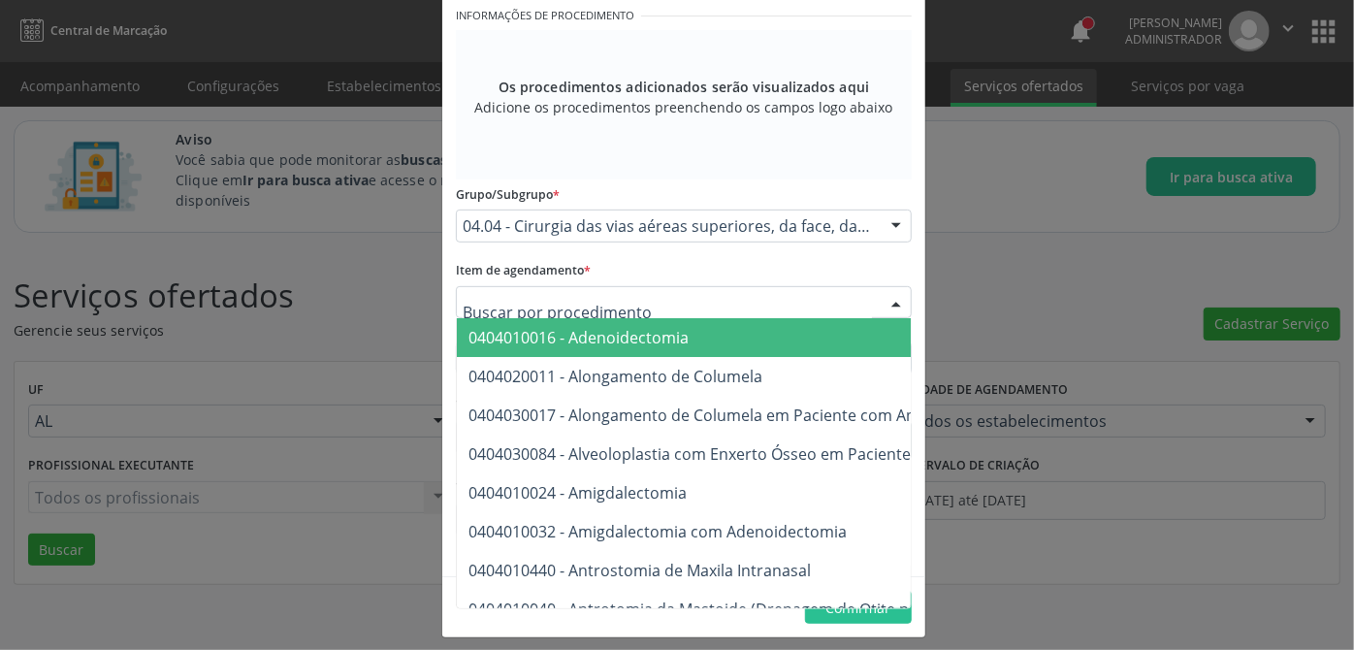
paste input "0404020054"
type input "0404020054"
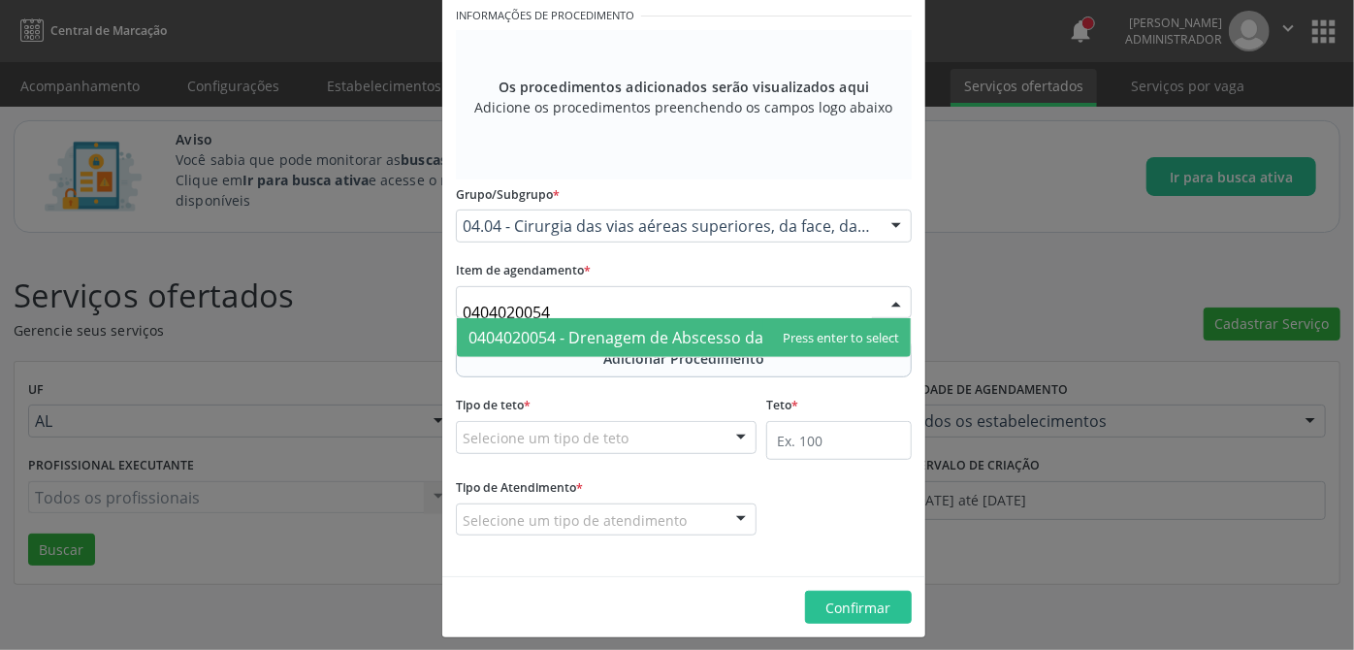
click at [549, 330] on span "0404020054 - Drenagem de Abscesso da Boca e Anexos" at bounding box center [671, 337] width 405 height 21
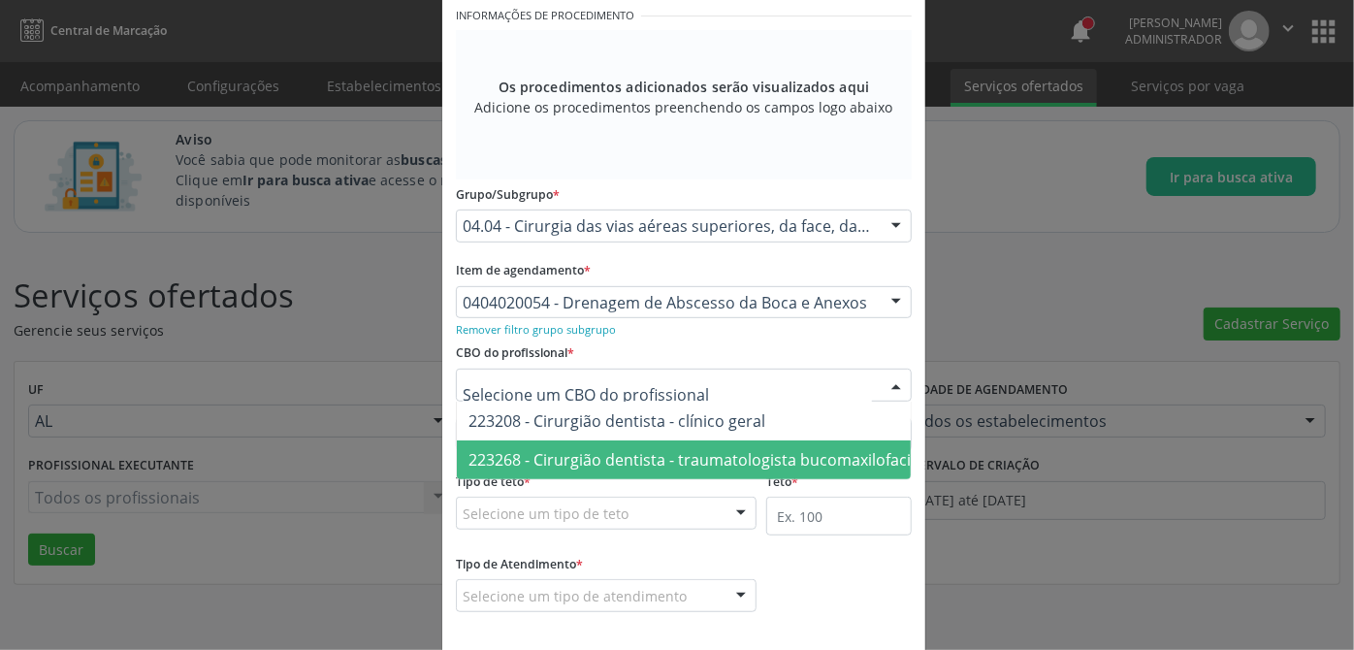
click at [612, 449] on span "223268 - Cirurgião dentista - traumatologista bucomaxilofacial" at bounding box center [696, 459] width 455 height 21
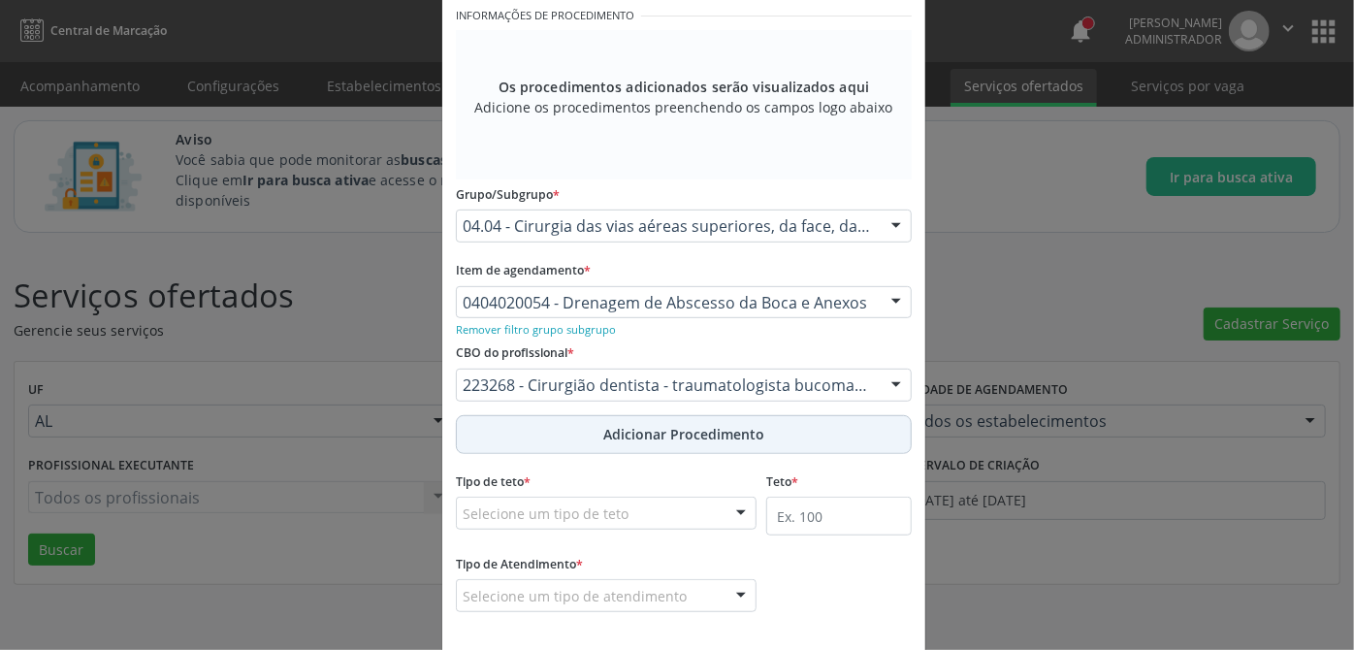
click at [621, 438] on span "Adicionar Procedimento" at bounding box center [683, 434] width 161 height 20
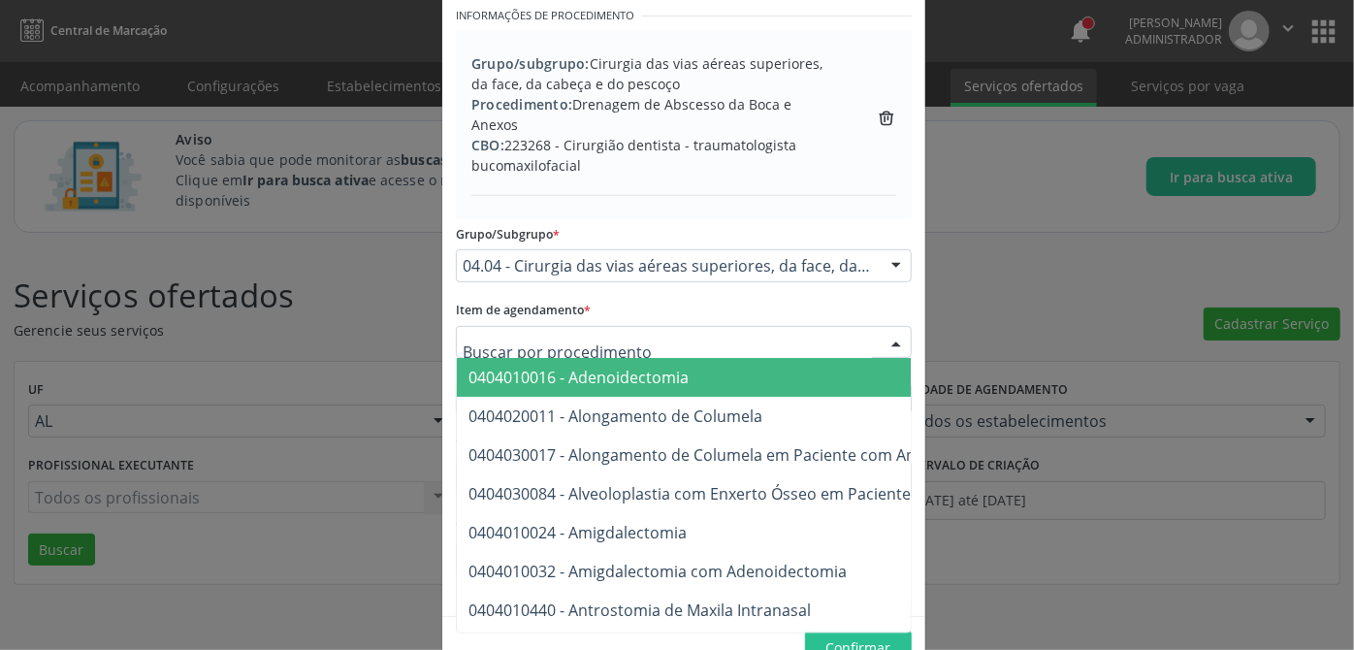
paste input "0404020089"
type input "0404020089"
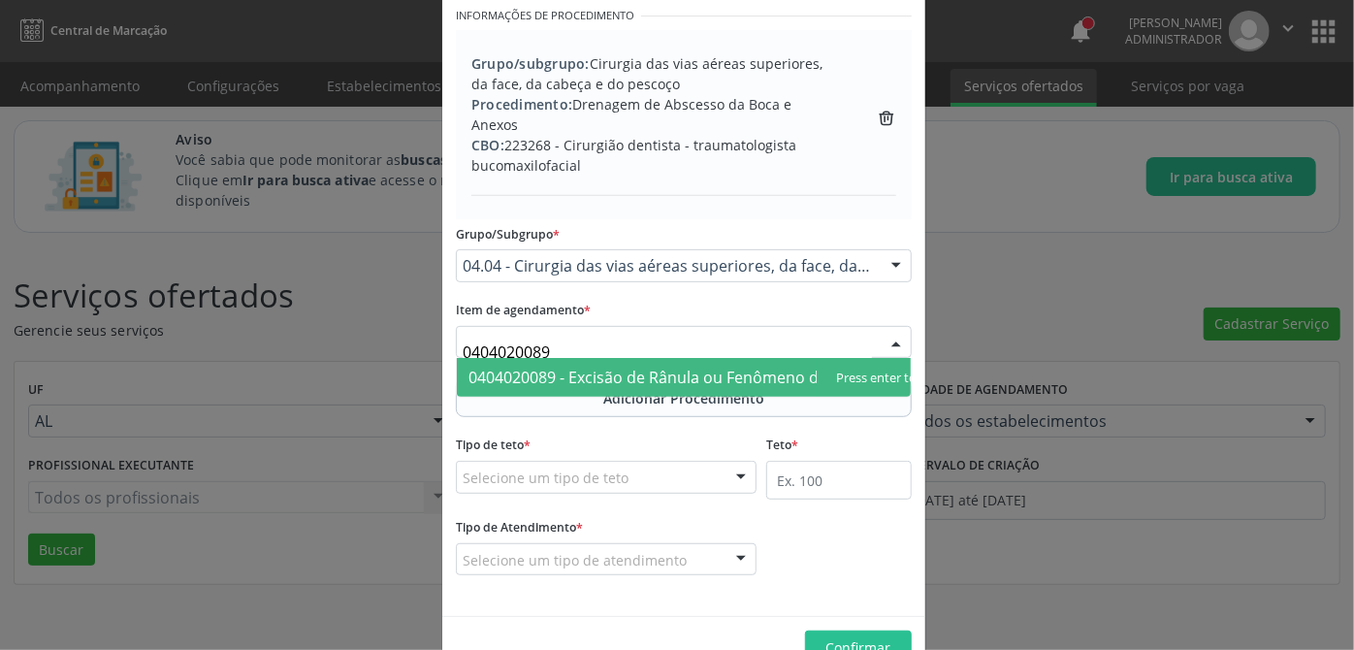
click at [603, 367] on span "0404020089 - Excisão de Rânula ou Fenômeno de Retenção Salivar" at bounding box center [711, 377] width 484 height 21
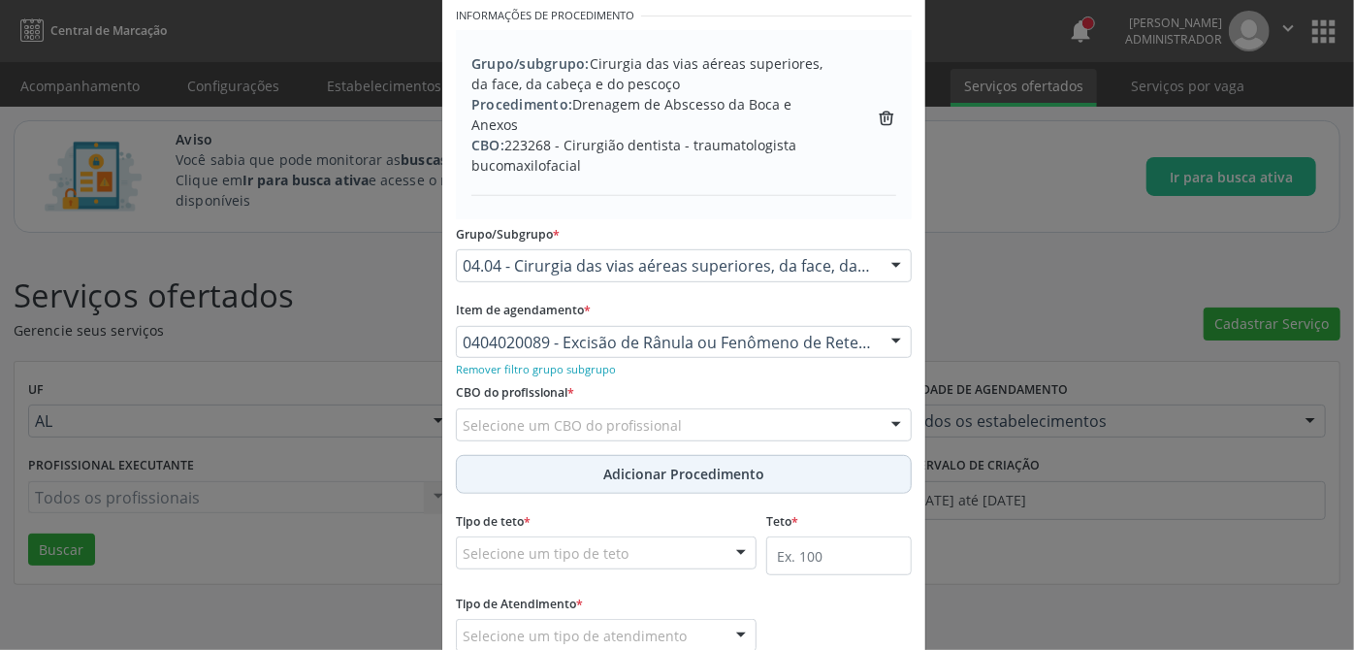
click at [705, 464] on span "Adicionar Procedimento" at bounding box center [683, 474] width 161 height 20
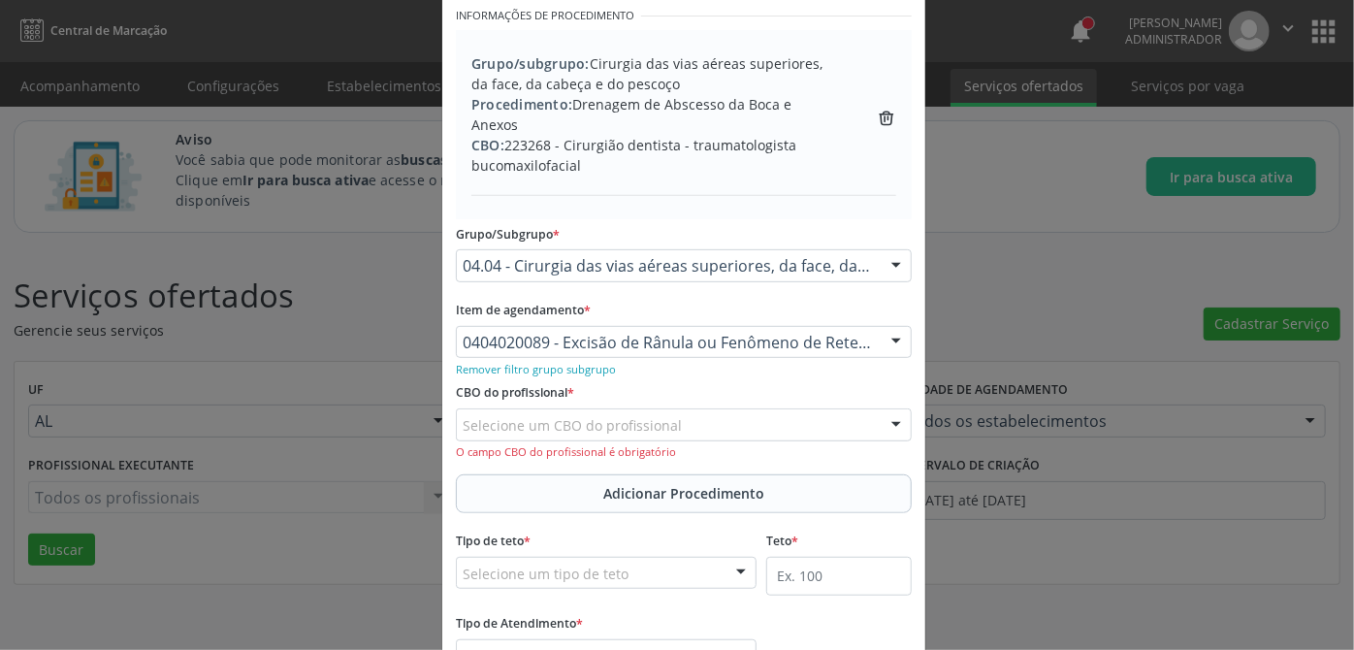
click at [730, 408] on div "Selecione um CBO do profissional" at bounding box center [684, 424] width 456 height 33
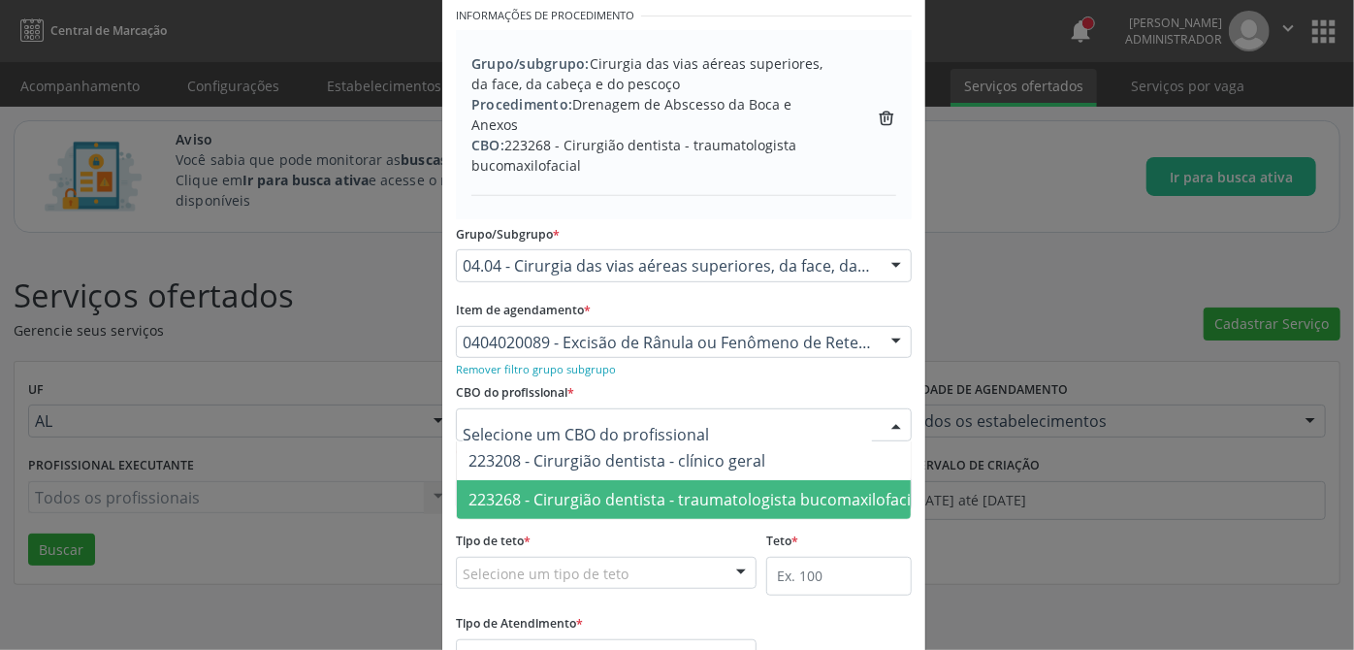
click at [703, 489] on span "223268 - Cirurgião dentista - traumatologista bucomaxilofacial" at bounding box center [696, 499] width 455 height 21
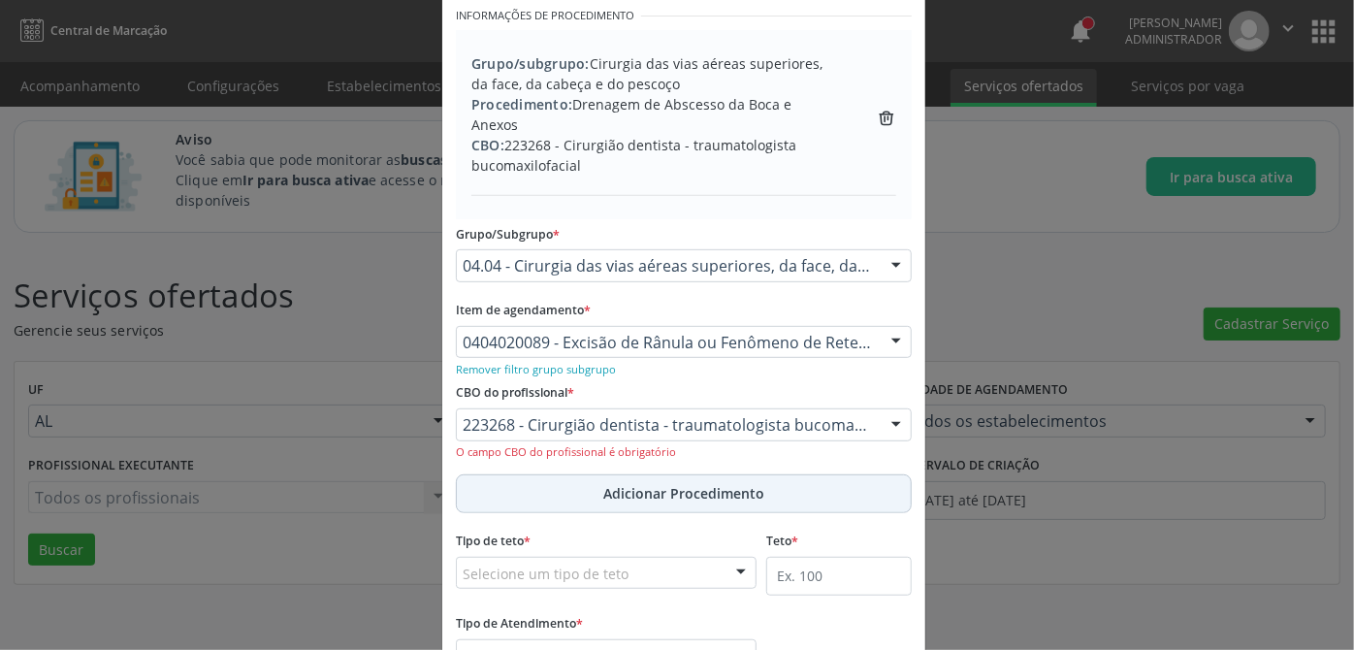
click at [634, 483] on span "Adicionar Procedimento" at bounding box center [683, 493] width 161 height 20
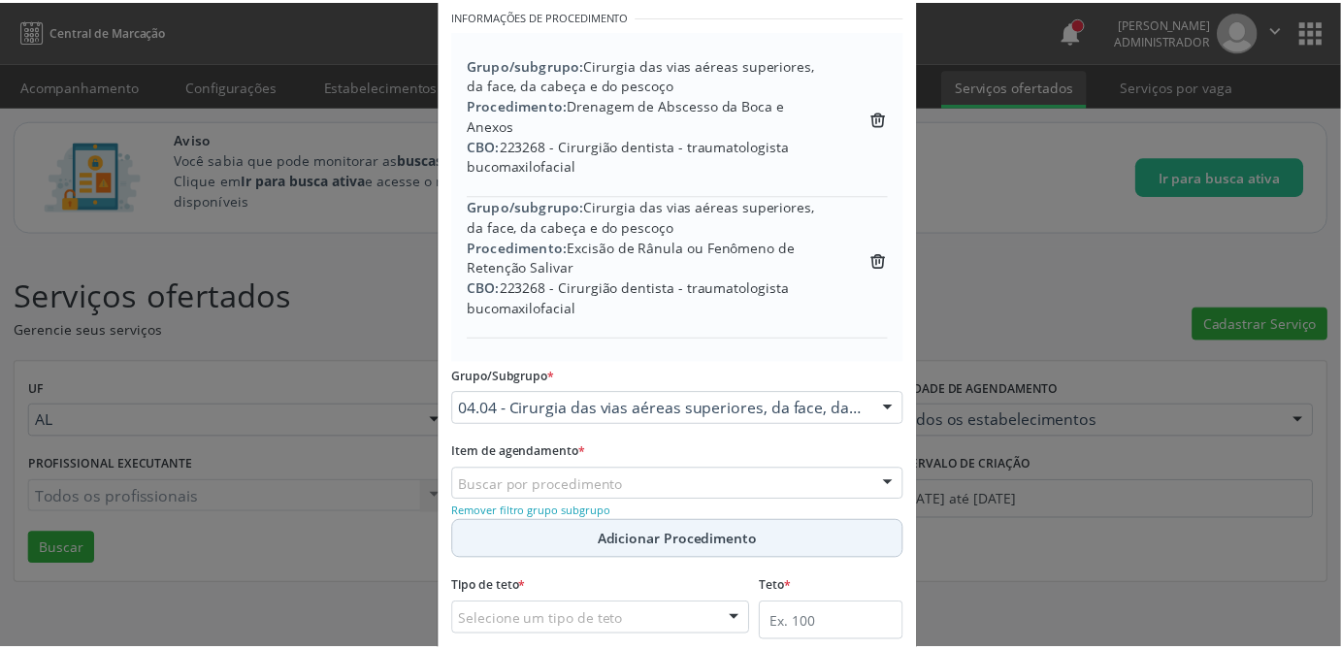
scroll to position [522, 0]
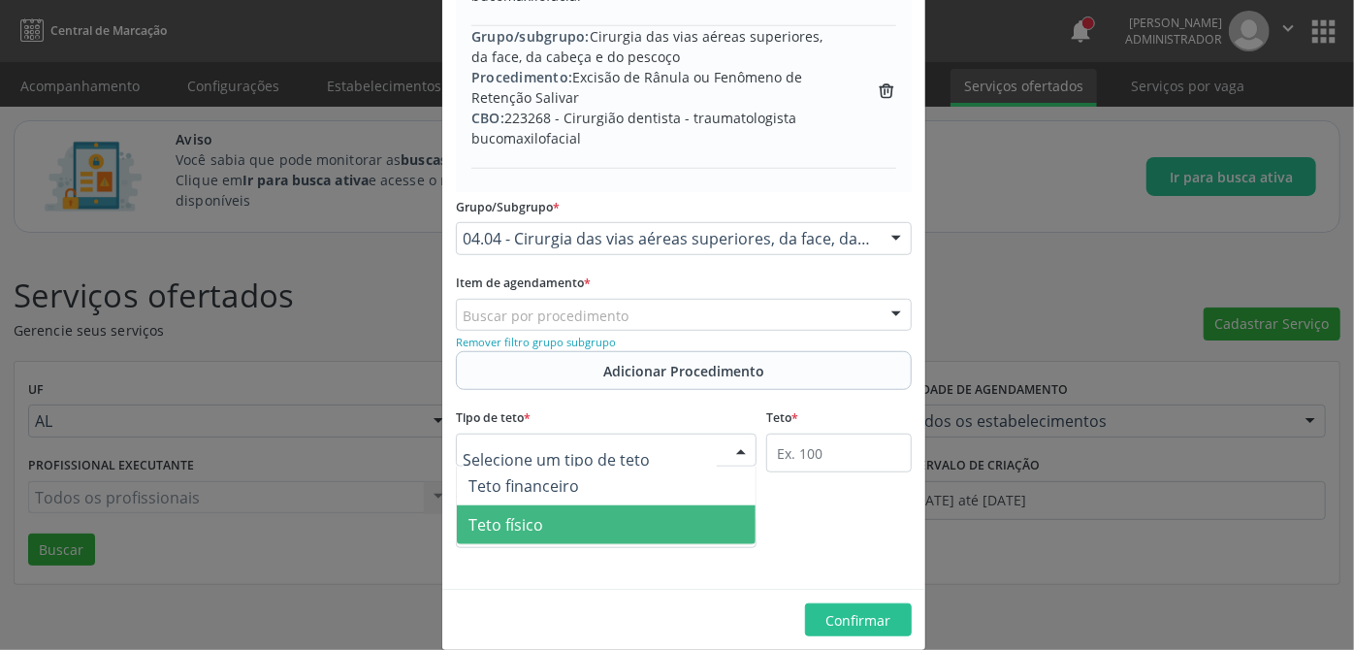
click at [580, 505] on span "Teto físico" at bounding box center [606, 524] width 299 height 39
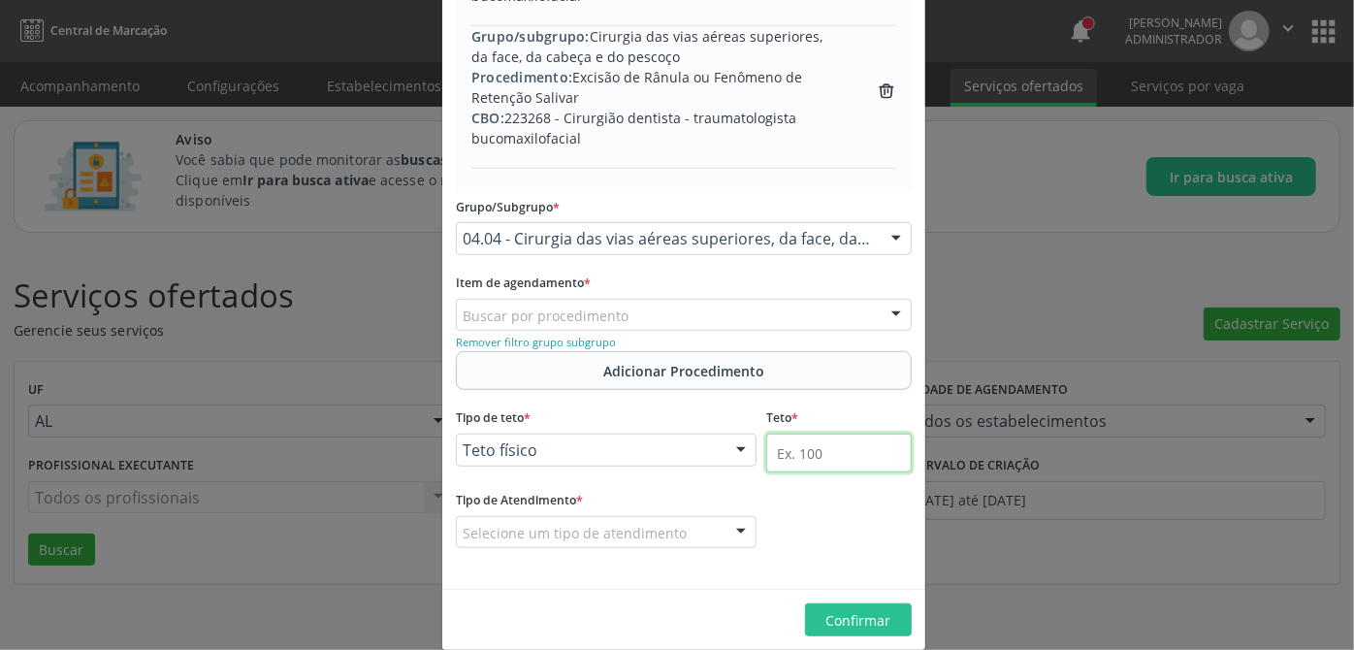
click at [788, 438] on input "text" at bounding box center [839, 453] width 146 height 39
type input "100"
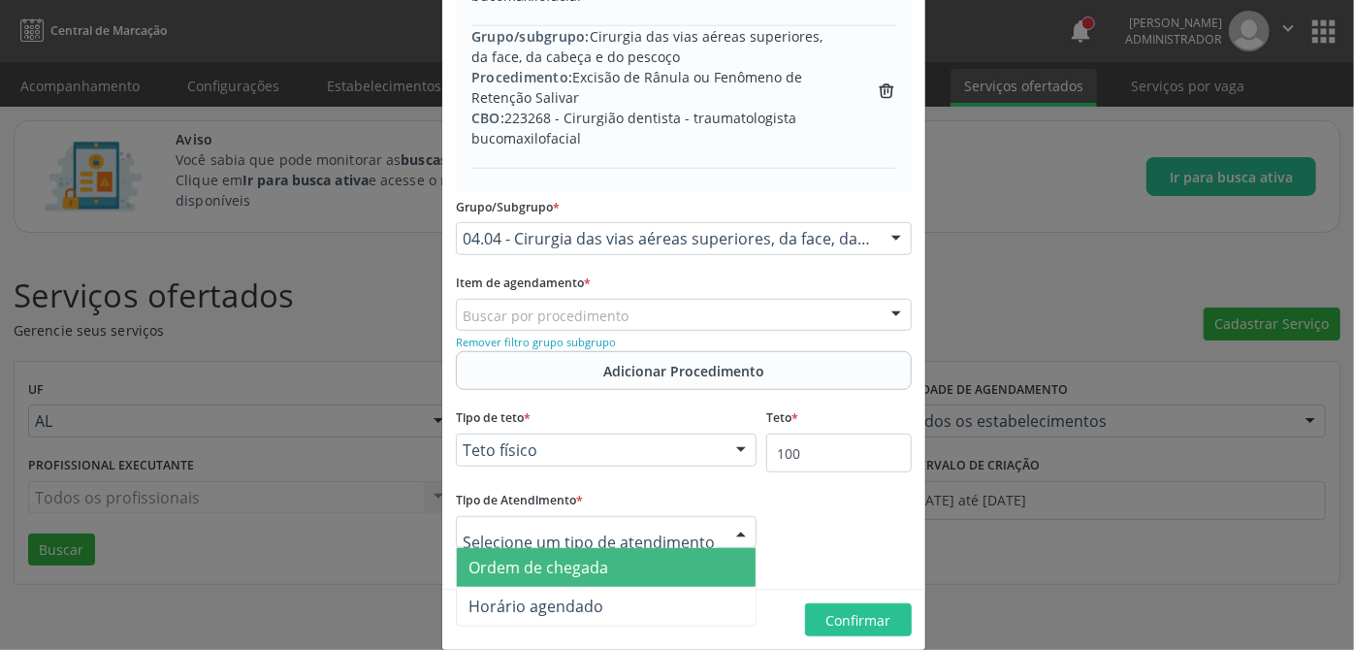
click at [560, 557] on span "Ordem de chegada" at bounding box center [539, 567] width 140 height 21
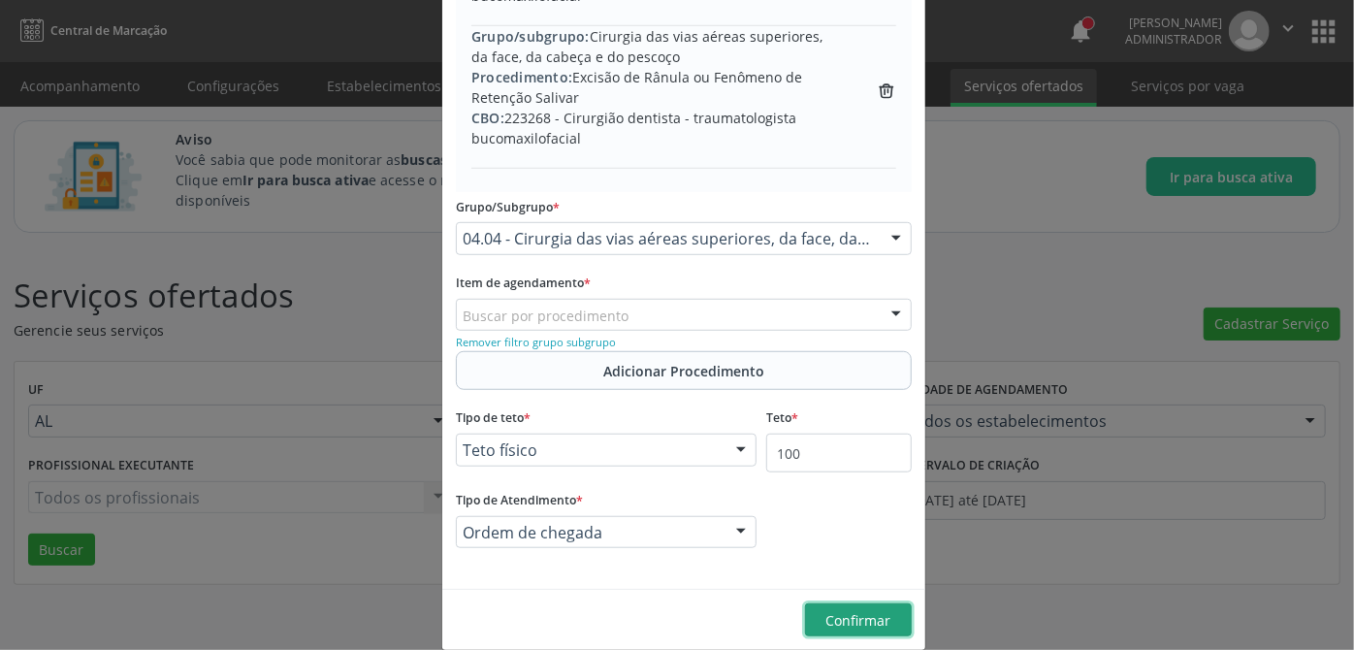
click at [859, 611] on button "Confirmar" at bounding box center [858, 619] width 107 height 33
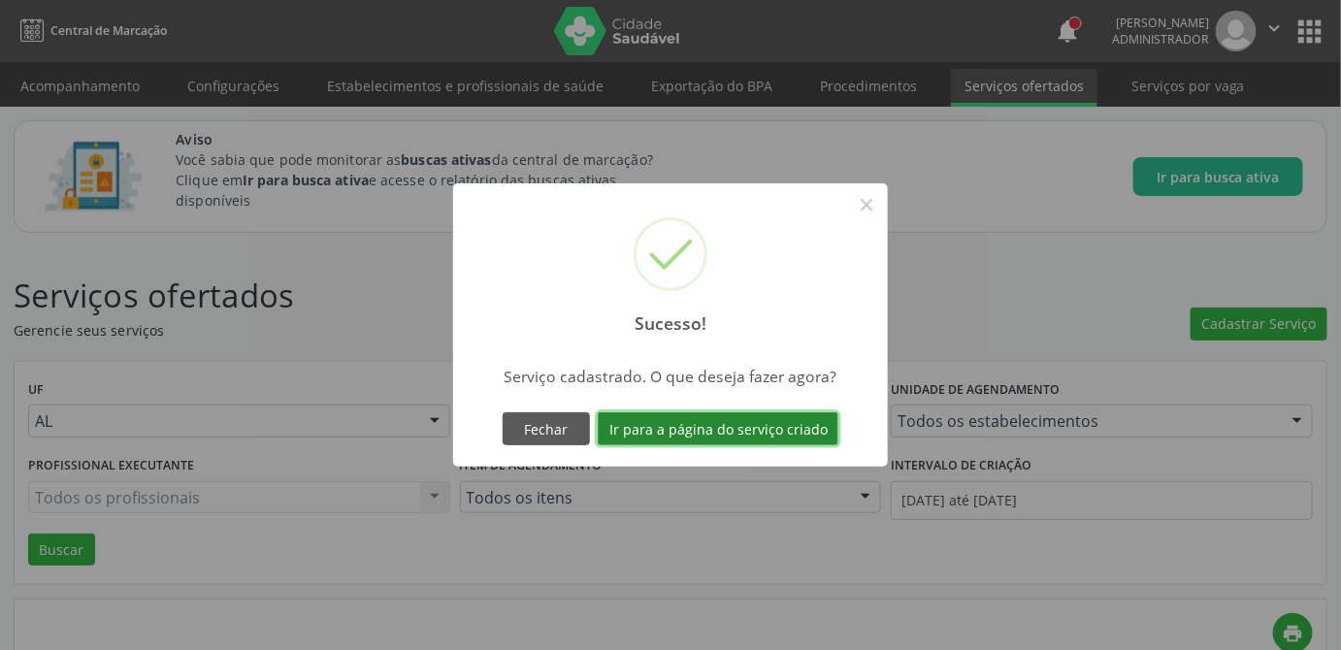
click at [690, 422] on button "Ir para a página do serviço criado" at bounding box center [718, 428] width 241 height 33
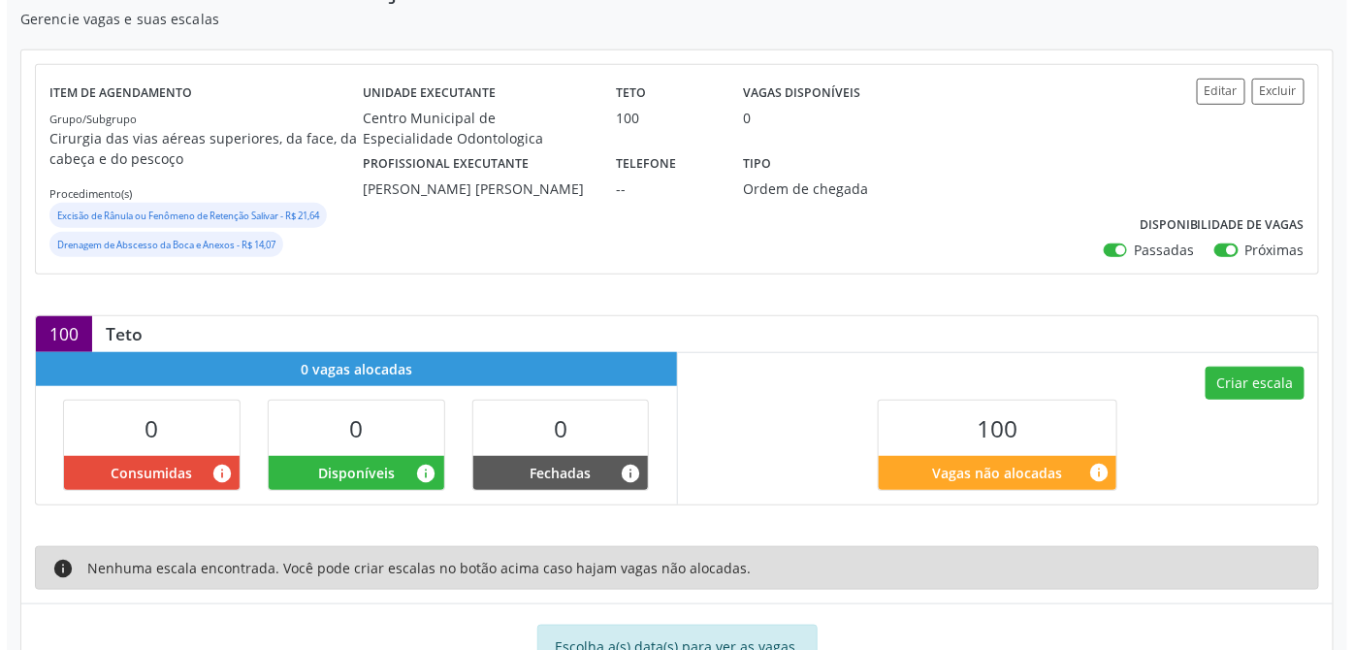
scroll to position [420, 0]
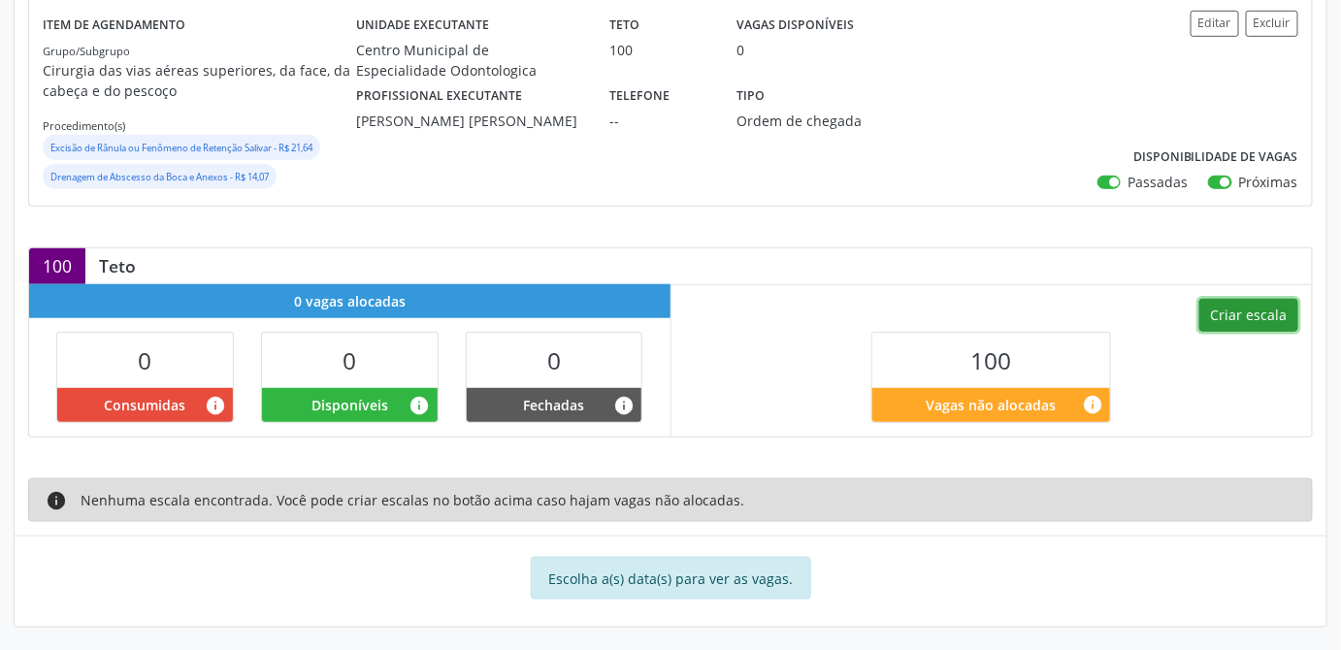
click at [1236, 313] on button "Criar escala" at bounding box center [1248, 315] width 99 height 33
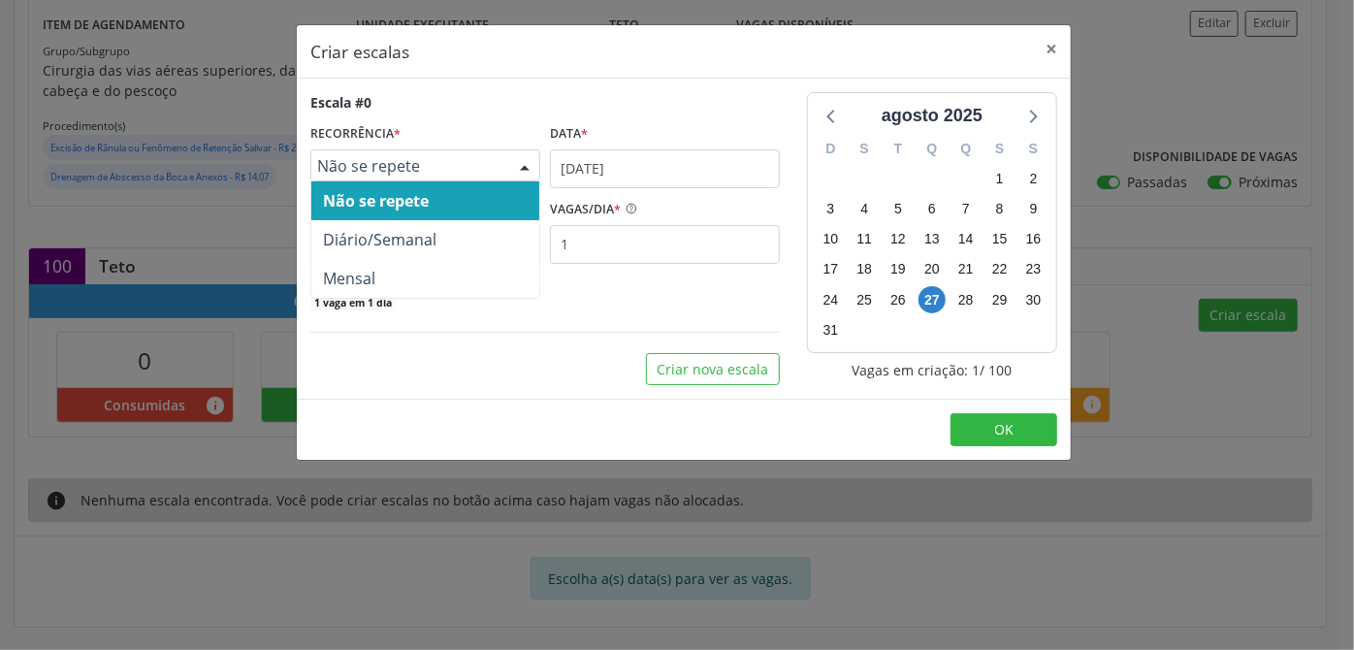
click at [466, 167] on span "Não se repete" at bounding box center [408, 165] width 183 height 19
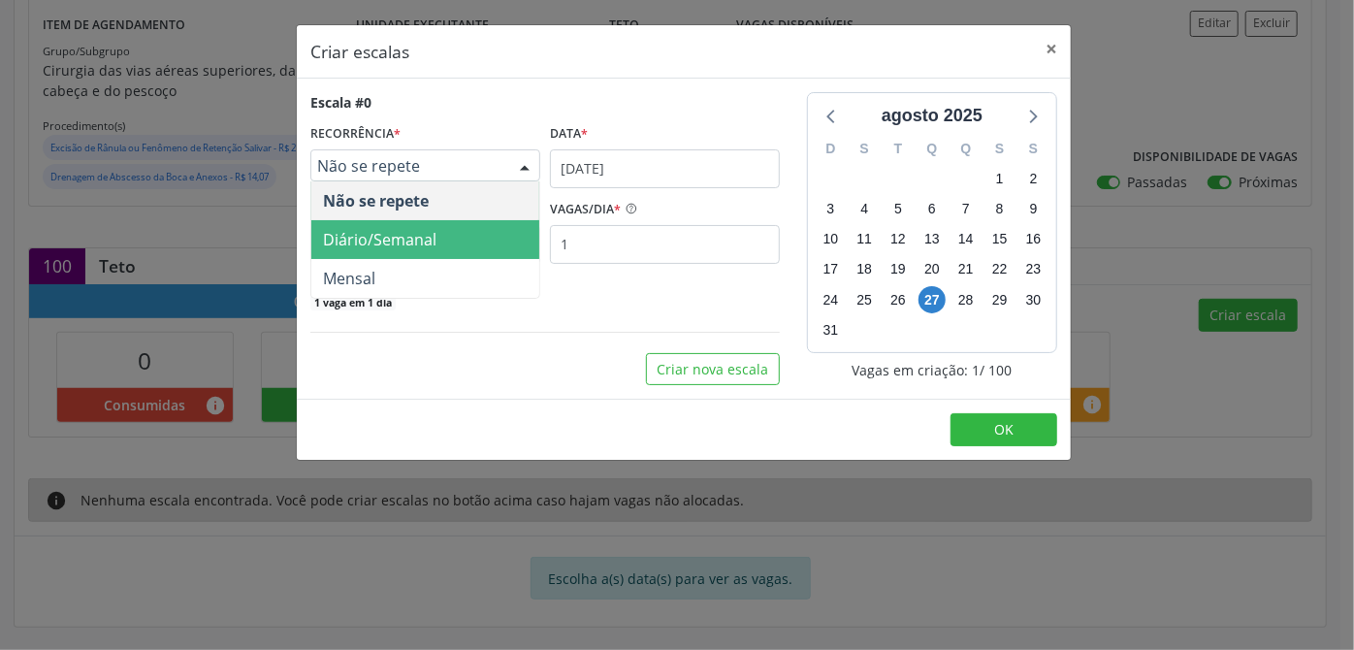
click at [385, 239] on span "Diário/Semanal" at bounding box center [380, 239] width 114 height 21
select select "8"
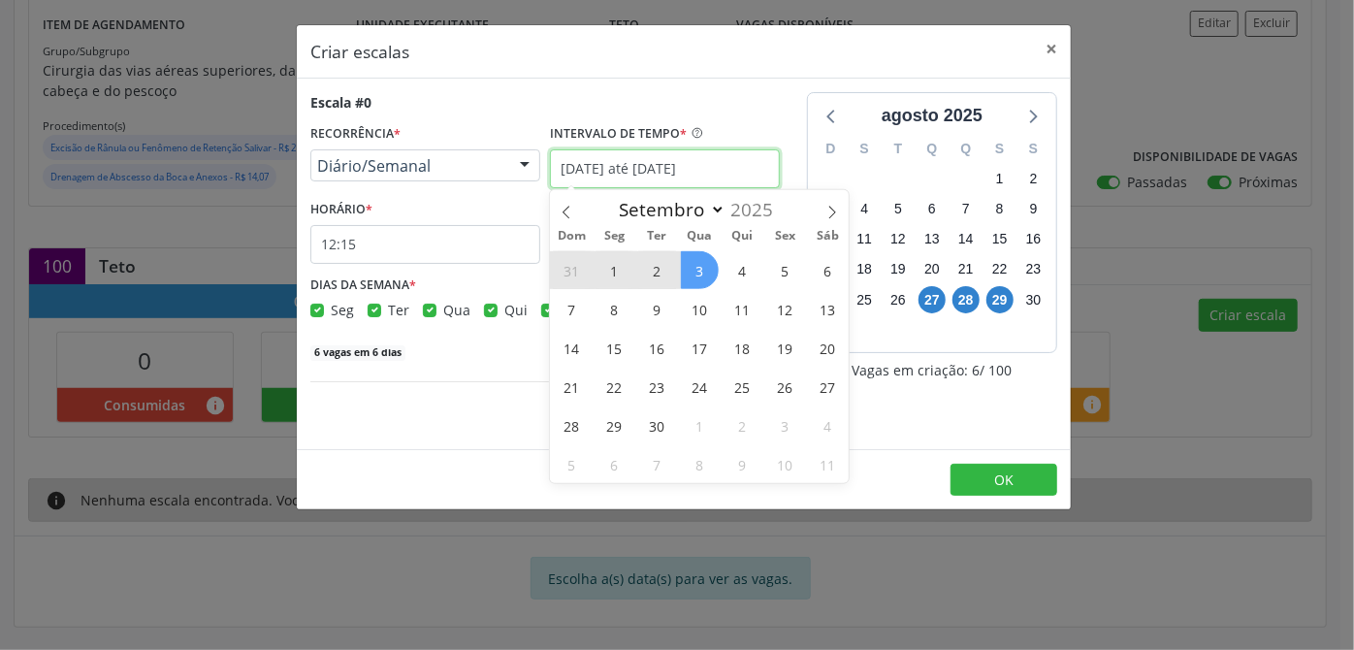
click at [611, 158] on input "[DATE] até [DATE]" at bounding box center [665, 168] width 230 height 39
click at [613, 264] on span "1" at bounding box center [615, 270] width 38 height 38
type input "[DATE]"
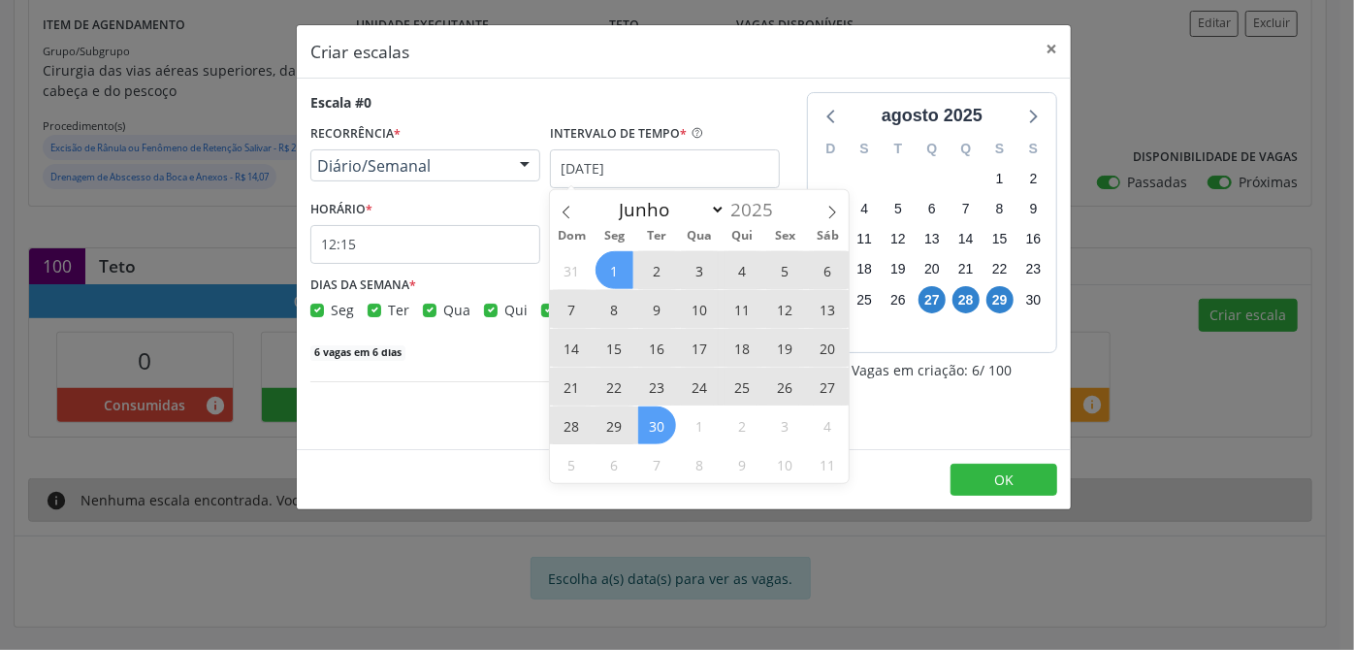
click at [660, 419] on span "30" at bounding box center [657, 426] width 38 height 38
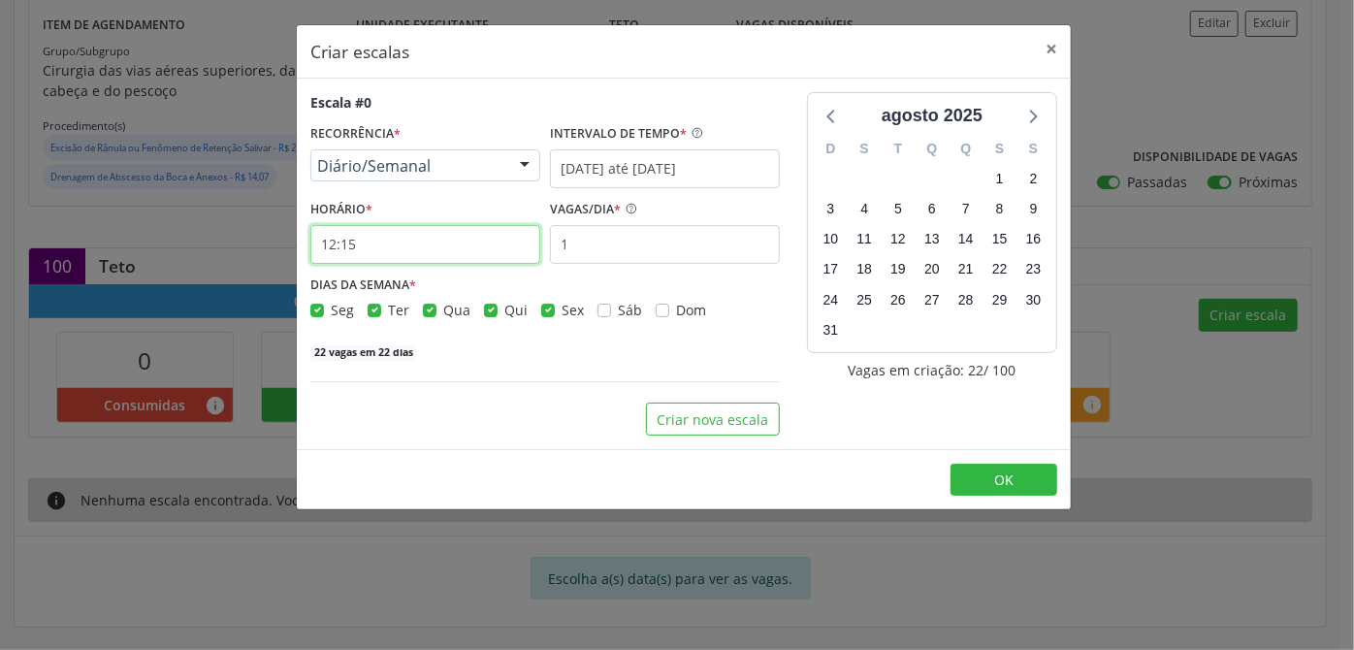
click at [359, 249] on input "12:15" at bounding box center [425, 244] width 230 height 39
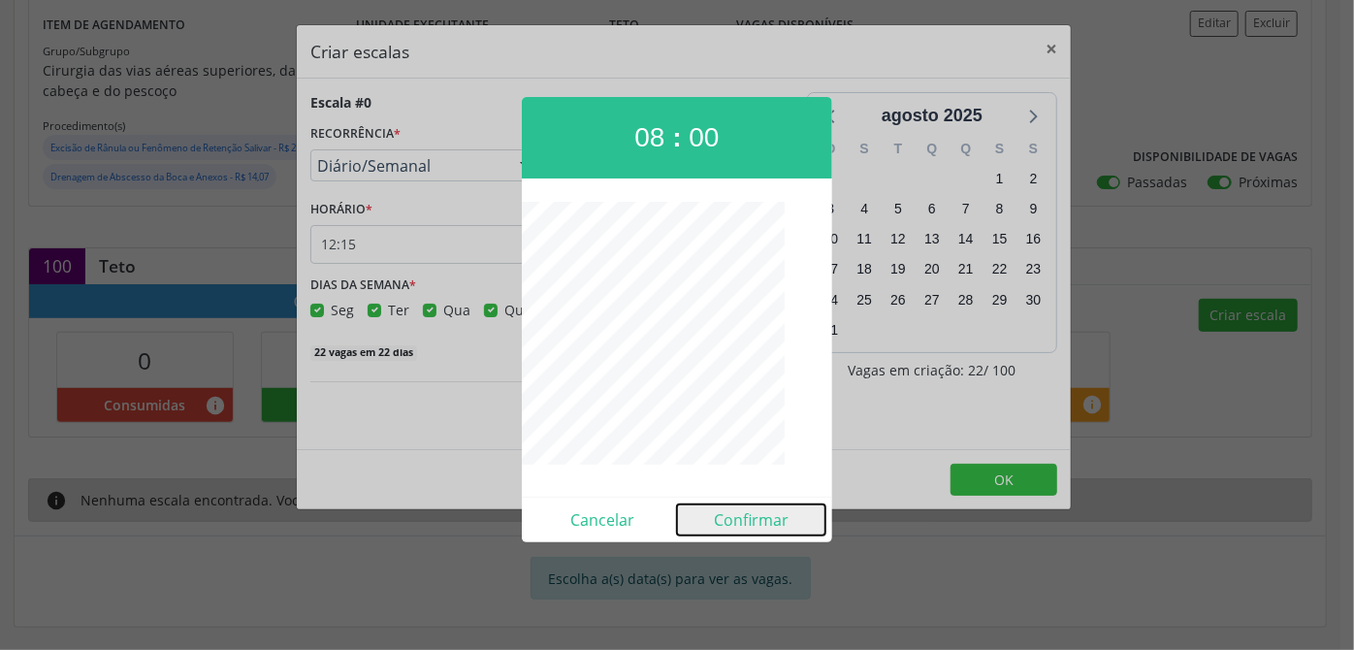
click at [757, 526] on button "Confirmar" at bounding box center [751, 520] width 148 height 31
type input "08:00"
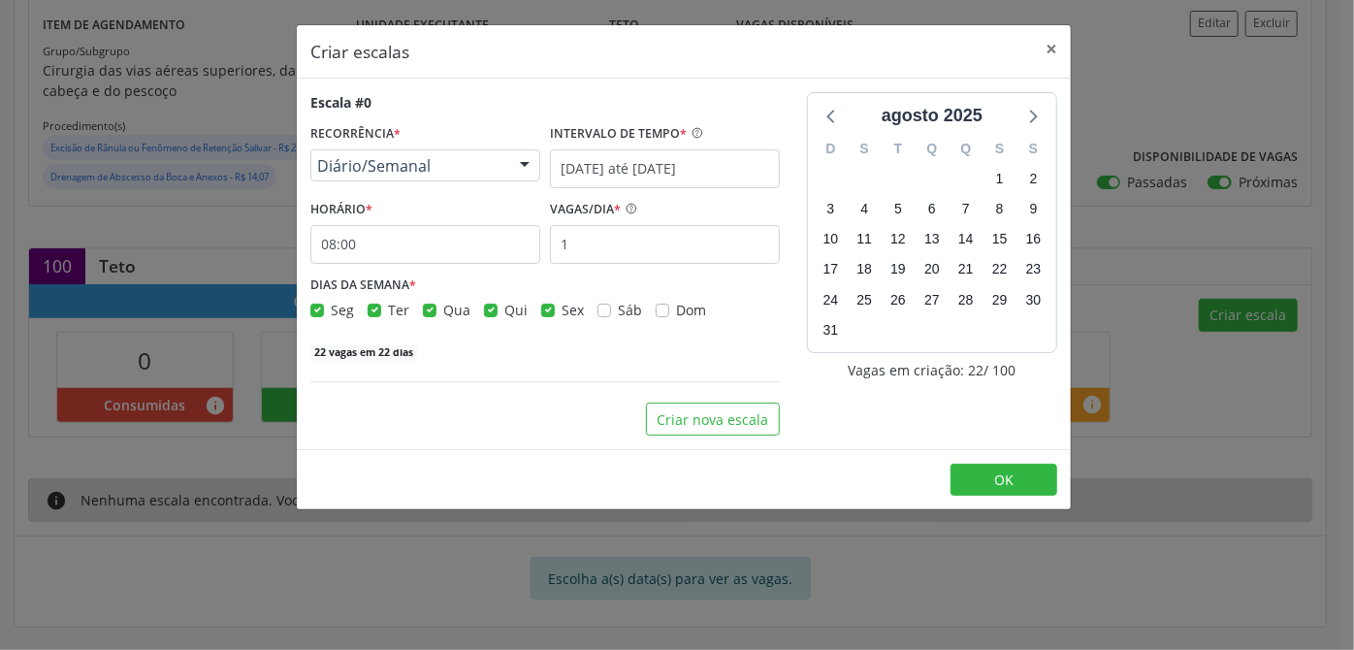
click at [331, 308] on label "Seg" at bounding box center [342, 310] width 23 height 20
click at [320, 308] on input "Seg" at bounding box center [317, 308] width 14 height 17
checkbox input "false"
click at [443, 310] on label "Qua" at bounding box center [456, 310] width 27 height 20
click at [435, 310] on input "Qua" at bounding box center [430, 308] width 14 height 17
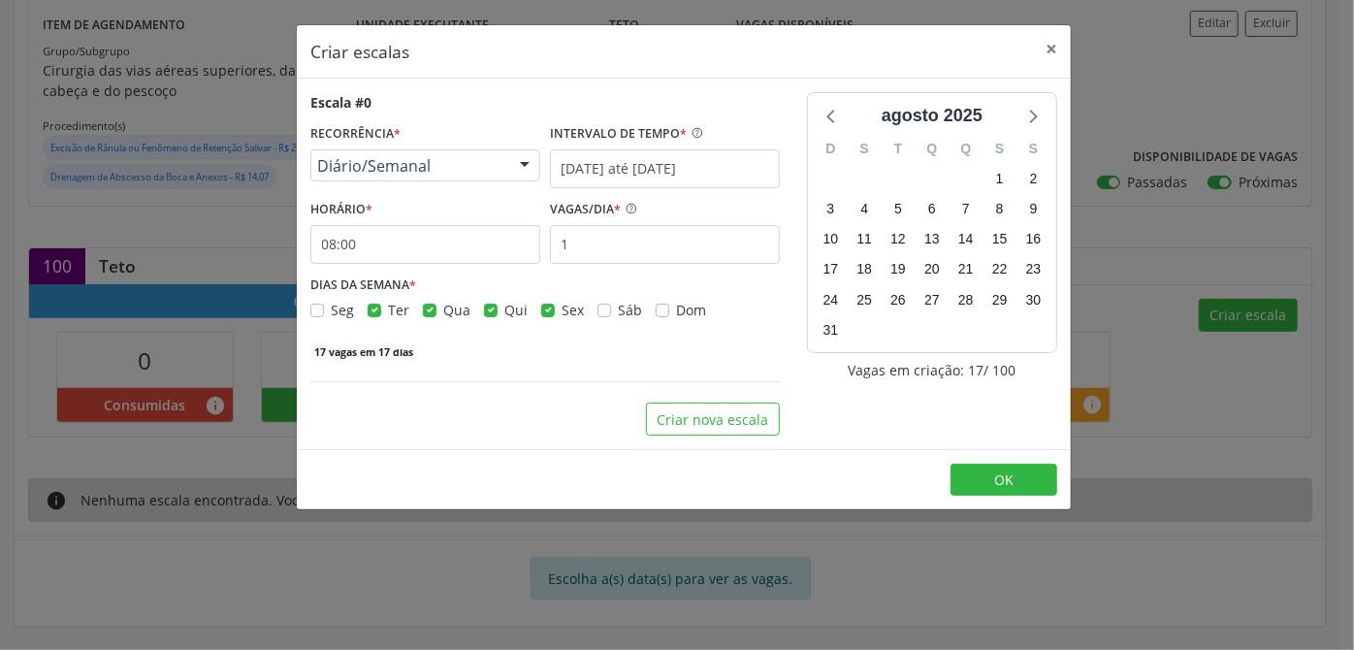
checkbox input "false"
click at [562, 308] on label "Sex" at bounding box center [573, 310] width 22 height 20
click at [543, 308] on input "Sex" at bounding box center [548, 308] width 14 height 17
checkbox input "false"
click at [1019, 479] on button "OK" at bounding box center [1004, 480] width 107 height 33
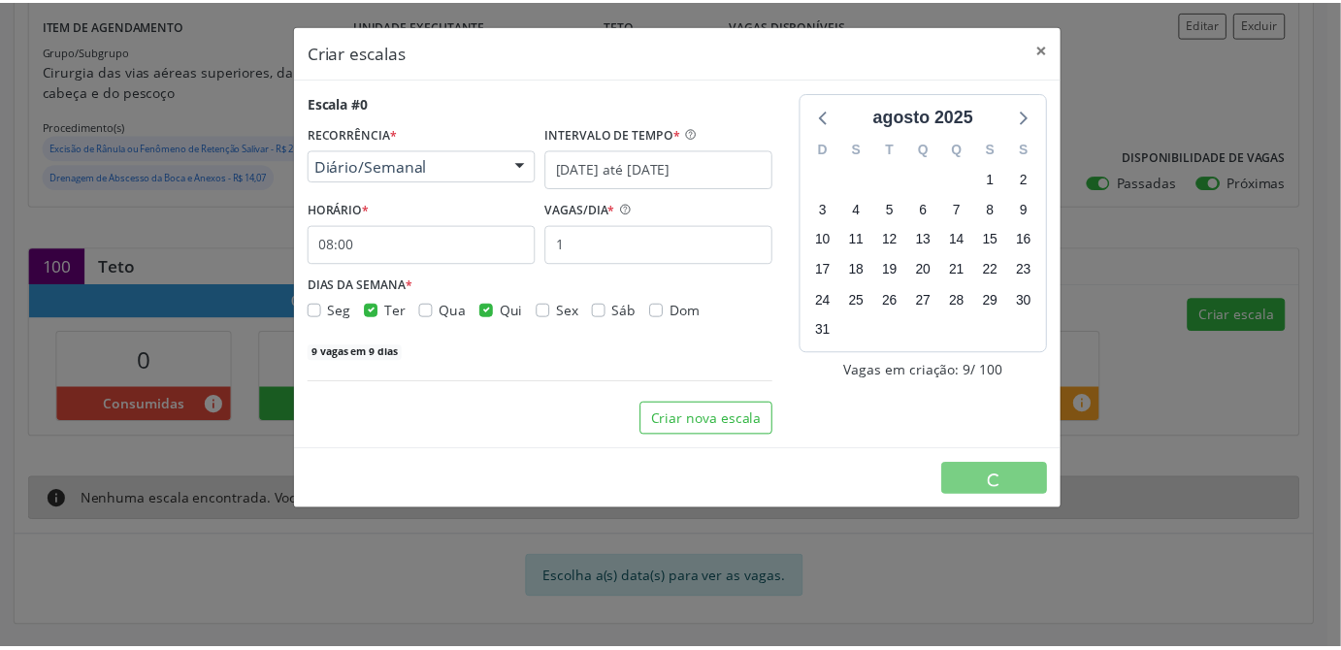
scroll to position [0, 0]
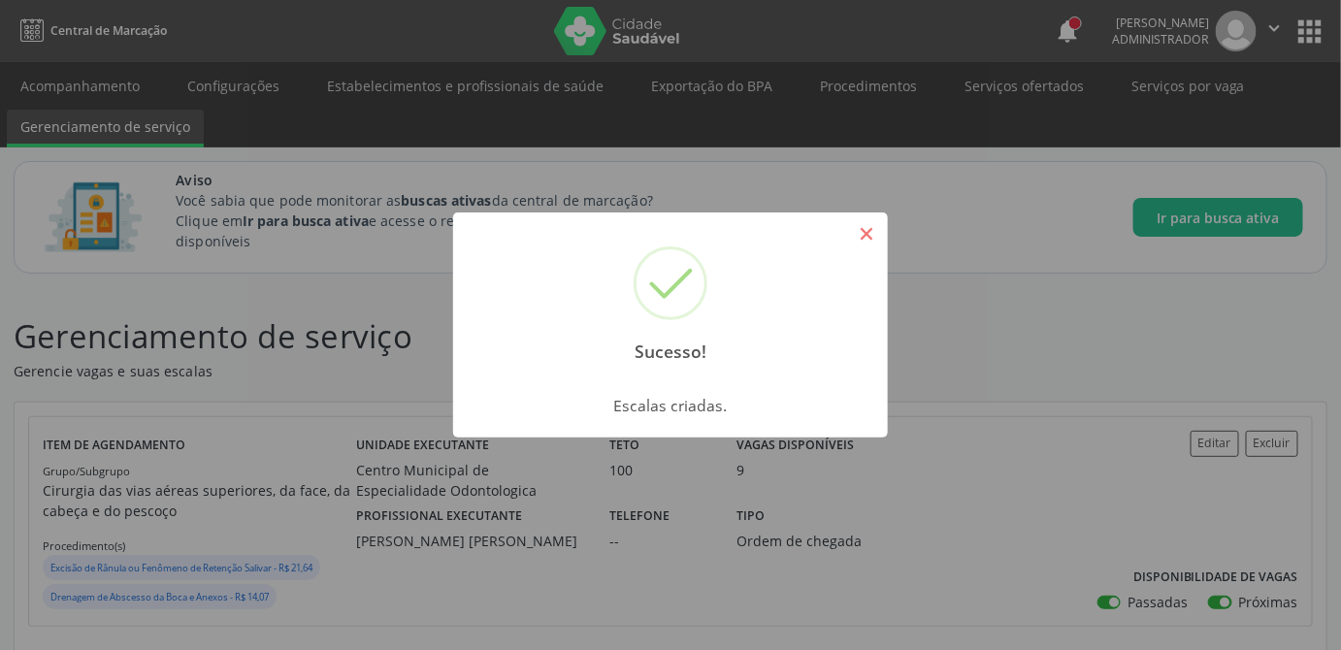
click at [864, 228] on button "×" at bounding box center [866, 233] width 33 height 33
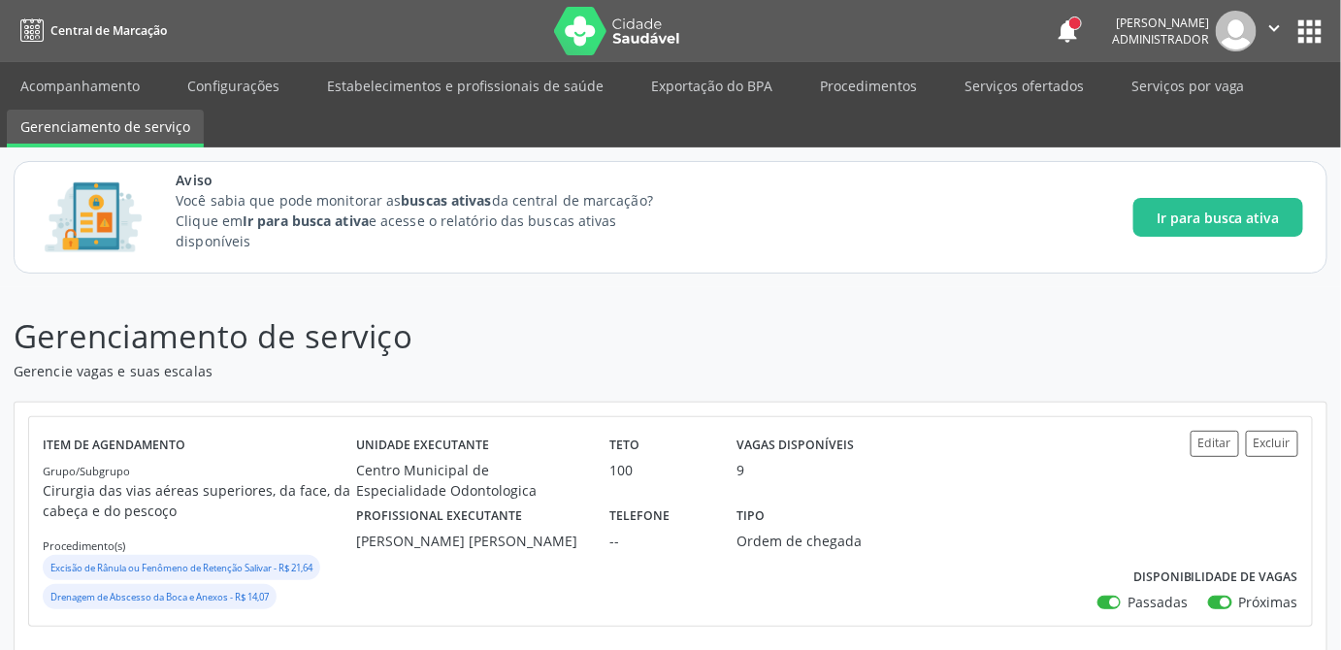
click at [675, 361] on p "Gerencie vagas e suas escalas" at bounding box center [474, 371] width 920 height 20
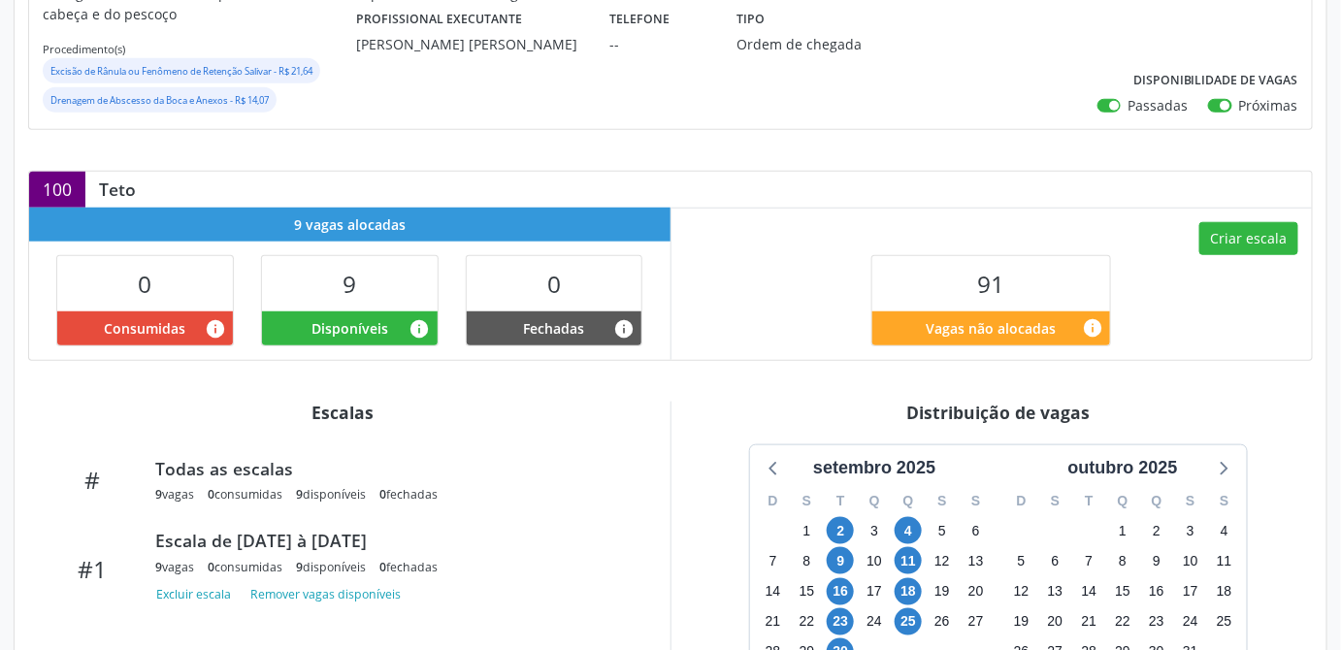
scroll to position [672, 0]
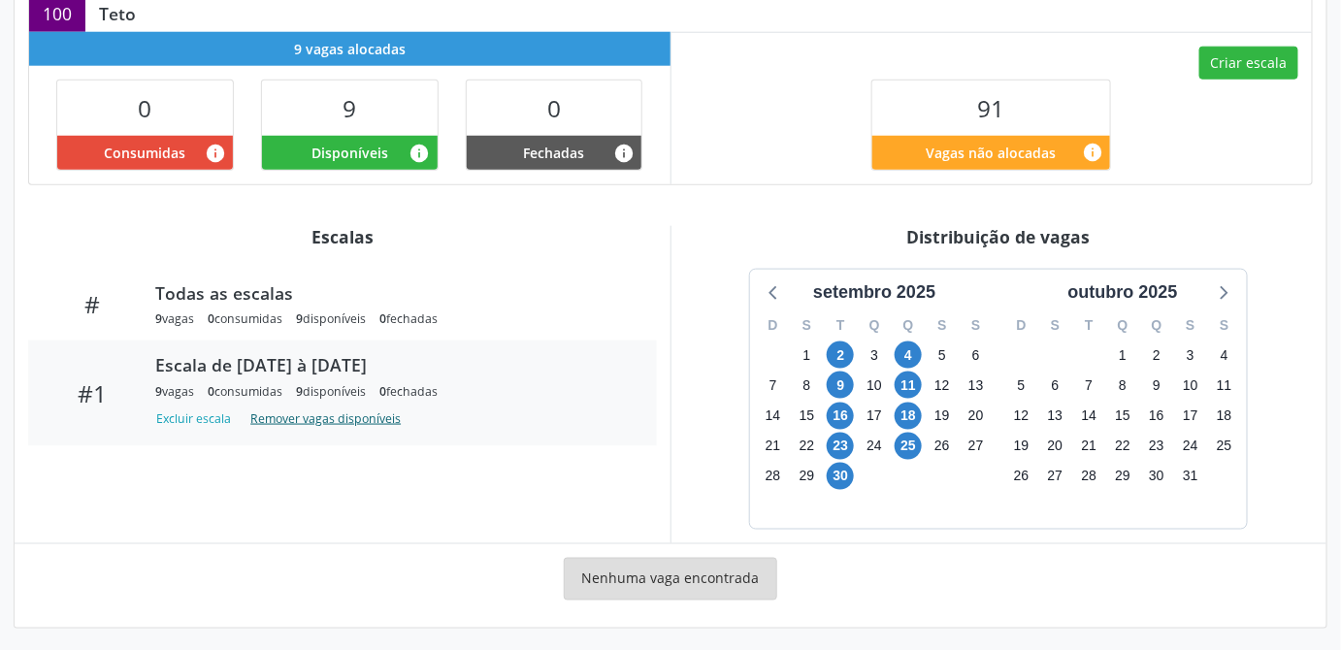
click at [382, 421] on button "Remover vagas disponíveis" at bounding box center [326, 420] width 166 height 26
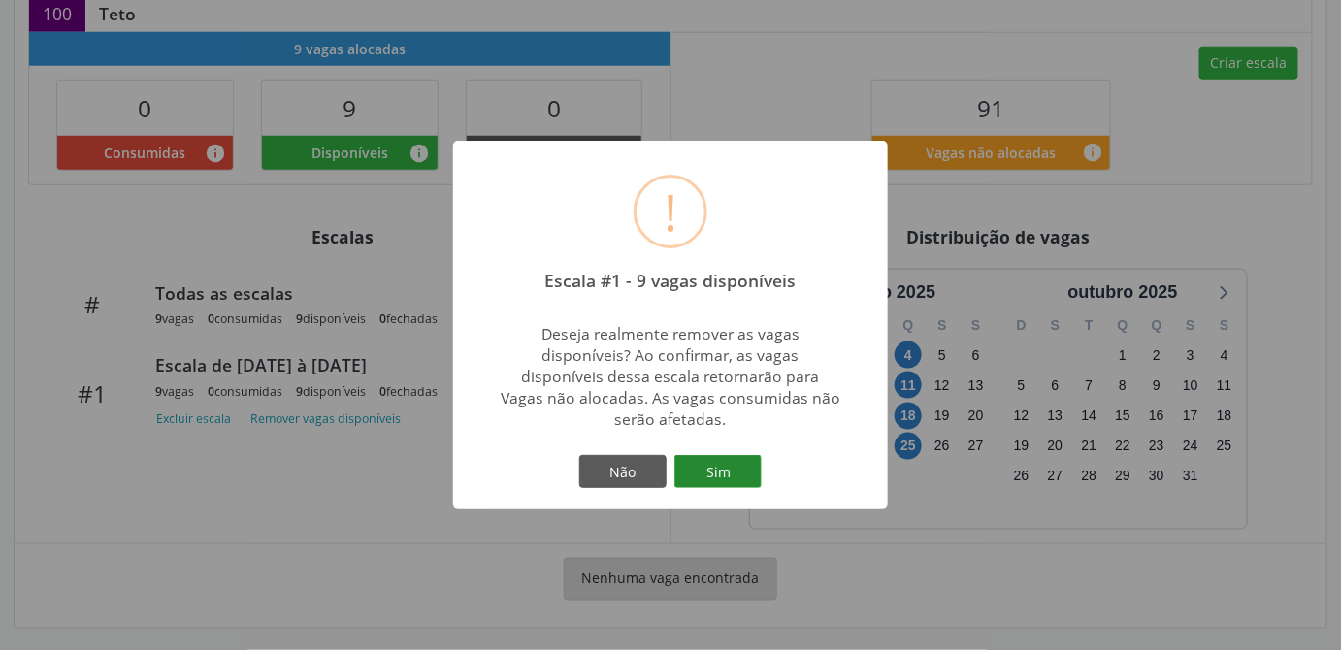
click at [716, 465] on button "Sim" at bounding box center [717, 471] width 87 height 33
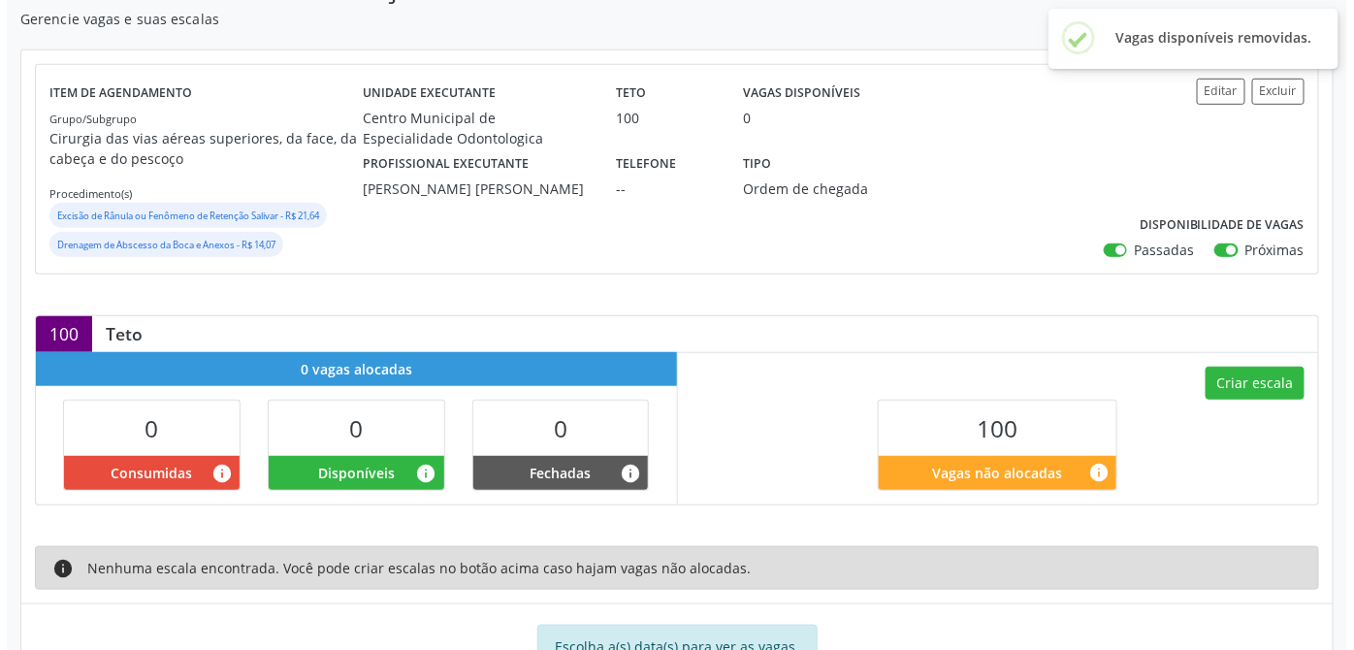
scroll to position [420, 0]
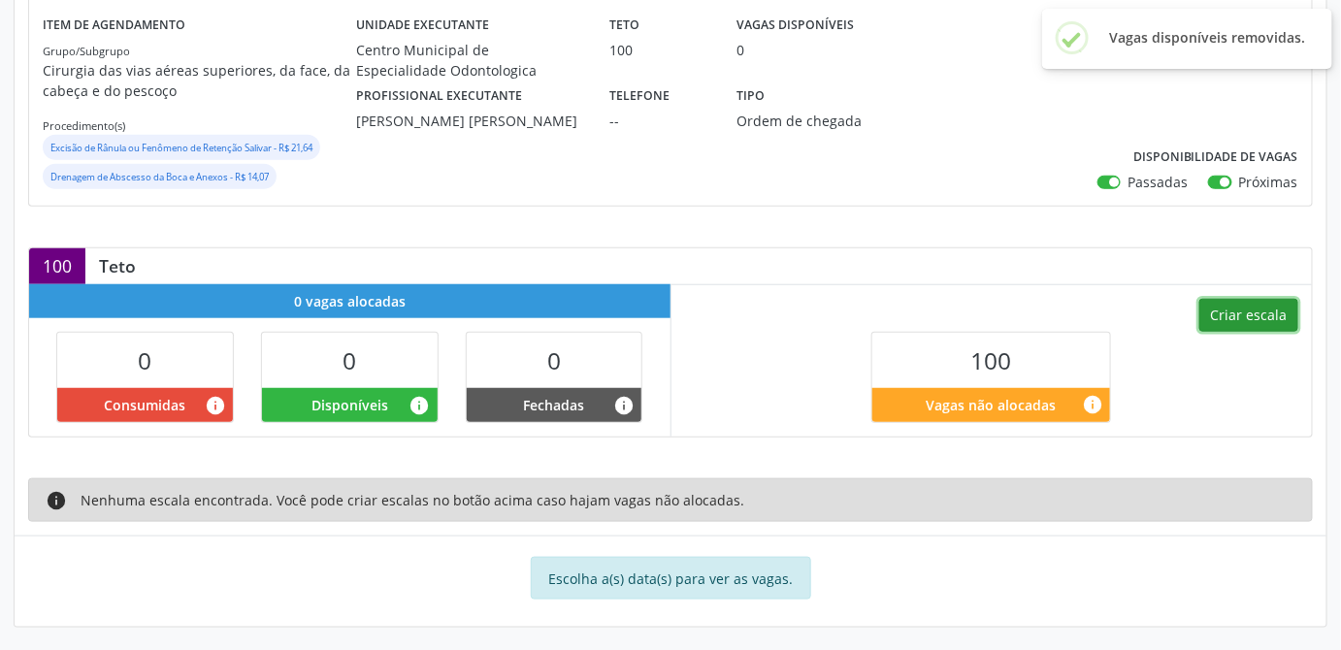
click at [1249, 314] on button "Criar escala" at bounding box center [1248, 315] width 99 height 33
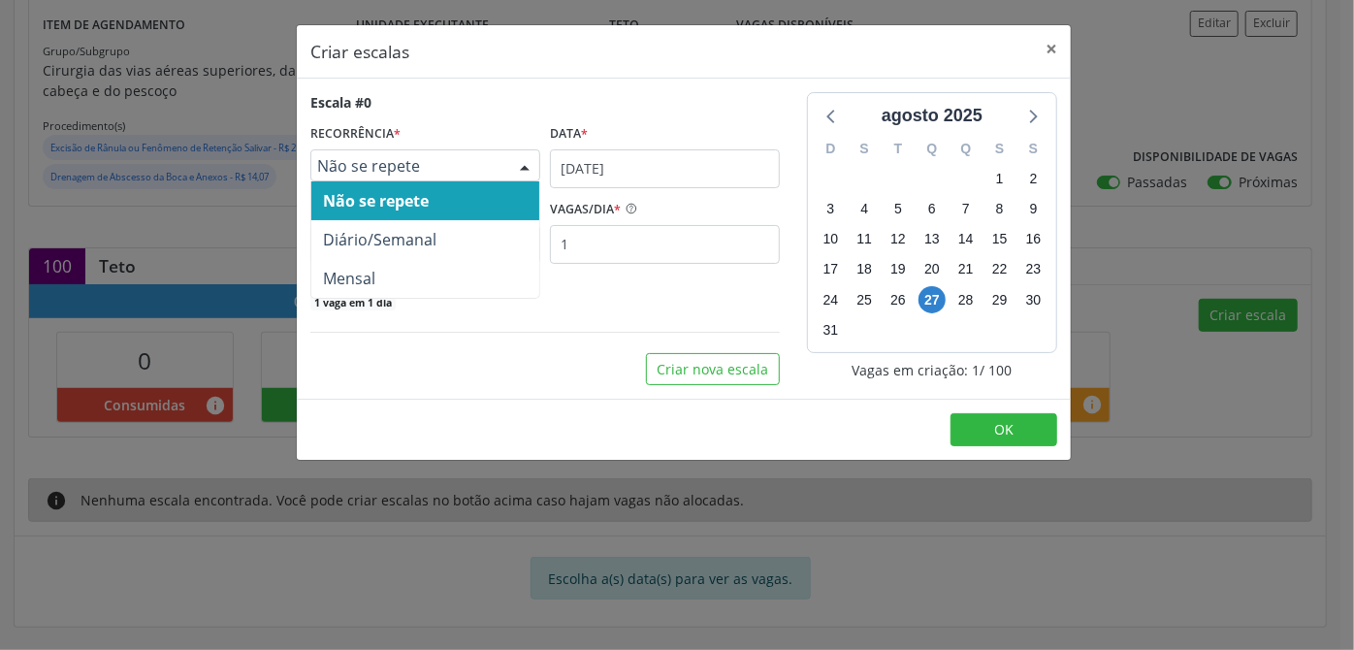
click at [381, 162] on span "Não se repete" at bounding box center [408, 165] width 183 height 19
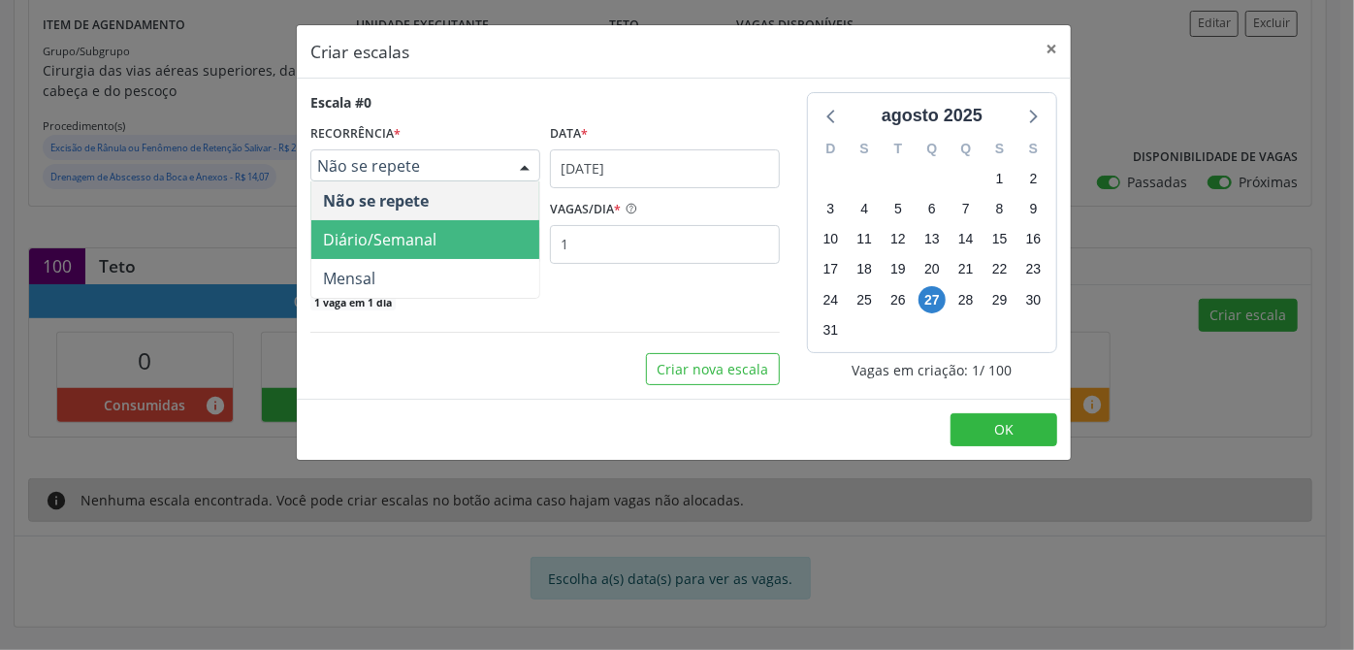
click at [381, 240] on span "Diário/Semanal" at bounding box center [380, 239] width 114 height 21
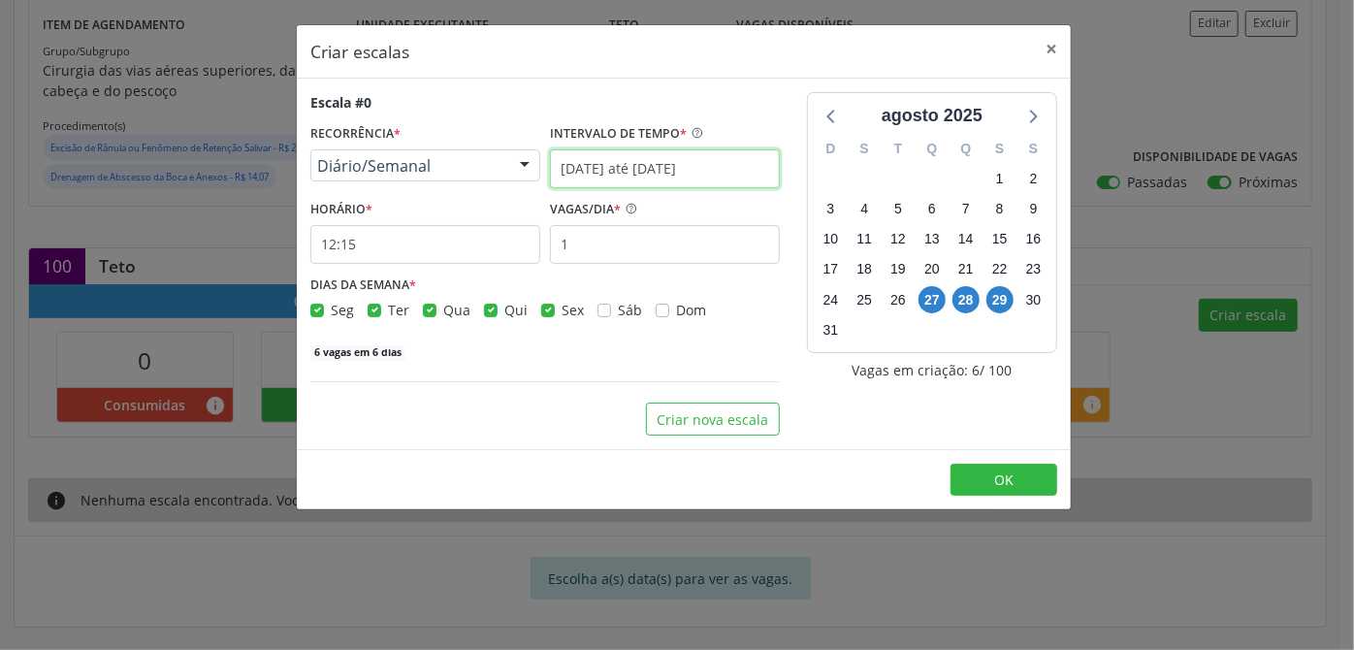
click at [612, 155] on input "[DATE] até [DATE]" at bounding box center [665, 168] width 230 height 39
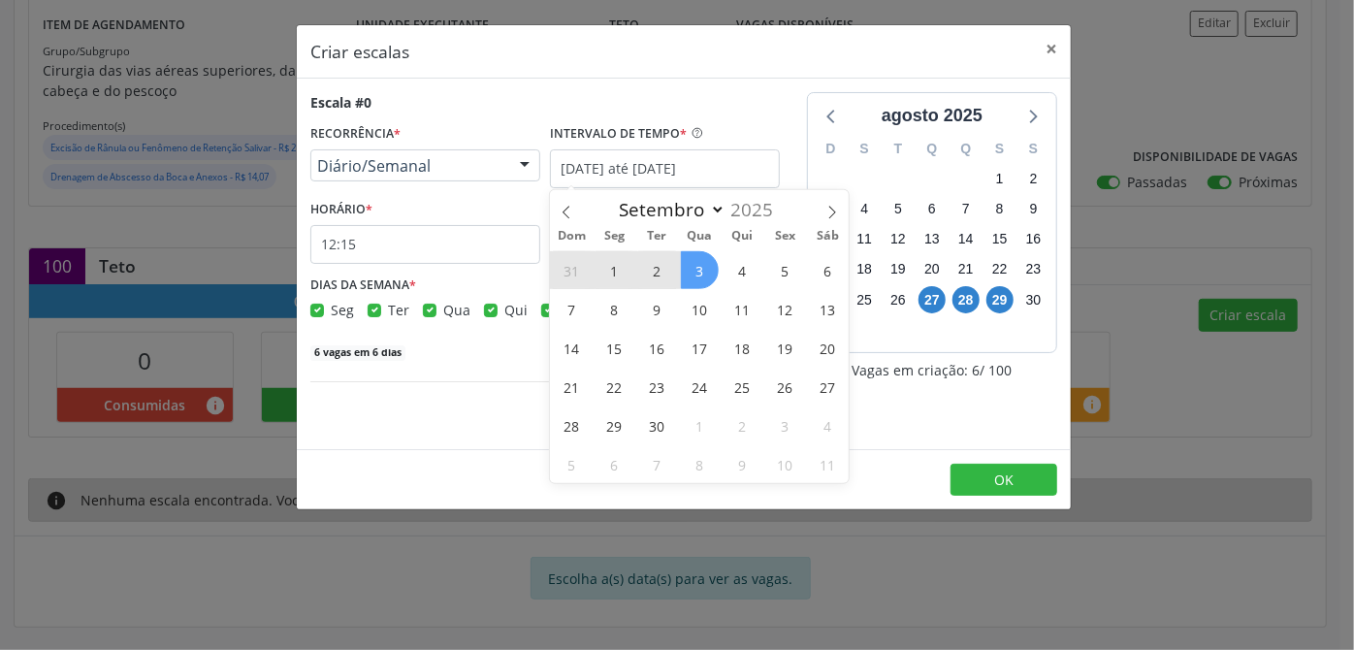
click at [615, 266] on span "1" at bounding box center [615, 270] width 38 height 38
type input "[DATE]"
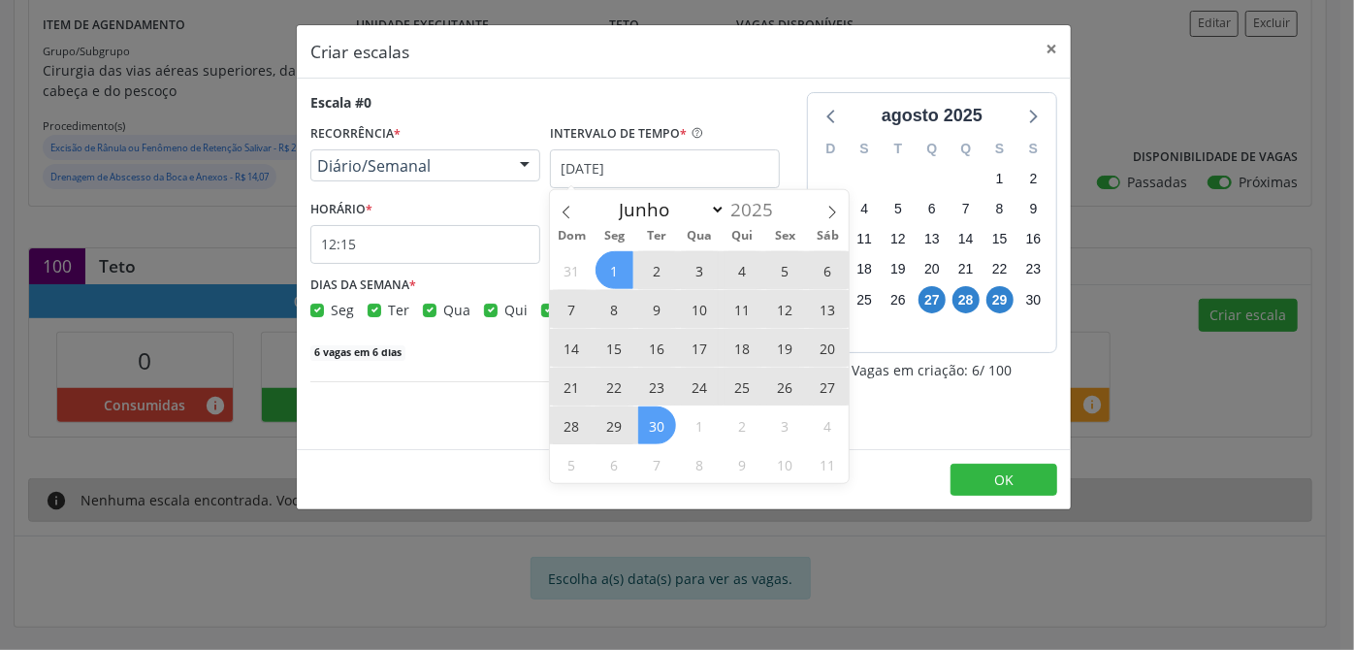
click at [669, 431] on span "30" at bounding box center [657, 426] width 38 height 38
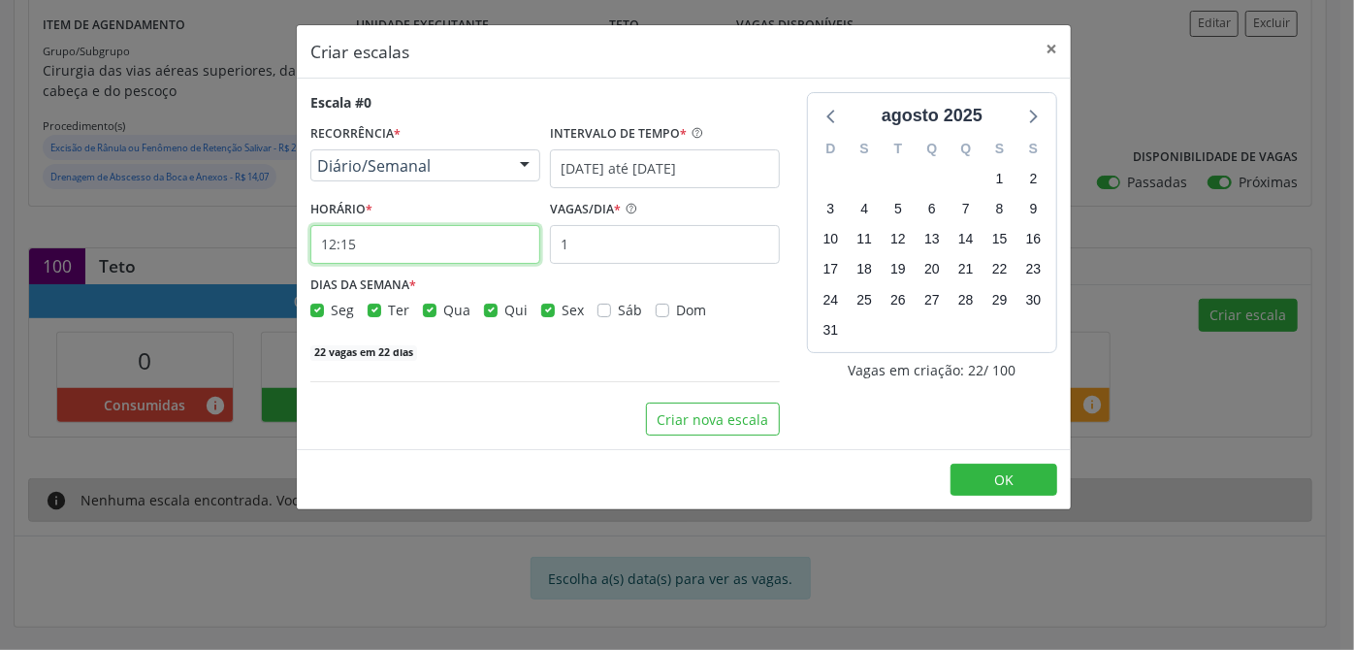
click at [393, 247] on input "12:15" at bounding box center [425, 244] width 230 height 39
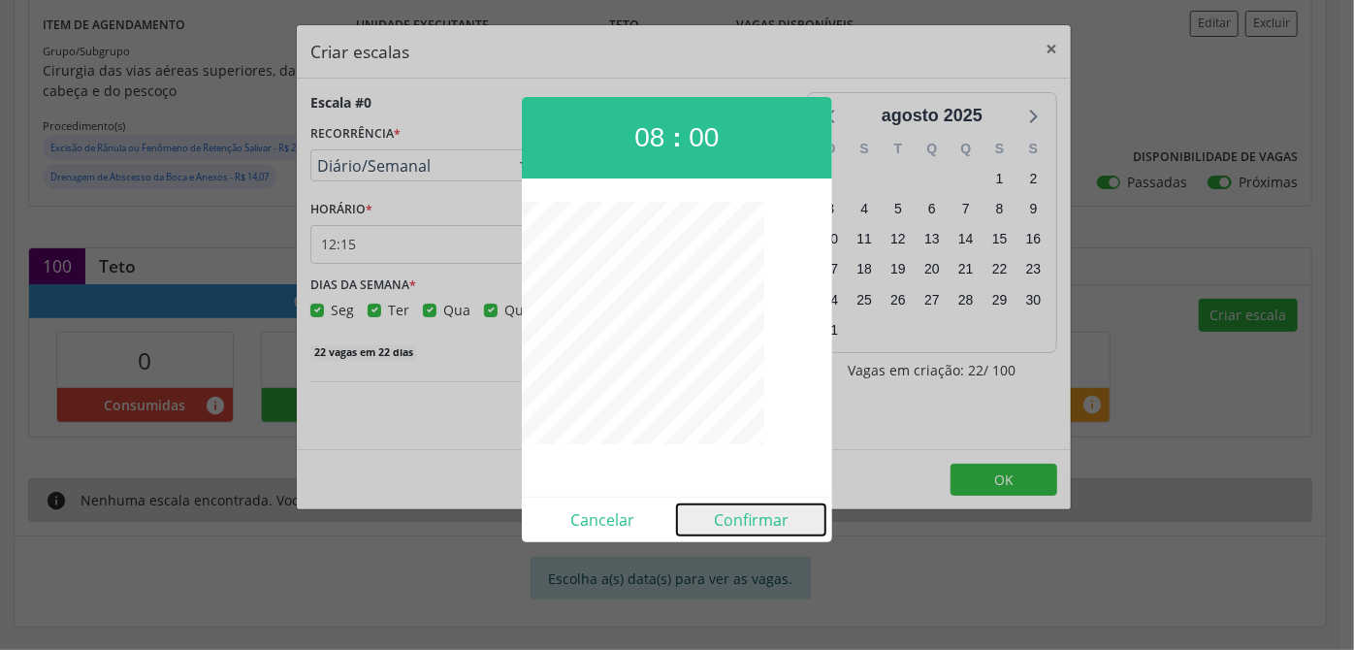
click at [770, 524] on button "Confirmar" at bounding box center [751, 520] width 148 height 31
type input "08:00"
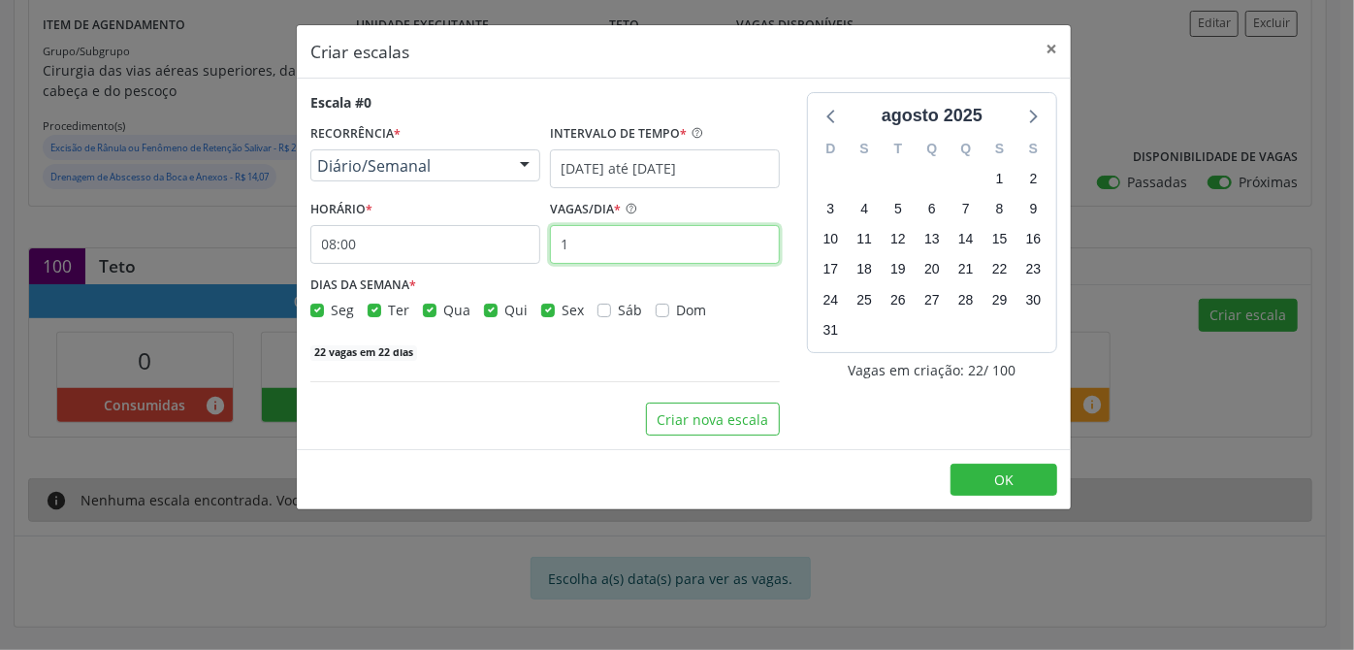
click at [626, 247] on input "1" at bounding box center [665, 244] width 230 height 39
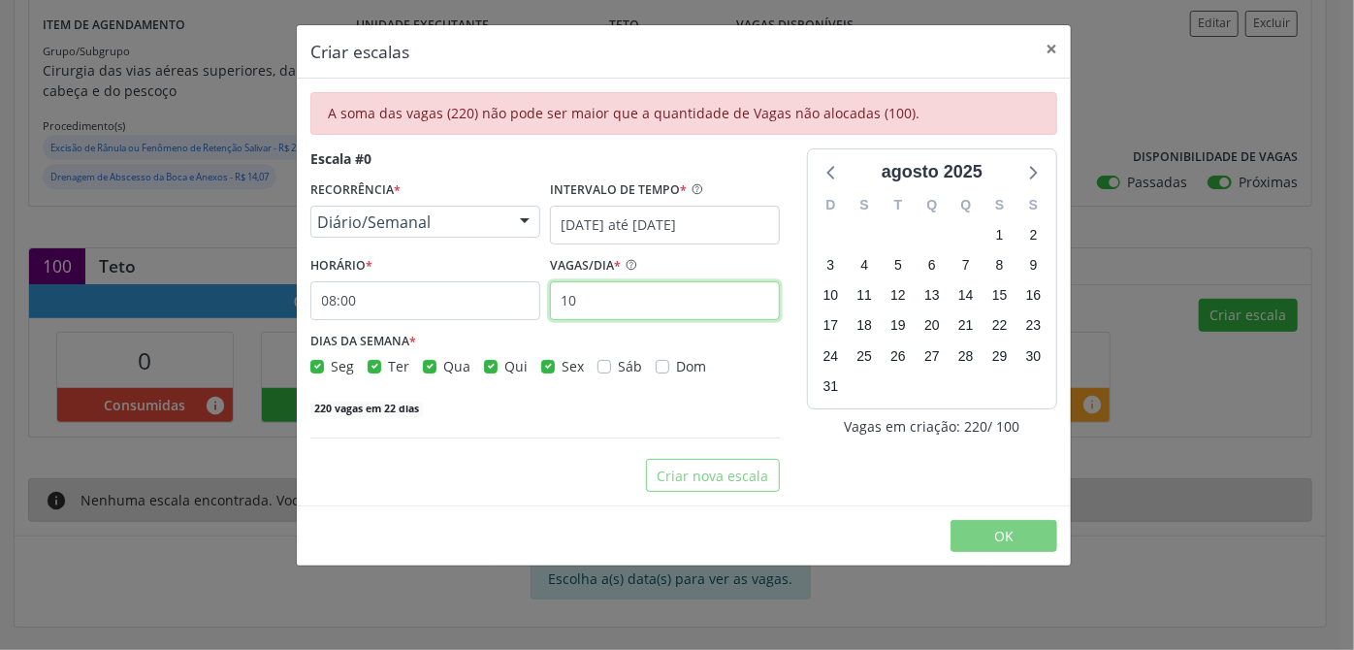
type input "1"
type input "5"
click at [325, 368] on div "Seg" at bounding box center [332, 366] width 44 height 20
click at [331, 367] on label "Seg" at bounding box center [342, 366] width 23 height 20
click at [316, 367] on input "Seg" at bounding box center [317, 364] width 14 height 17
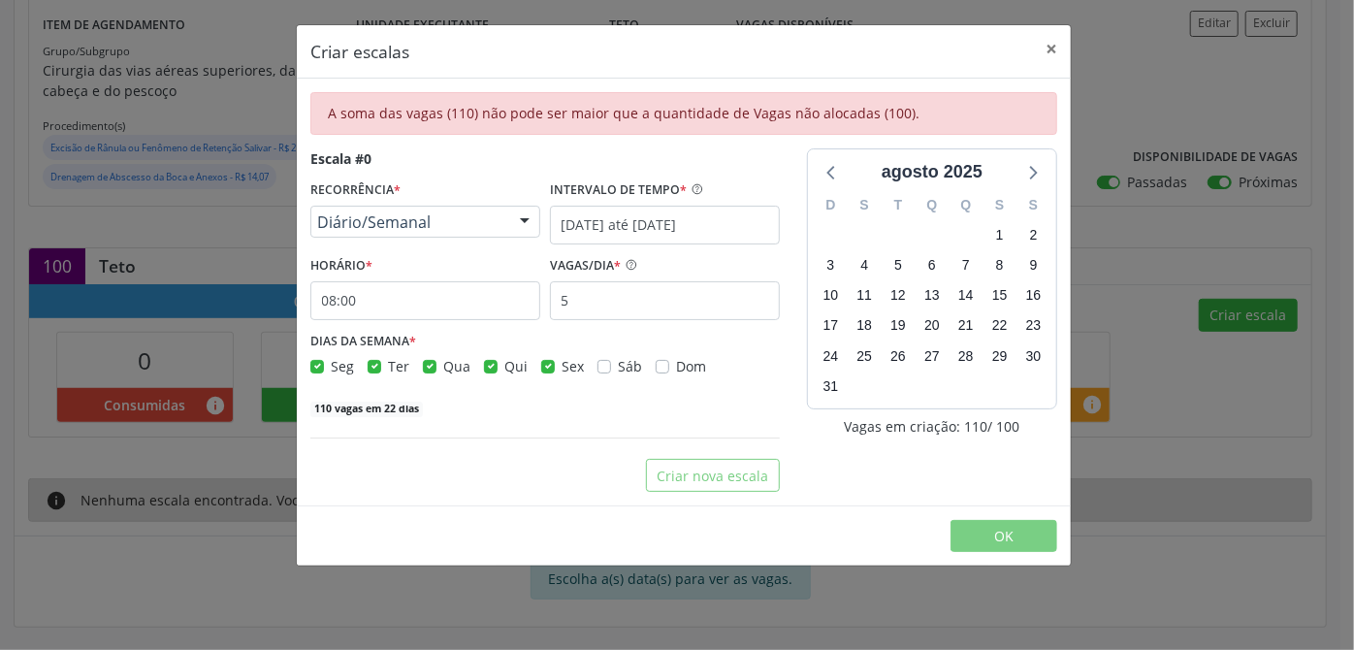
checkbox input "false"
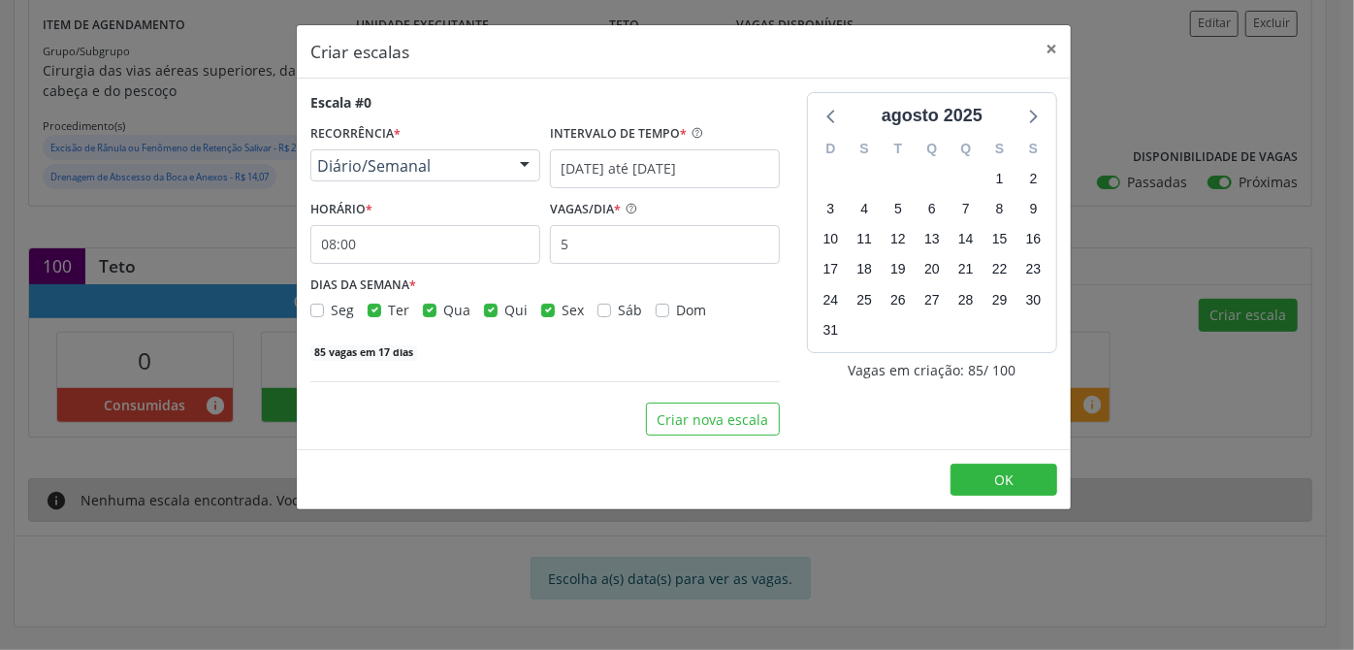
click at [443, 309] on label "Qua" at bounding box center [456, 310] width 27 height 20
click at [432, 309] on input "Qua" at bounding box center [430, 308] width 14 height 17
checkbox input "false"
click at [562, 310] on label "Sex" at bounding box center [573, 310] width 22 height 20
click at [548, 310] on input "Sex" at bounding box center [548, 308] width 14 height 17
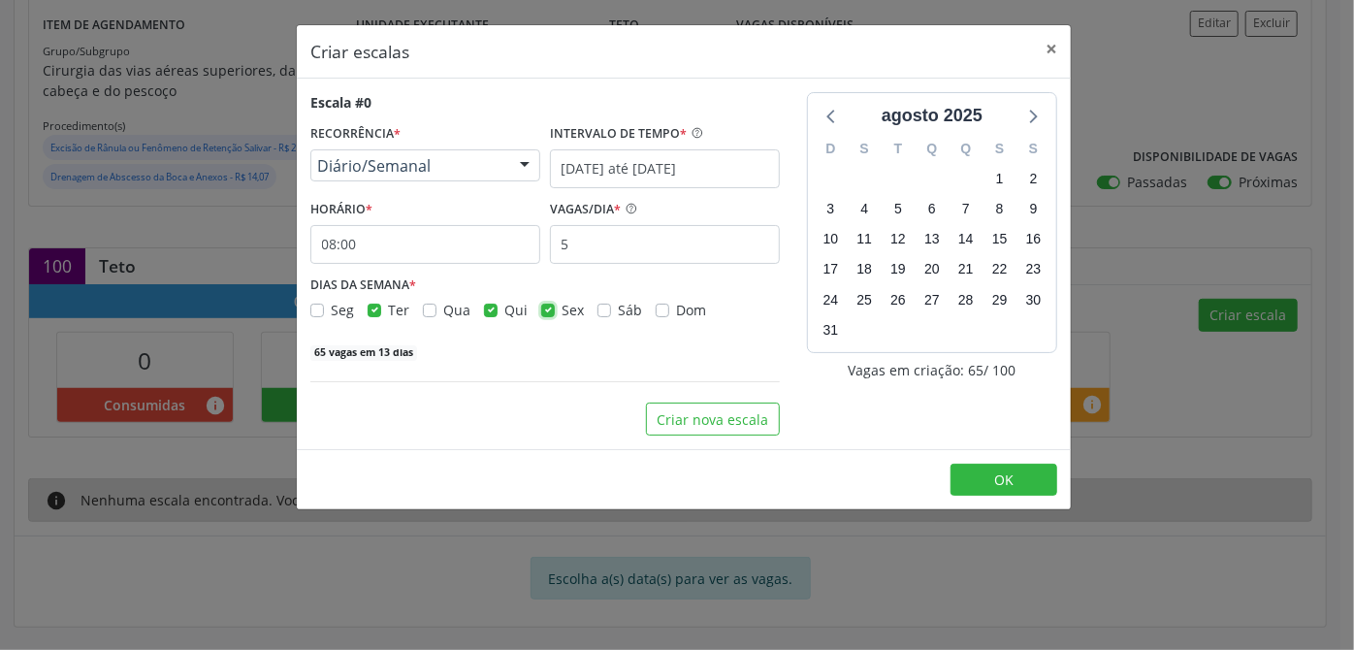
checkbox input "false"
click at [701, 257] on input "5" at bounding box center [665, 244] width 230 height 39
type input "11"
click at [1000, 476] on span "OK" at bounding box center [1003, 480] width 19 height 18
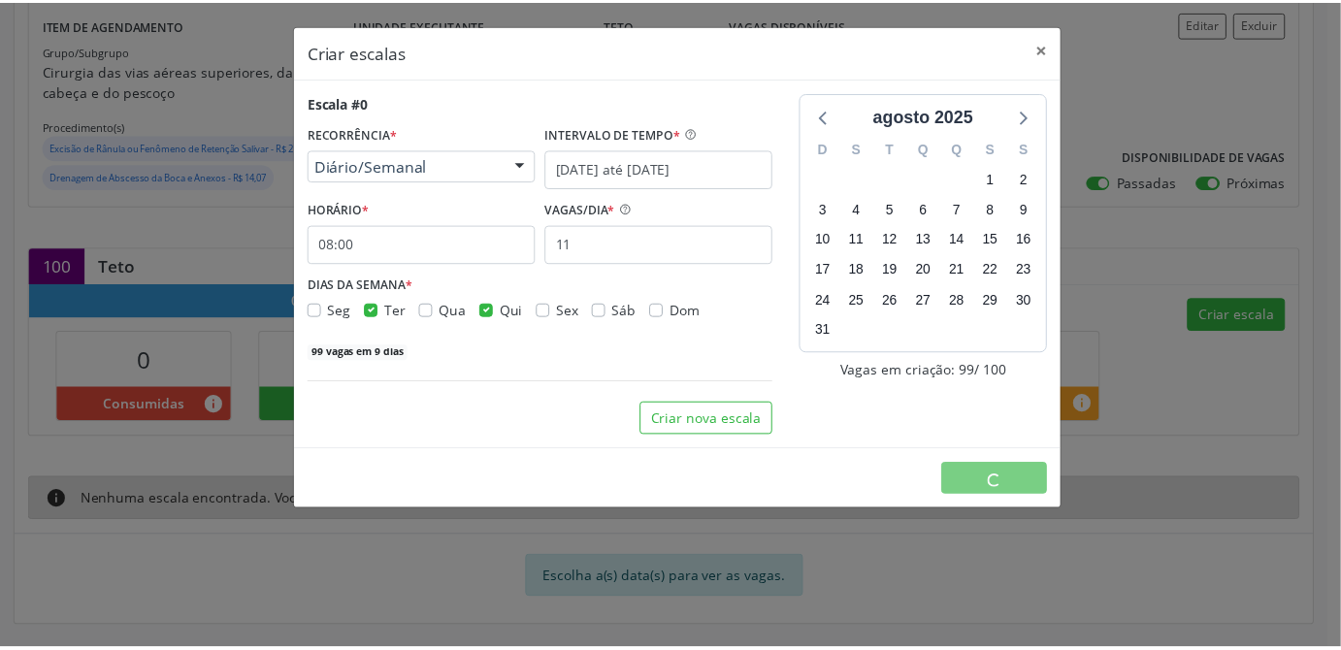
scroll to position [0, 0]
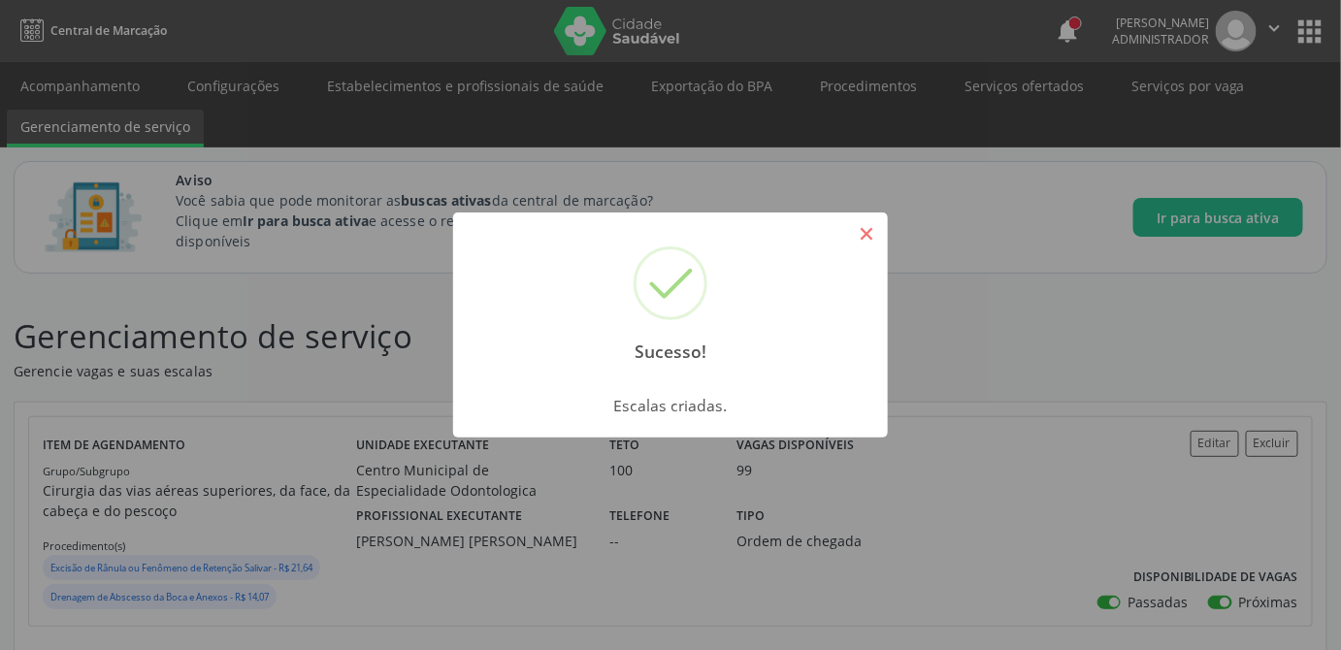
click at [873, 241] on button "×" at bounding box center [866, 233] width 33 height 33
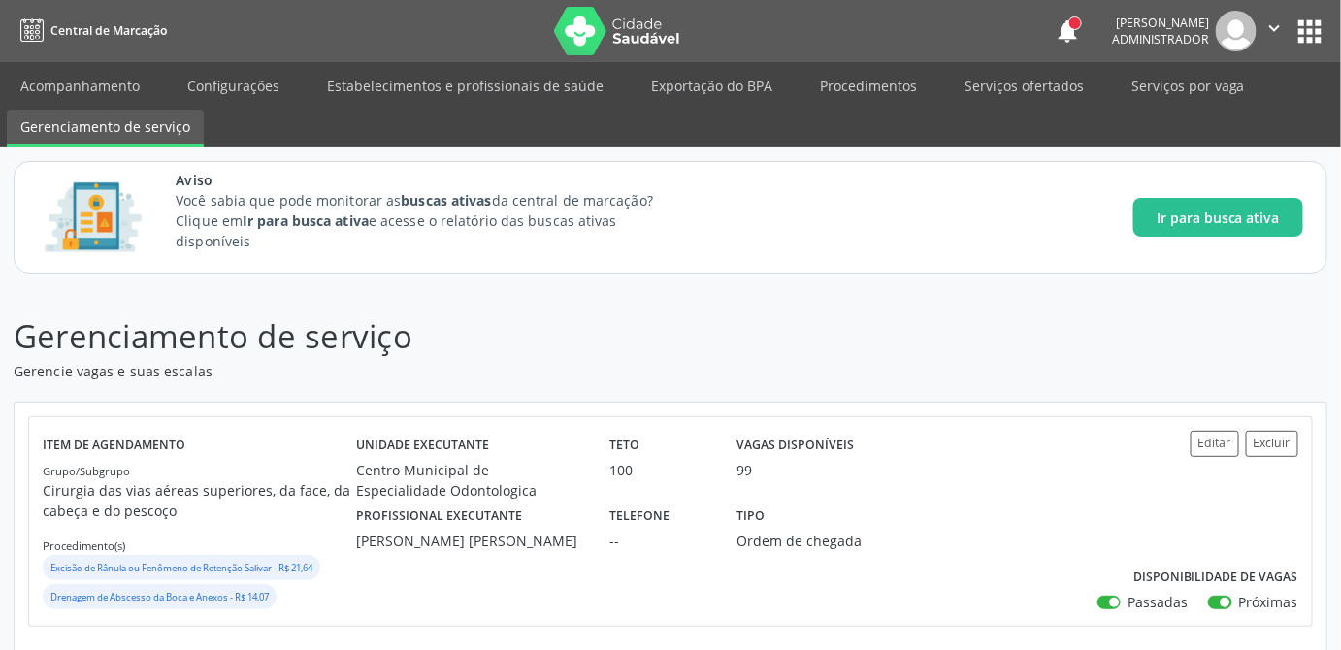
click at [930, 368] on p "Gerencie vagas e suas escalas" at bounding box center [474, 371] width 920 height 20
click at [91, 88] on link "Acompanhamento" at bounding box center [80, 86] width 147 height 34
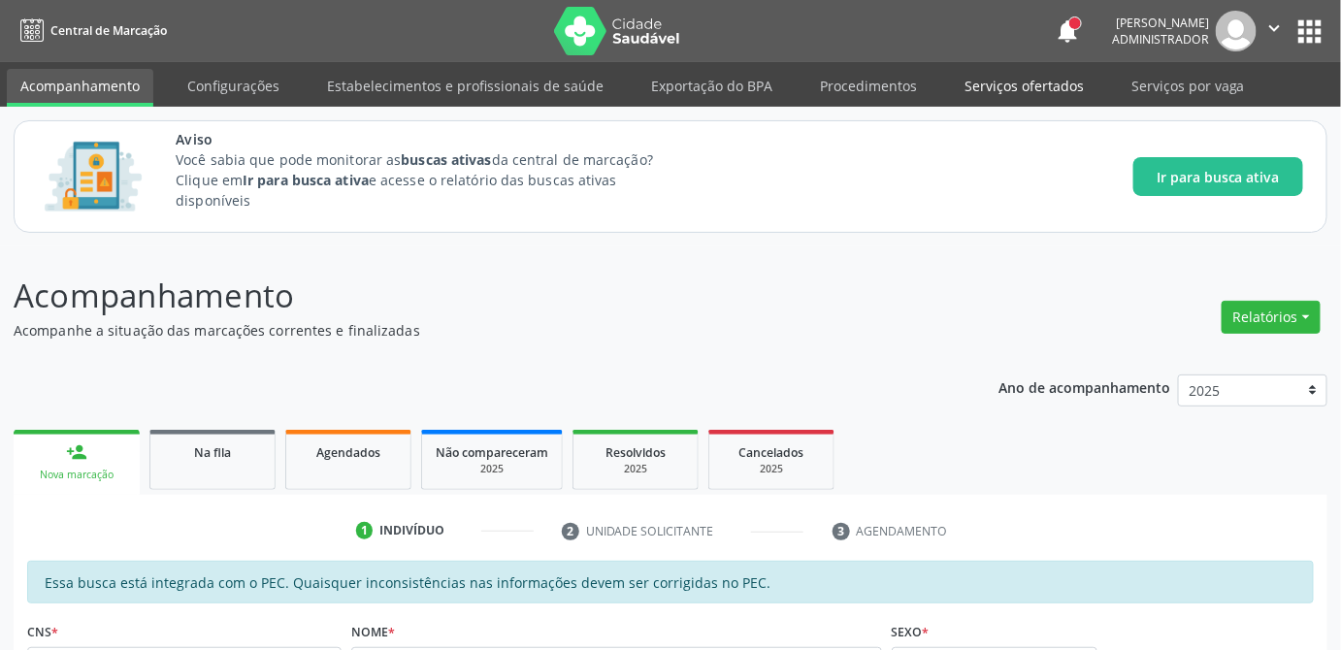
click at [1025, 85] on link "Serviços ofertados" at bounding box center [1024, 86] width 147 height 34
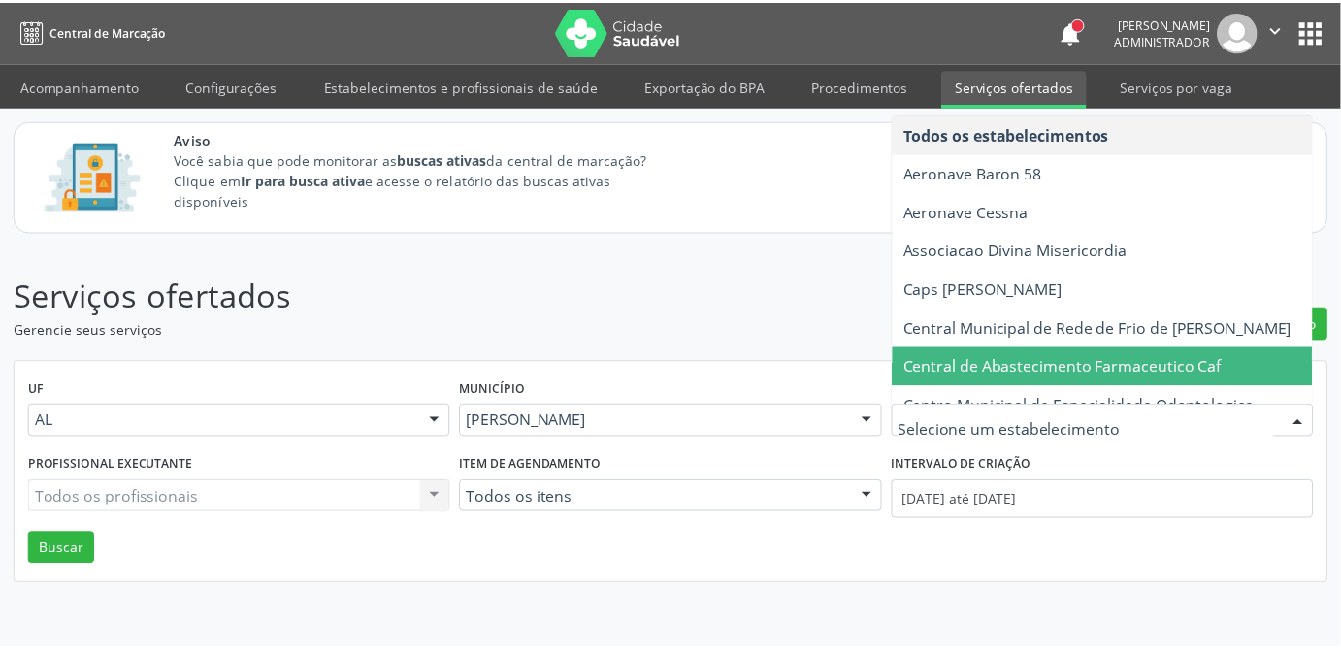
scroll to position [87, 0]
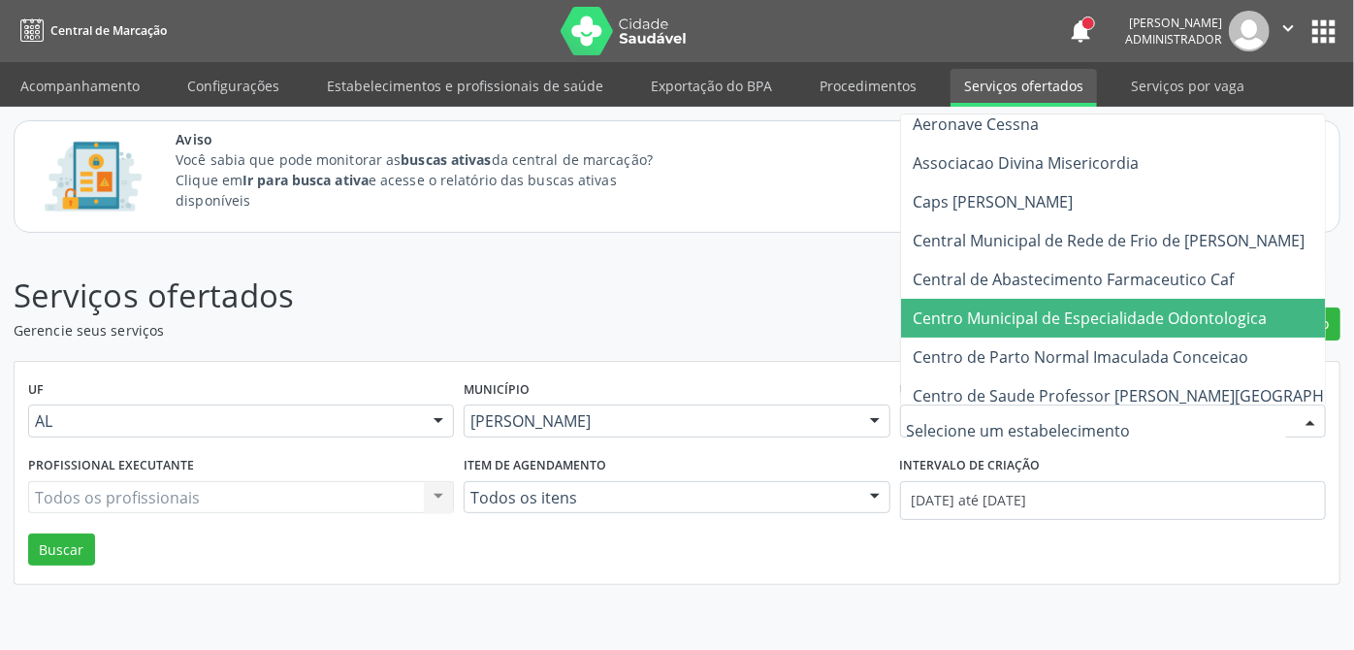
click at [1134, 325] on span "Centro Municipal de Especialidade Odontologica" at bounding box center [1090, 318] width 354 height 21
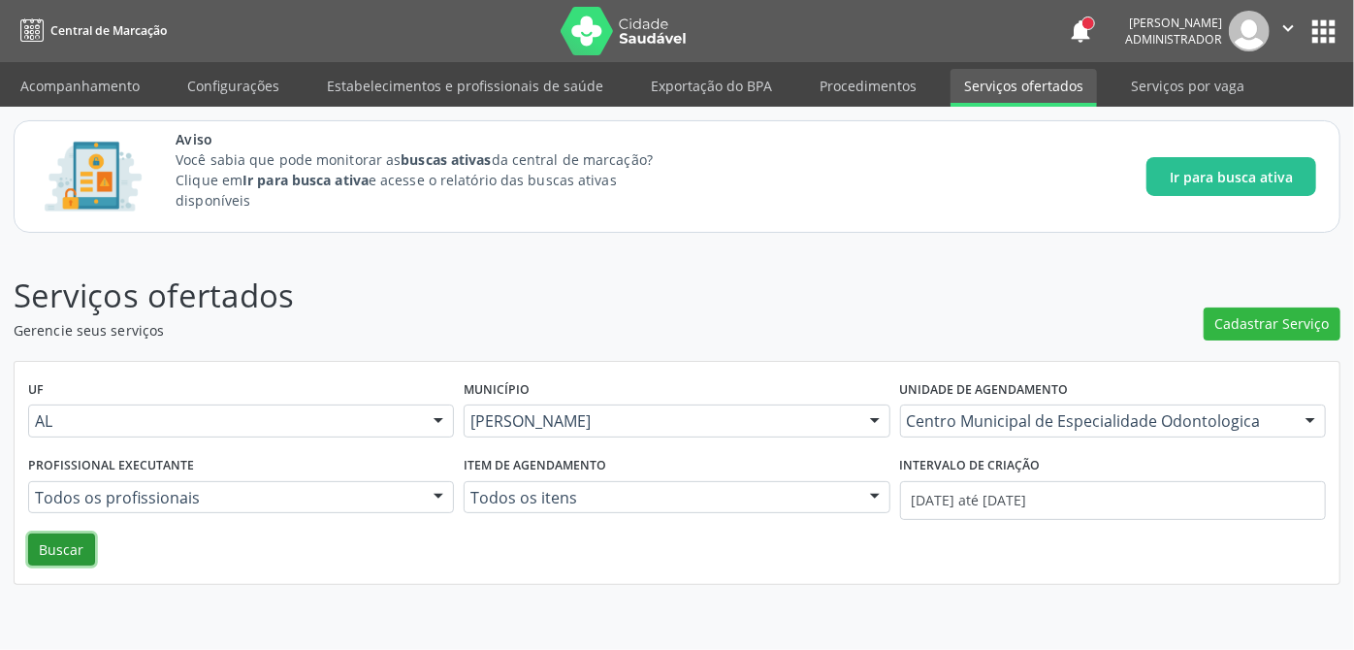
click at [56, 551] on button "Buscar" at bounding box center [61, 550] width 67 height 33
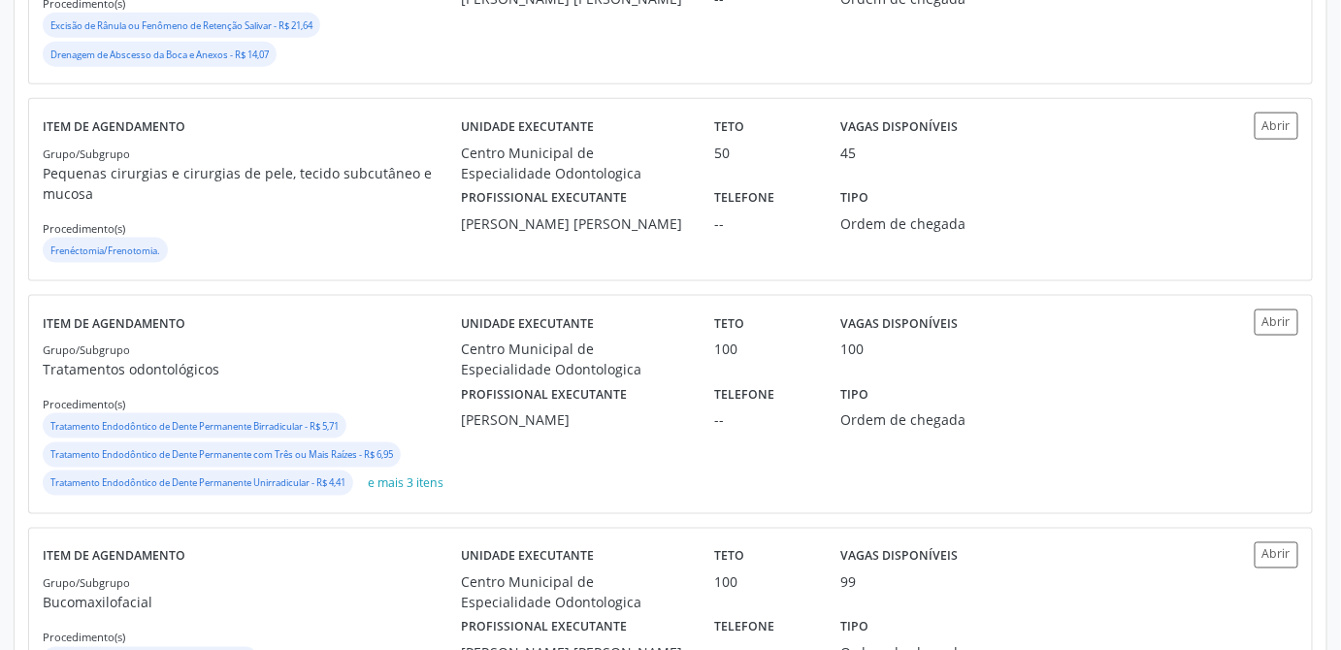
scroll to position [705, 0]
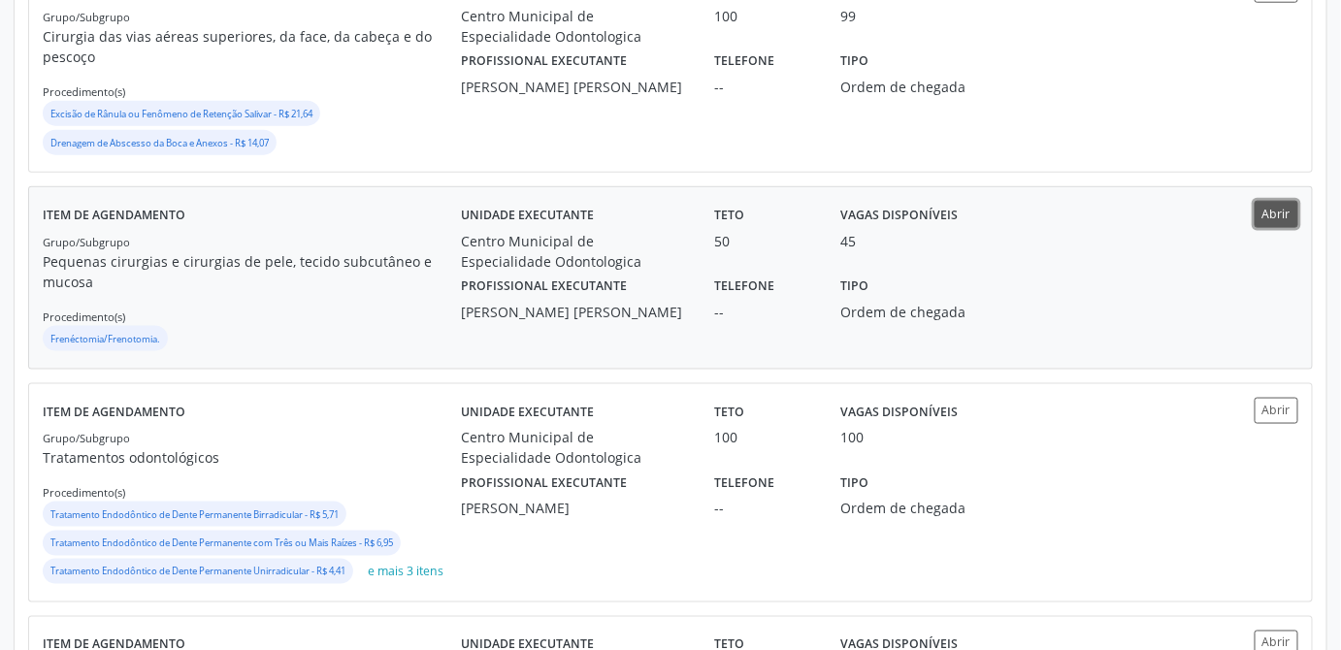
click at [1290, 213] on button "Abrir" at bounding box center [1277, 214] width 44 height 26
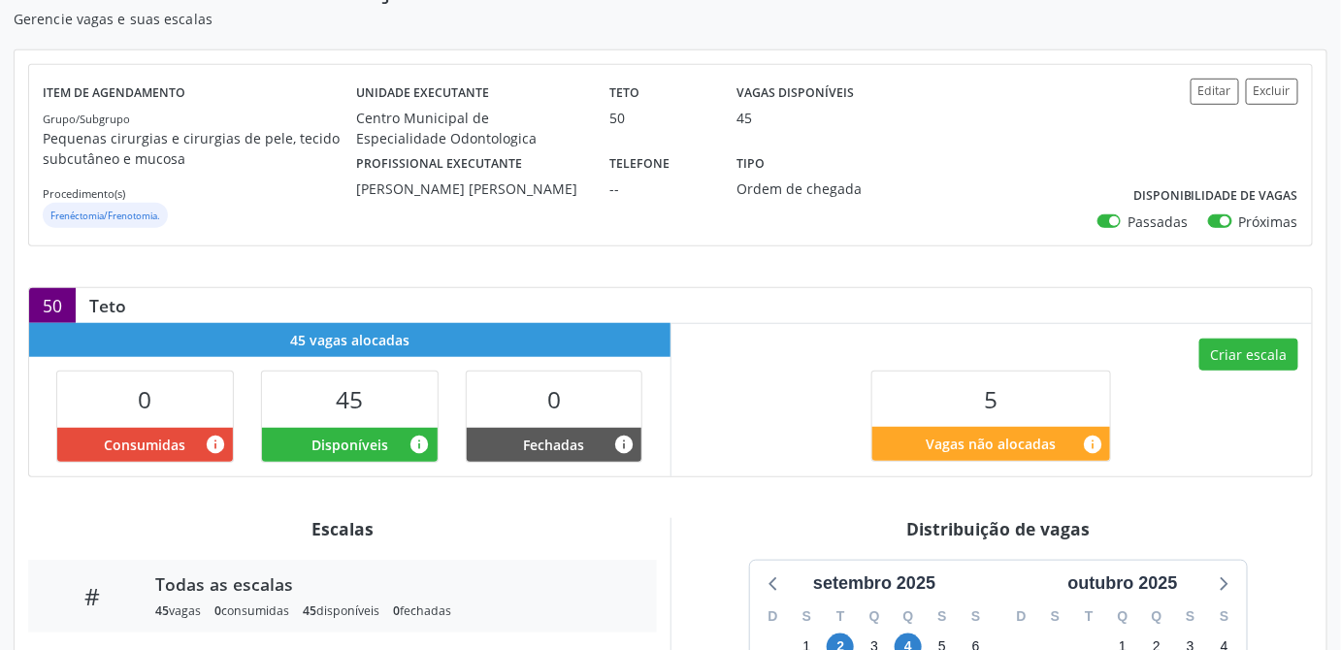
scroll to position [264, 0]
